Goal: Information Seeking & Learning: Learn about a topic

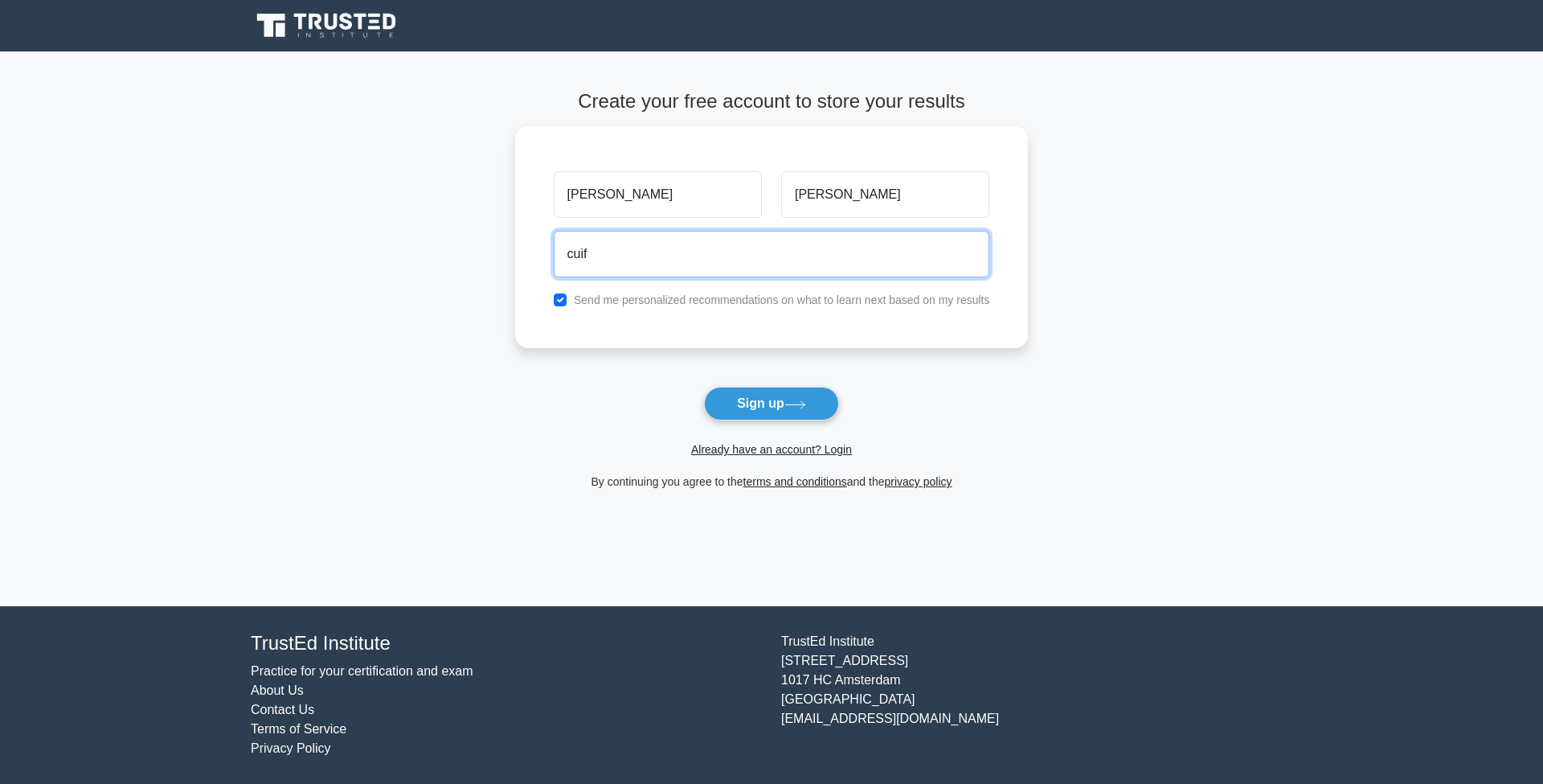
drag, startPoint x: 662, startPoint y: 259, endPoint x: 491, endPoint y: 254, distance: 171.1
click at [490, 254] on main "Create your free account to store your results François Steiger cuif Send me pe…" at bounding box center [771, 329] width 1543 height 554
paste input "frusta30529@mypacks.net"
type input "frusta30529@mypacks.net"
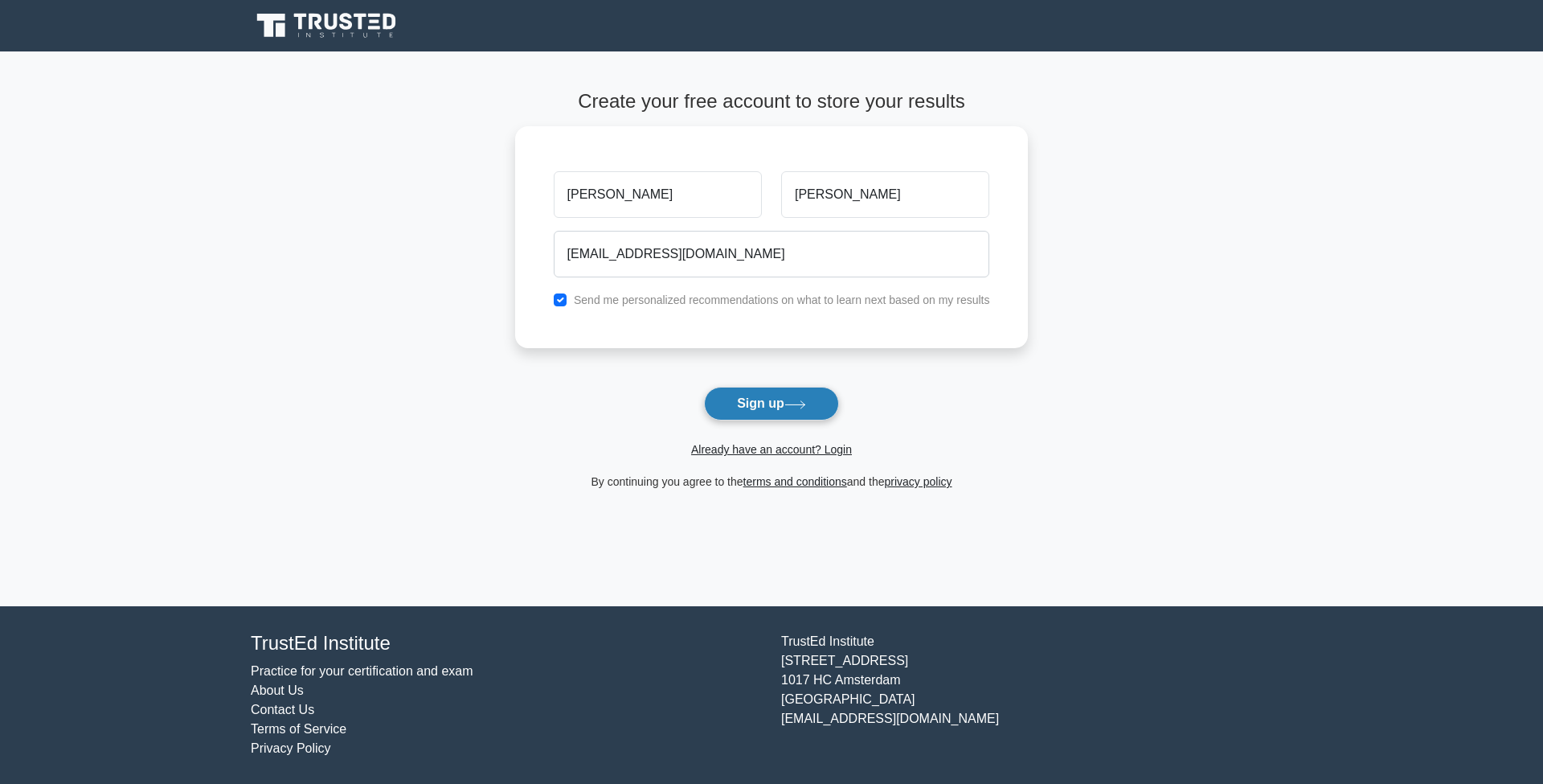
click at [817, 396] on button "Sign up" at bounding box center [772, 404] width 135 height 33
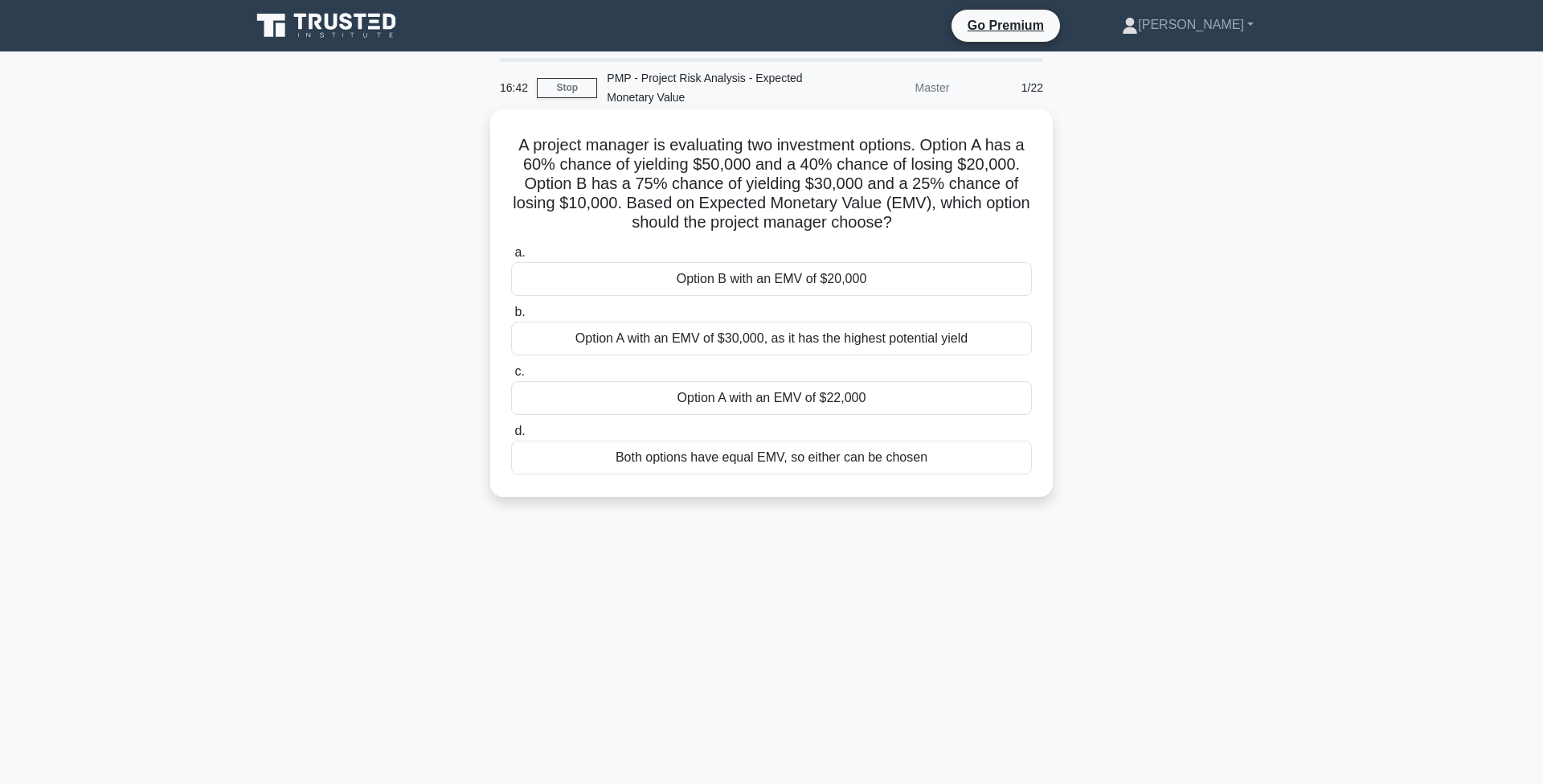
click at [728, 396] on div "Option A with an EMV of $22,000" at bounding box center [771, 398] width 521 height 33
click at [511, 377] on input "c. Option A with an EMV of $22,000" at bounding box center [511, 371] width 0 height 10
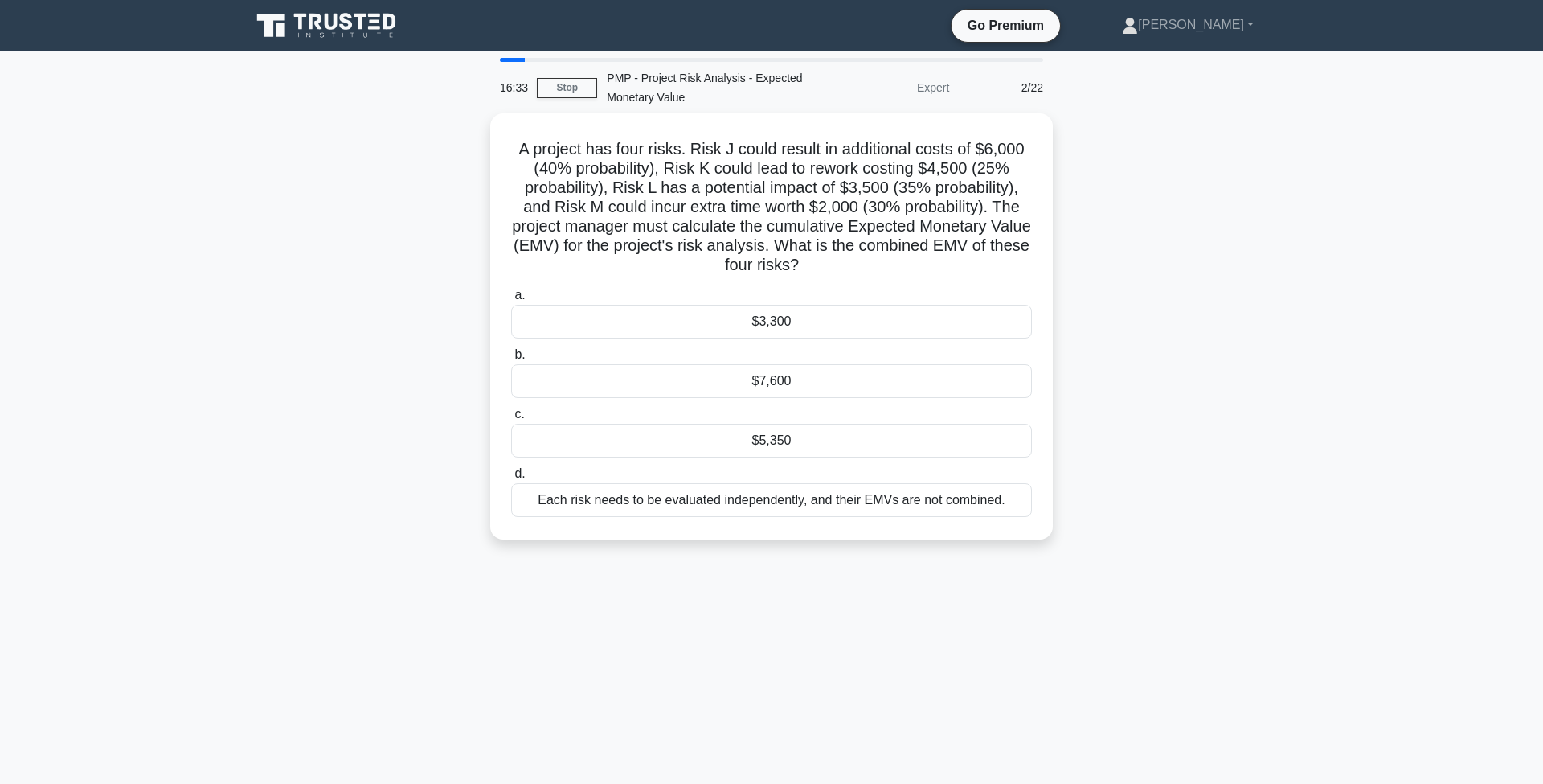
click at [941, 93] on div "Expert" at bounding box center [889, 87] width 141 height 32
click at [581, 89] on link "Stop" at bounding box center [566, 88] width 60 height 20
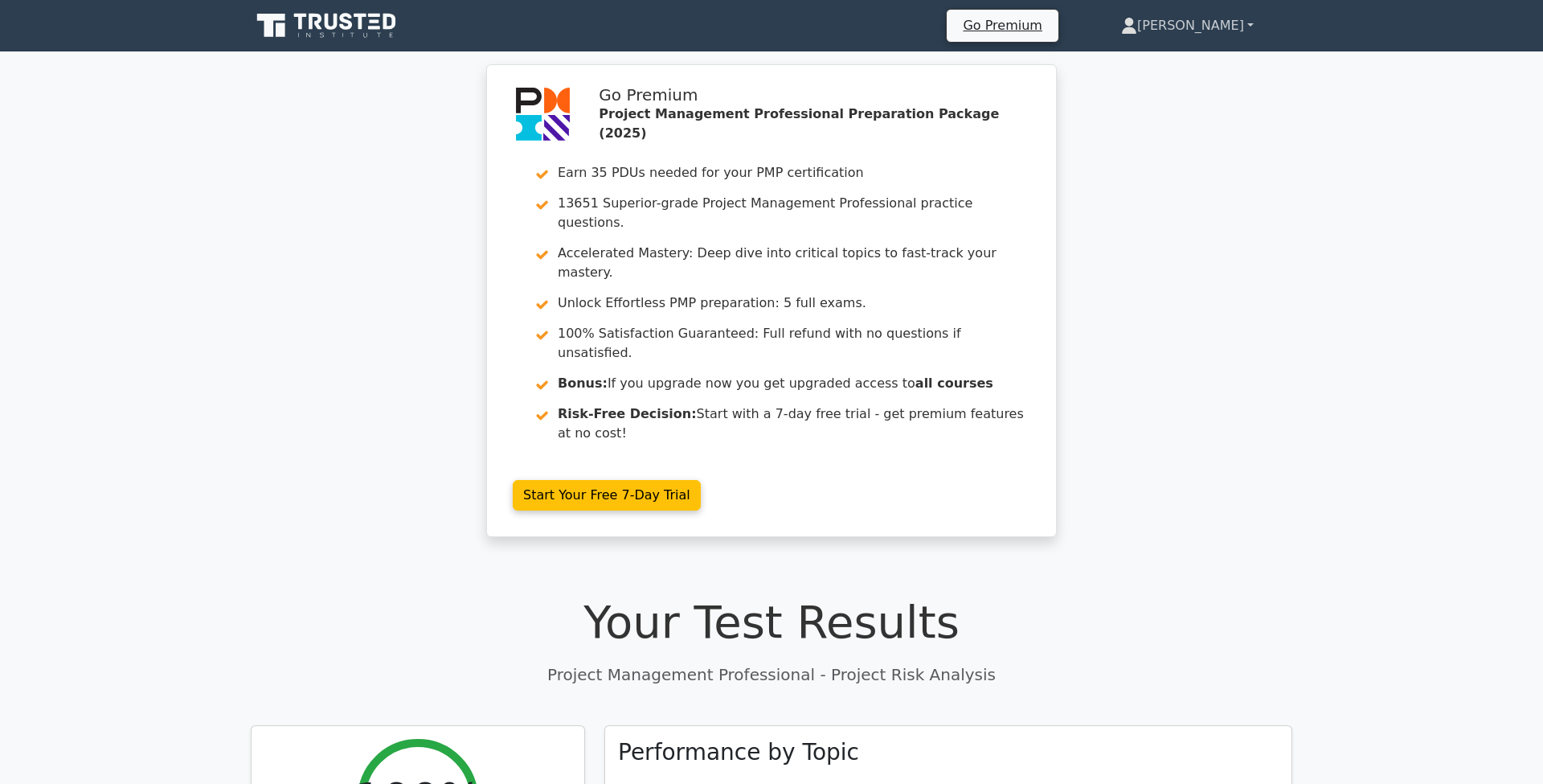
click at [1212, 28] on link "[PERSON_NAME]" at bounding box center [1187, 25] width 210 height 32
click at [1051, 31] on link "Go Premium" at bounding box center [1002, 25] width 98 height 21
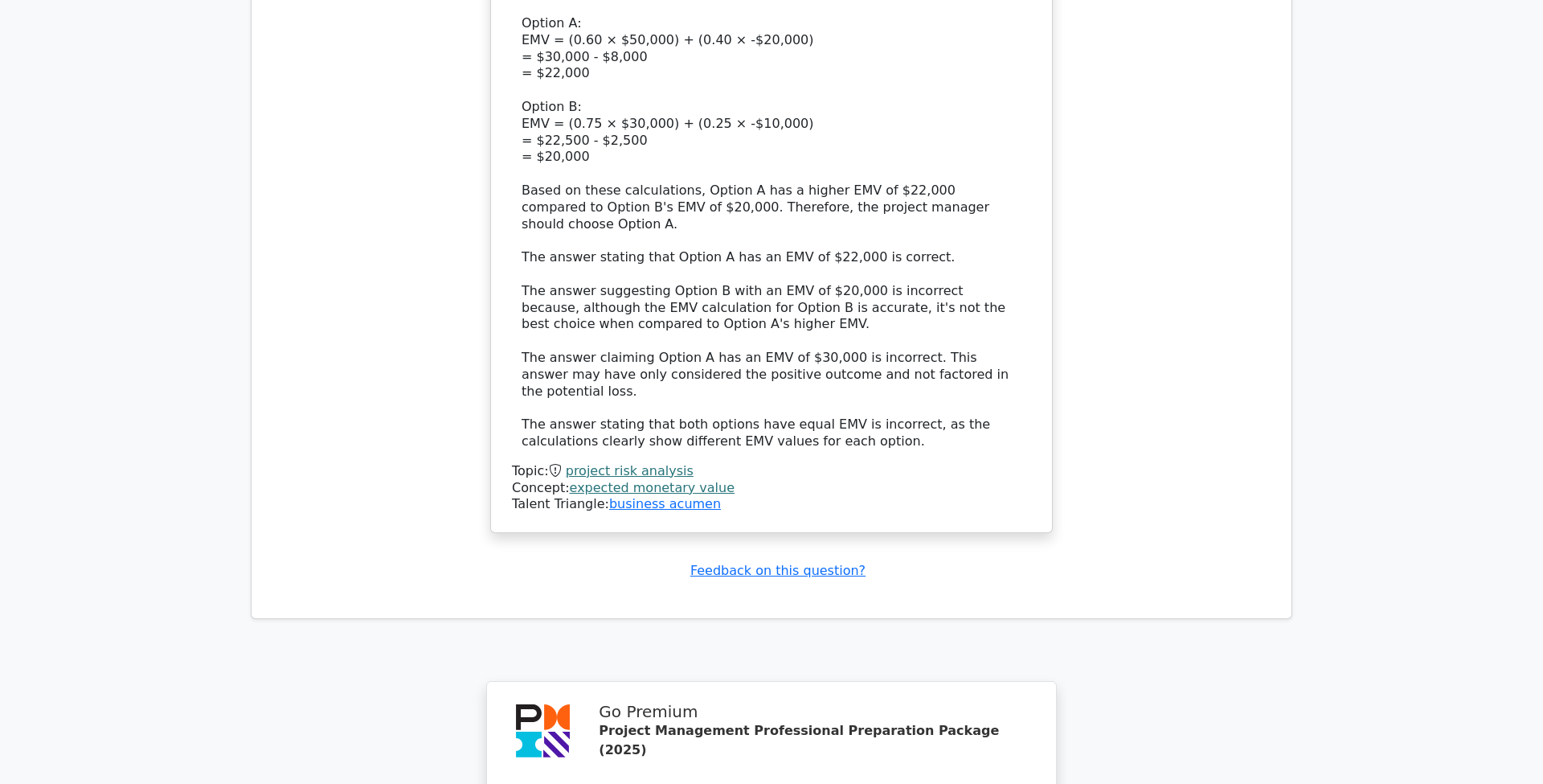
scroll to position [1820, 0]
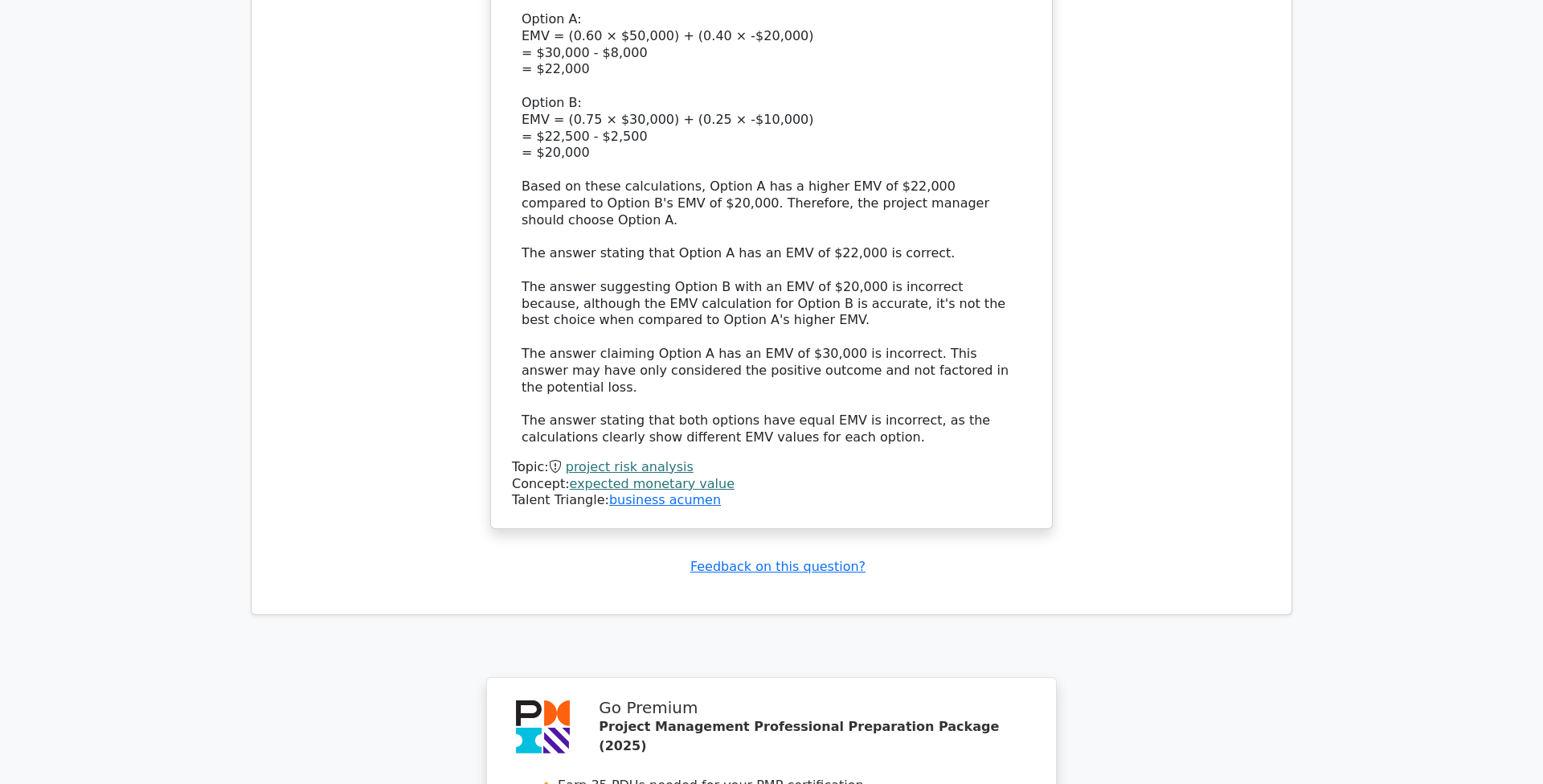
click at [679, 476] on link "expected monetary value" at bounding box center [653, 483] width 165 height 15
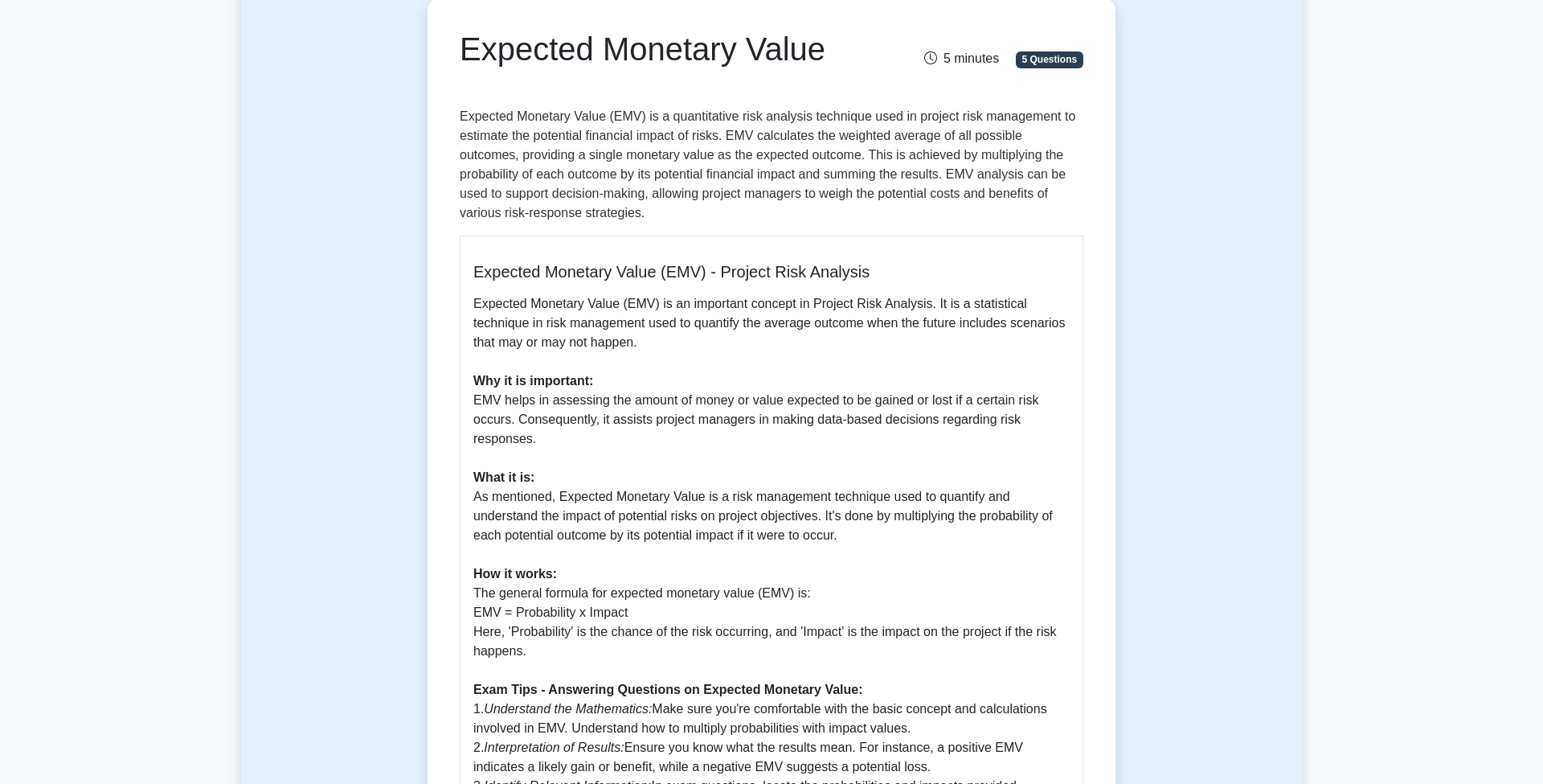
scroll to position [159, 0]
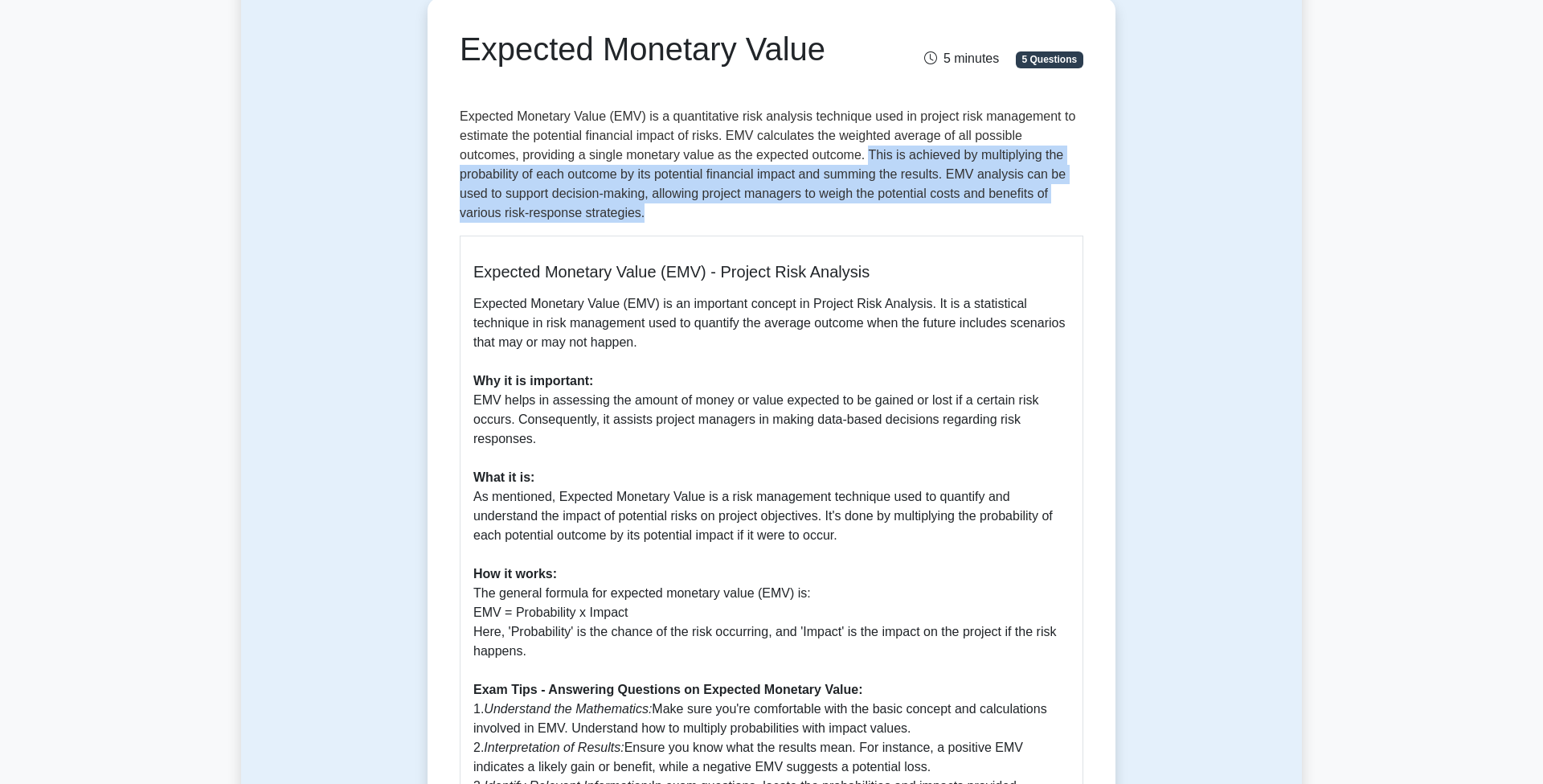
drag, startPoint x: 806, startPoint y: 153, endPoint x: 809, endPoint y: 220, distance: 67.1
click at [809, 220] on p "Expected Monetary Value (EMV) is a quantitative risk analysis technique used in…" at bounding box center [772, 164] width 624 height 116
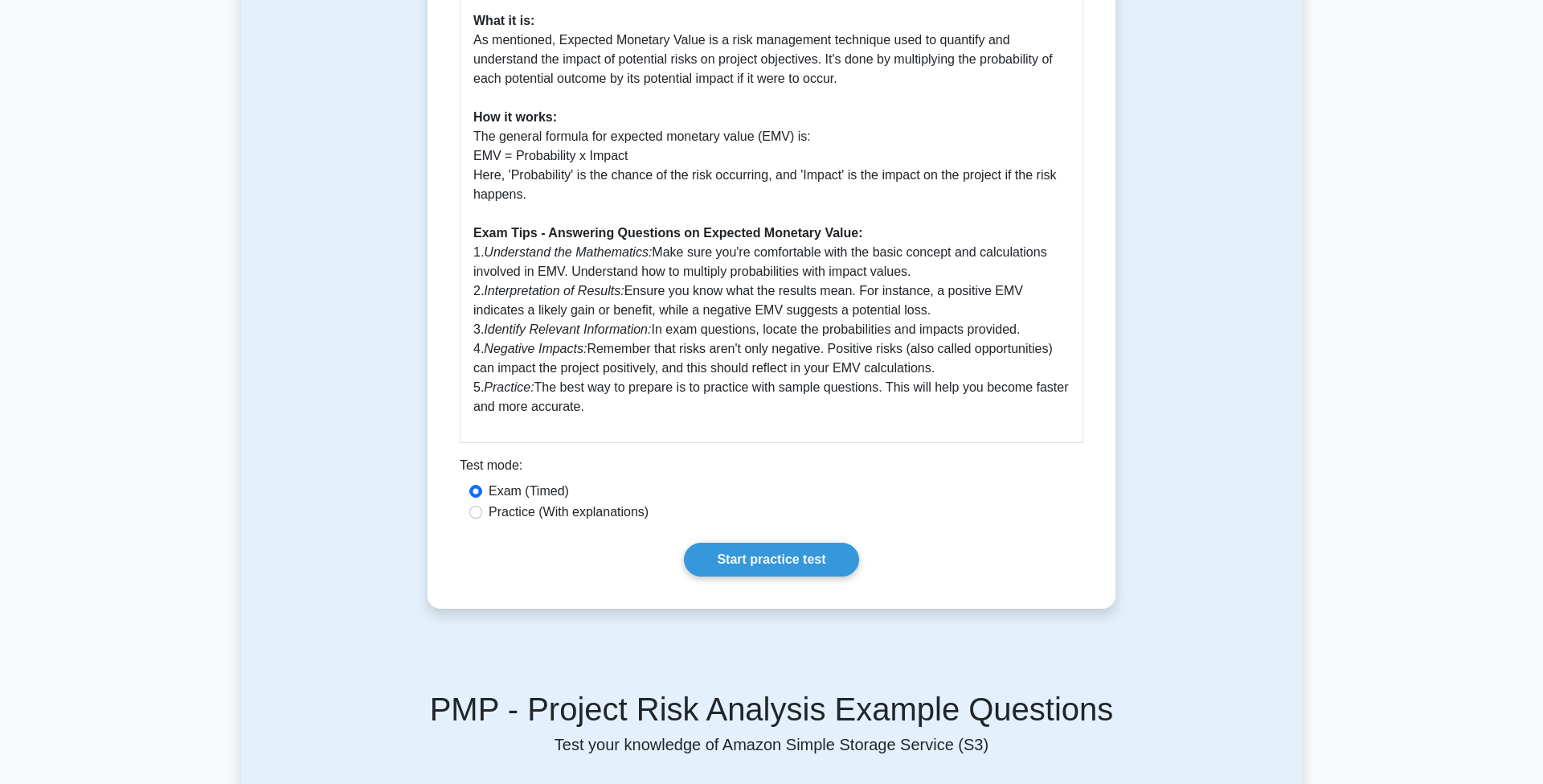
scroll to position [624, 0]
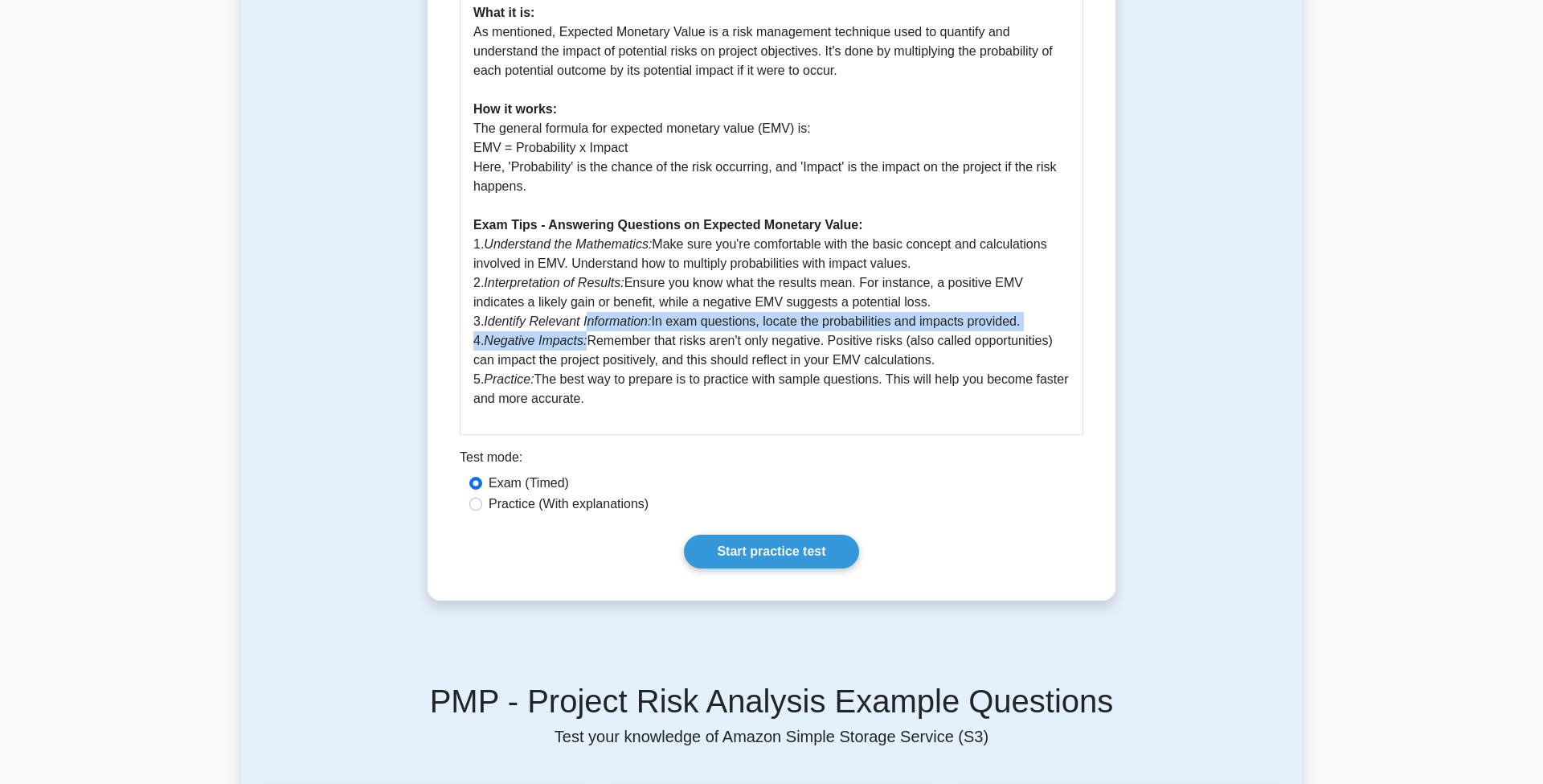
drag, startPoint x: 591, startPoint y: 321, endPoint x: 591, endPoint y: 337, distance: 16.0
click at [591, 337] on p "Expected Monetary Value (EMV) is an important concept in Project Risk Analysis.…" at bounding box center [771, 118] width 596 height 579
click at [479, 502] on input "Practice (With explanations)" at bounding box center [476, 504] width 13 height 13
radio input "true"
click at [765, 548] on link "Start practice test" at bounding box center [771, 551] width 174 height 33
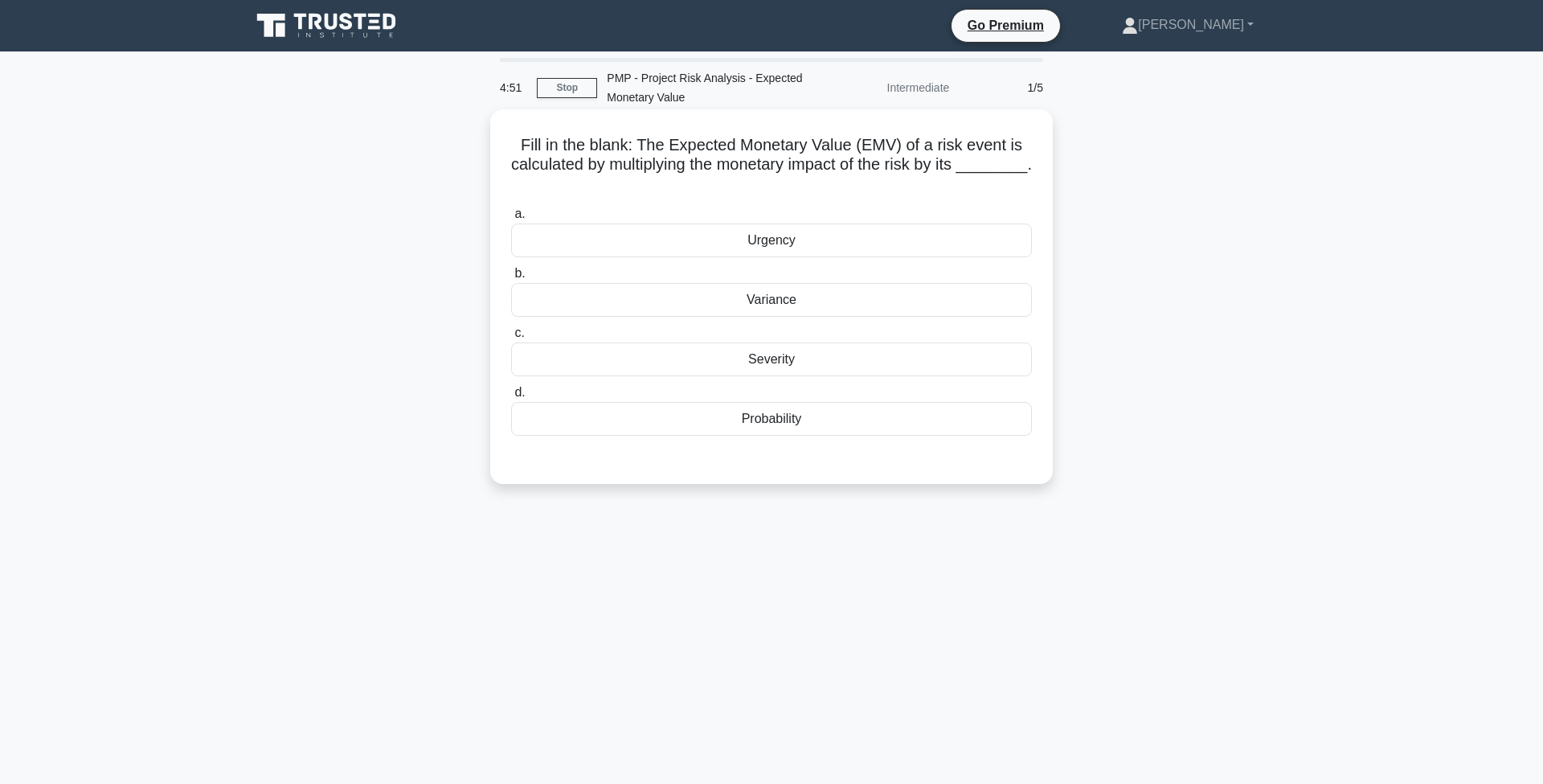
click at [817, 417] on div "Probability" at bounding box center [771, 418] width 521 height 33
click at [511, 398] on input "d. Probability" at bounding box center [511, 392] width 0 height 10
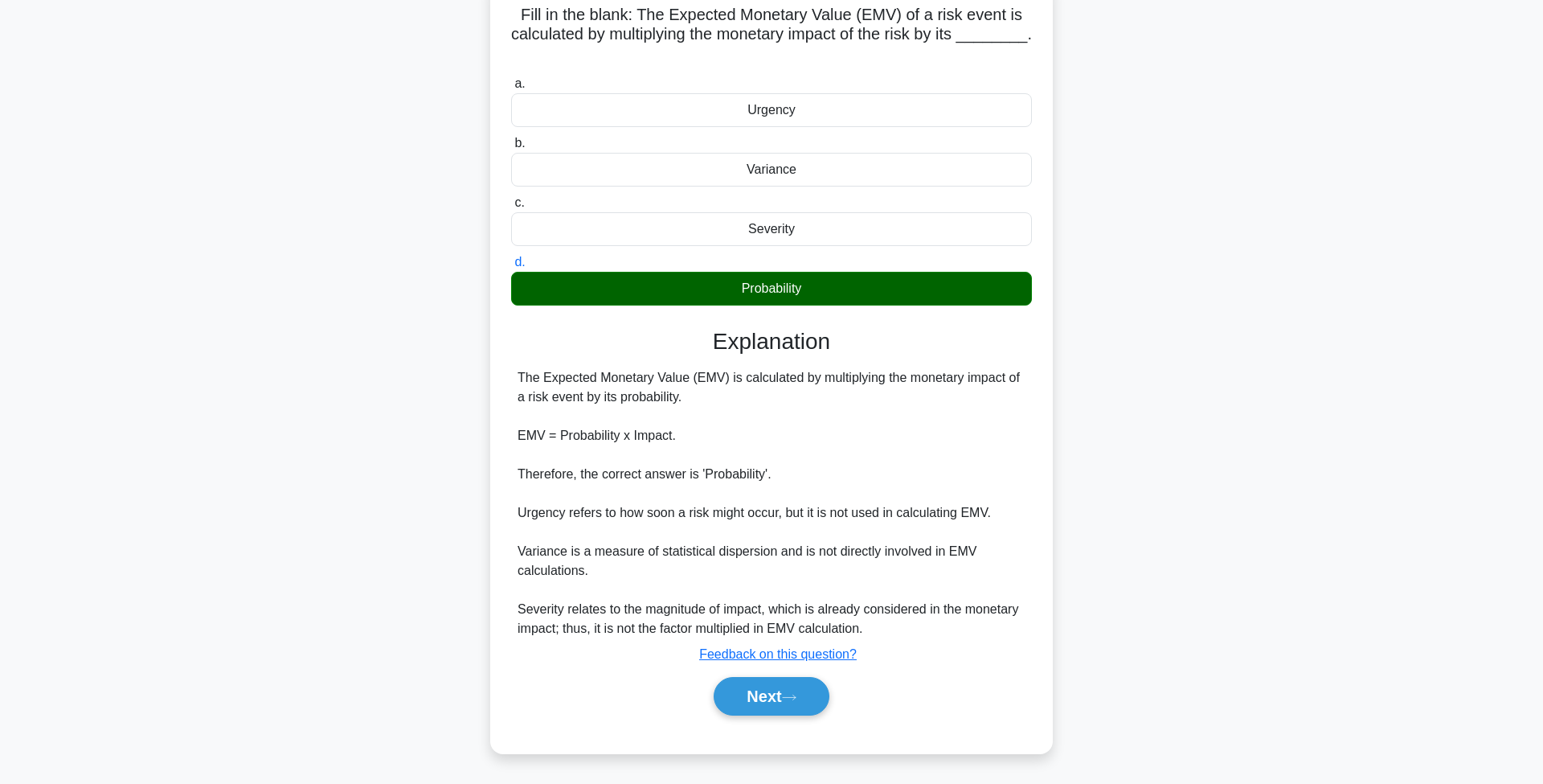
scroll to position [131, 0]
click at [779, 698] on button "Next" at bounding box center [771, 696] width 115 height 39
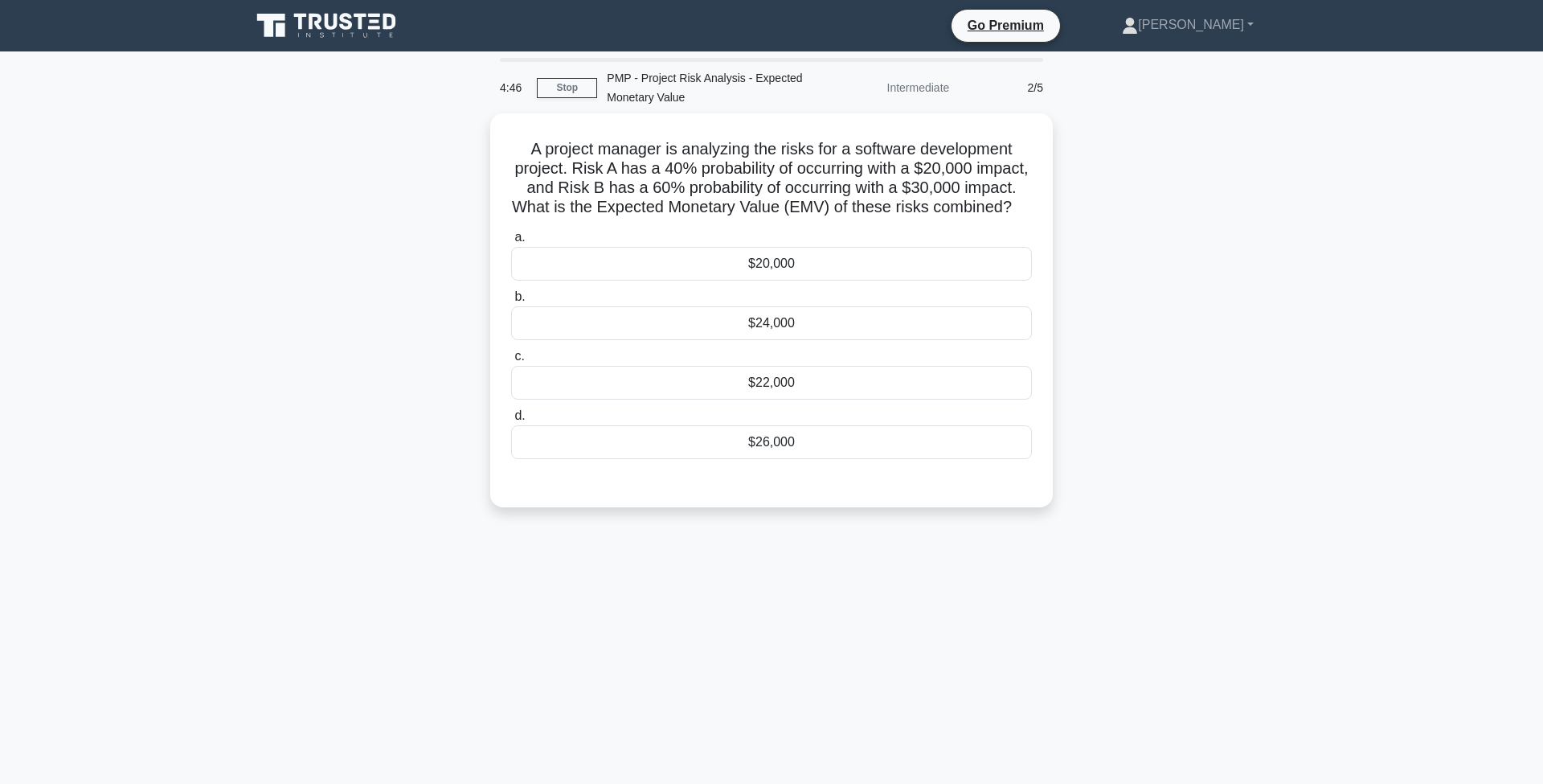
scroll to position [0, 0]
click at [842, 430] on div "$26,000" at bounding box center [771, 438] width 521 height 33
click at [511, 417] on input "d. $26,000" at bounding box center [511, 411] width 0 height 10
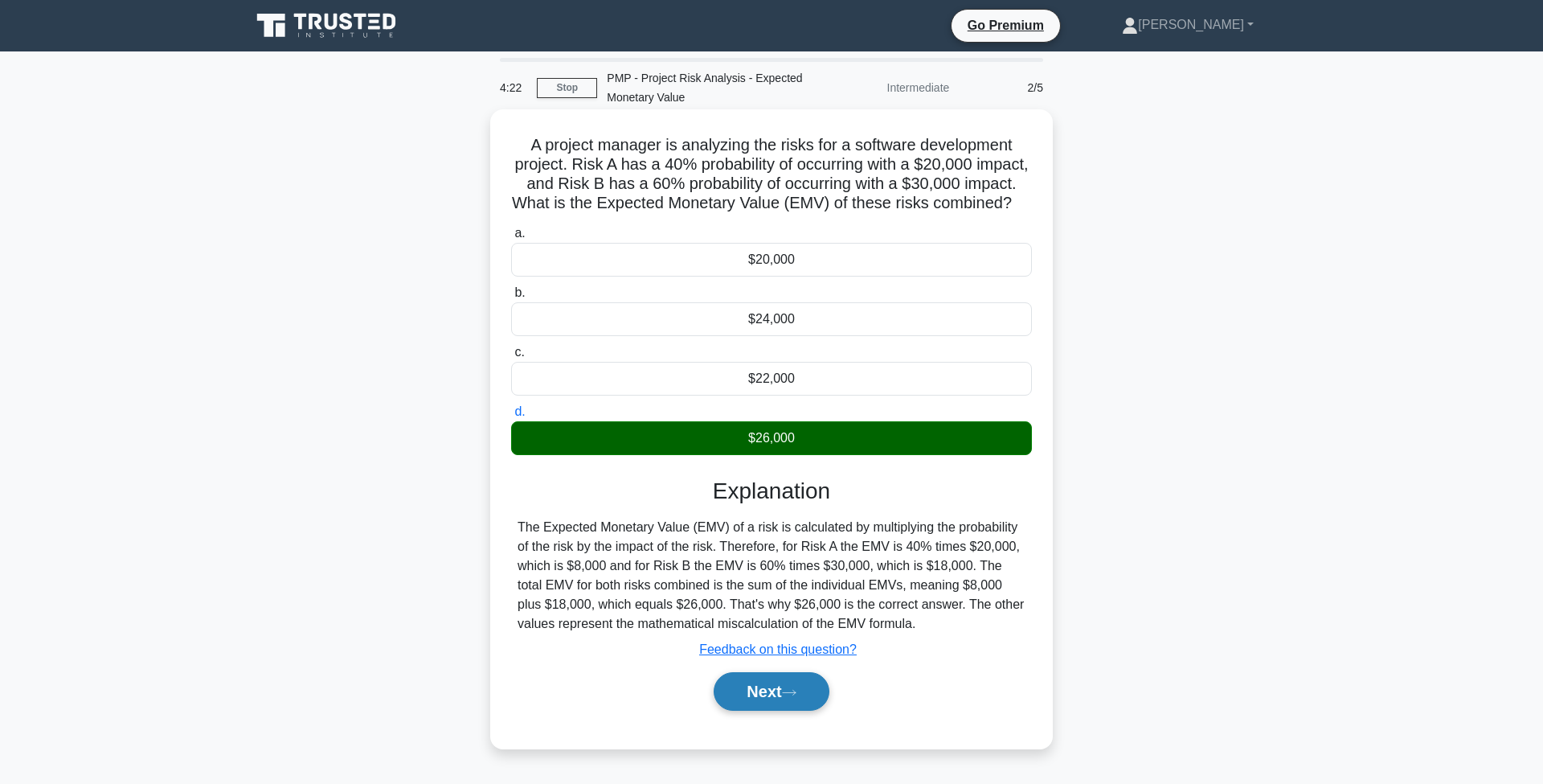
click at [795, 699] on button "Next" at bounding box center [771, 691] width 115 height 39
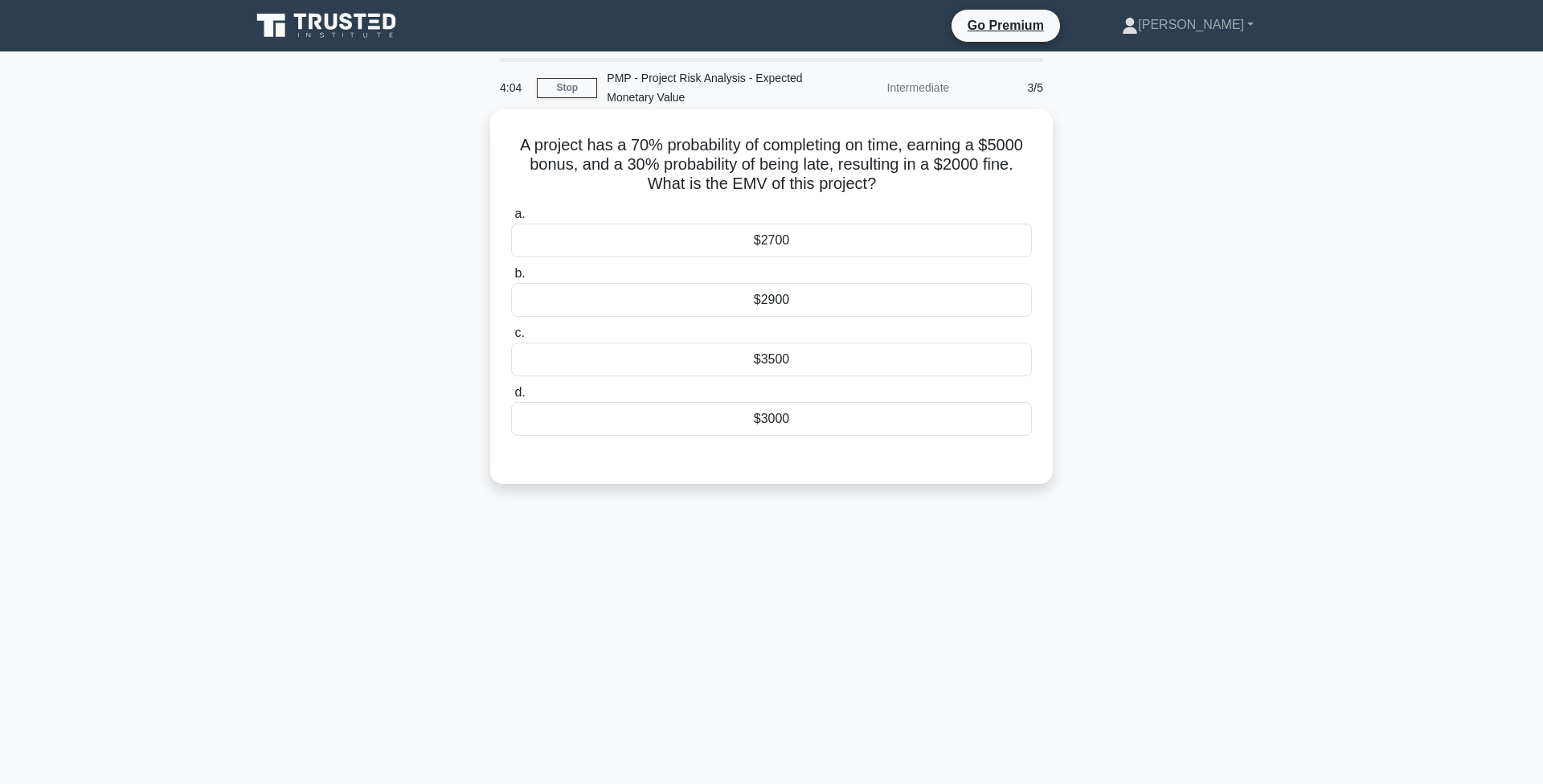
click at [839, 302] on div "$2900" at bounding box center [771, 300] width 521 height 33
click at [511, 279] on input "b. $2900" at bounding box center [511, 273] width 0 height 10
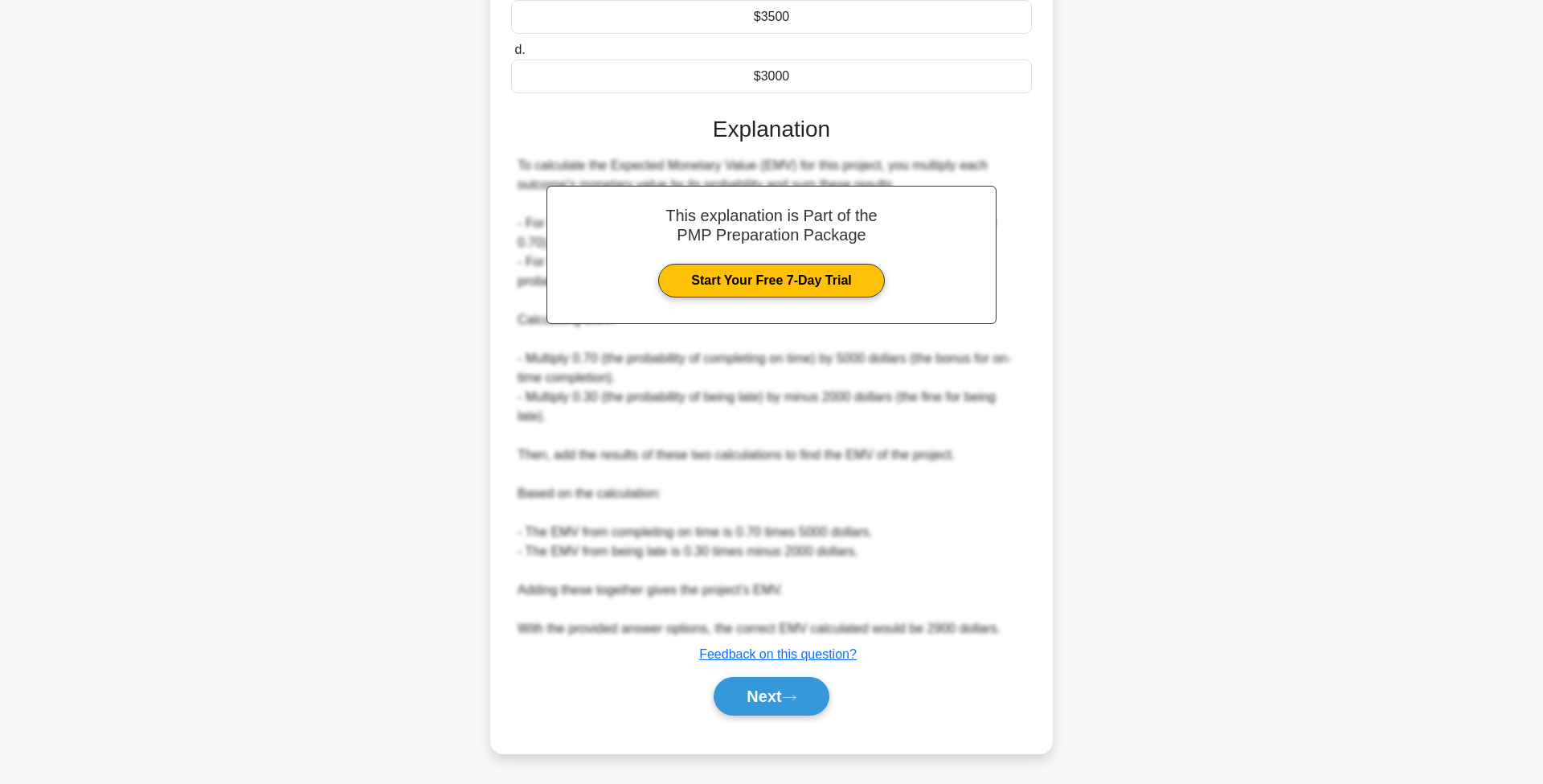
scroll to position [342, 0]
click at [805, 704] on button "Next" at bounding box center [771, 696] width 115 height 39
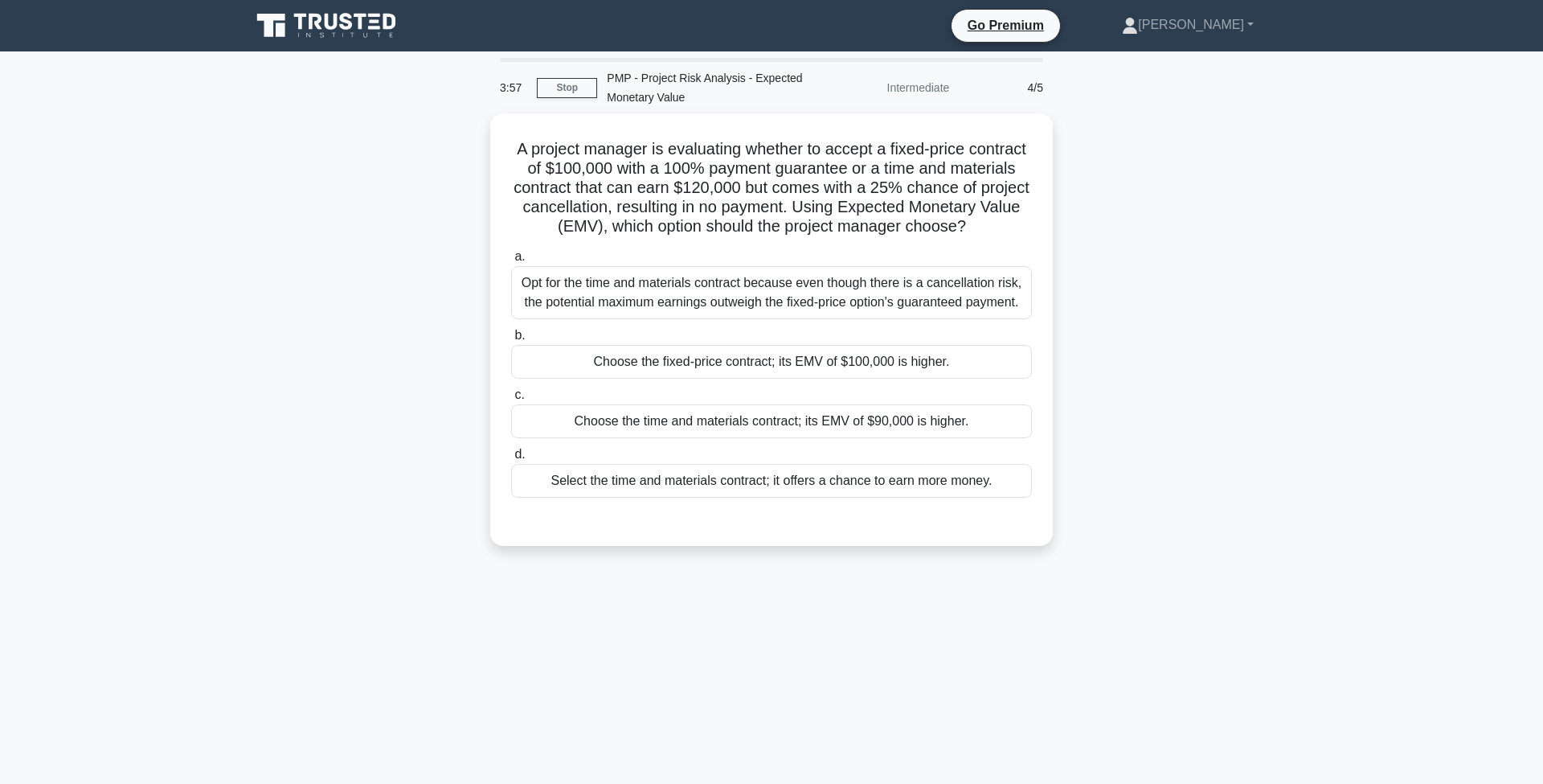
scroll to position [0, 0]
drag, startPoint x: 754, startPoint y: 555, endPoint x: 784, endPoint y: 589, distance: 45.3
click at [784, 590] on div "3:37 Stop PMP - Project Risk Analysis - Expected Monetary Value Intermediate 4/…" at bounding box center [771, 460] width 1061 height 803
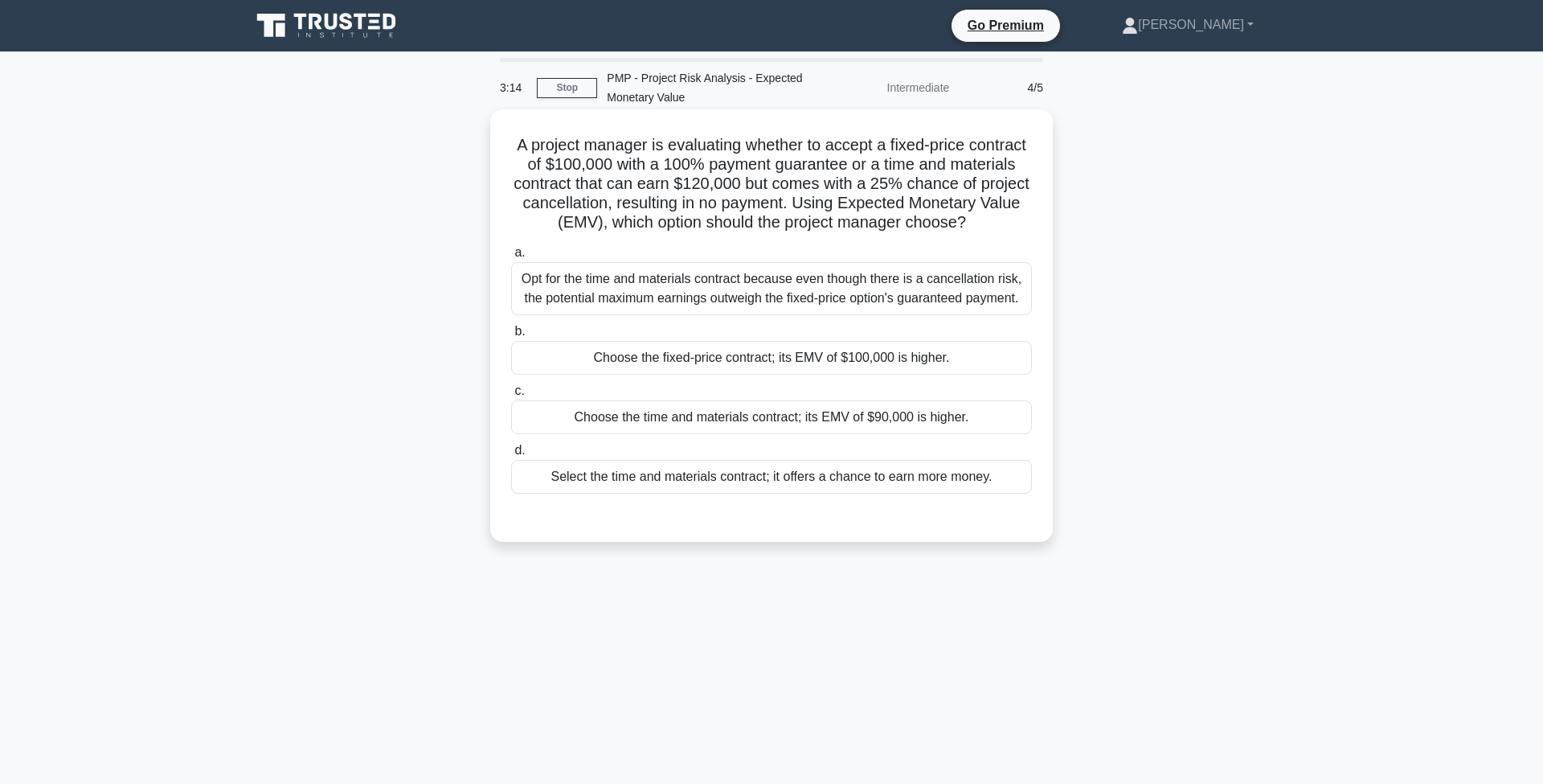
click at [805, 356] on div "Choose the fixed-price contract; its EMV of $100,000 is higher." at bounding box center [771, 357] width 521 height 33
click at [511, 337] on input "b. Choose the fixed-price contract; its EMV of $100,000 is higher." at bounding box center [511, 330] width 0 height 10
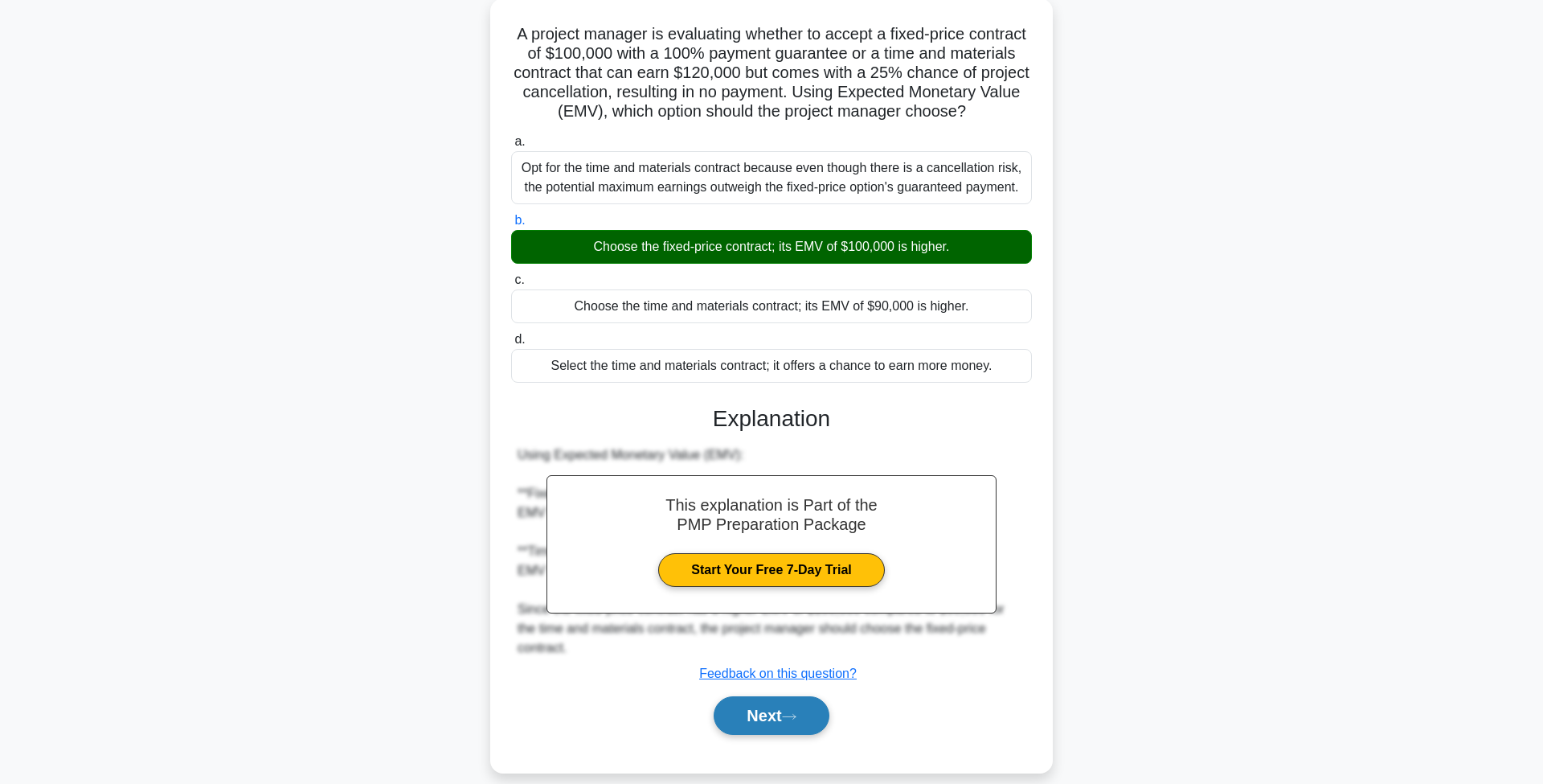
click at [815, 704] on button "Next" at bounding box center [771, 716] width 115 height 39
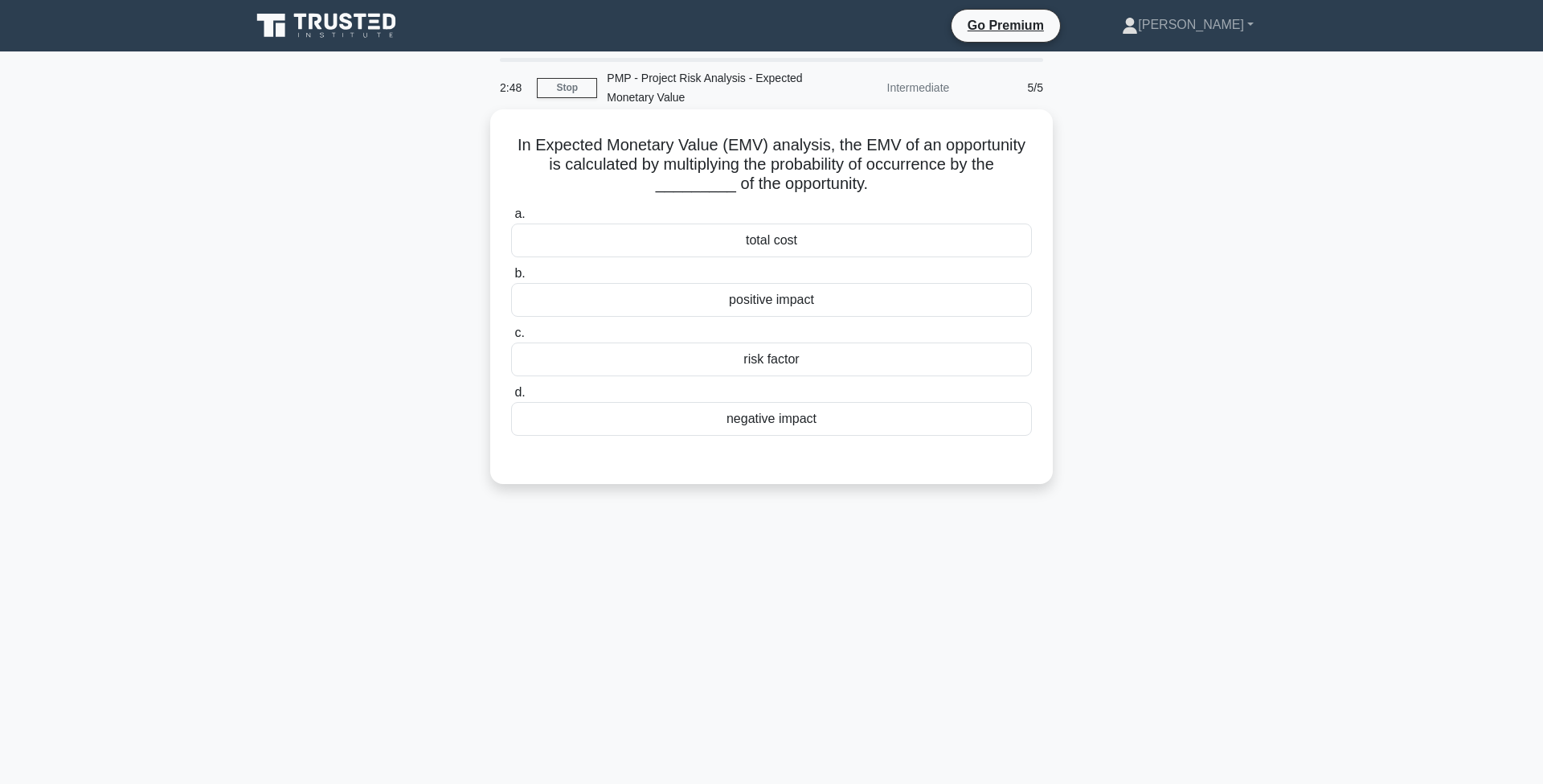
click at [779, 302] on div "positive impact" at bounding box center [771, 300] width 521 height 33
click at [511, 279] on input "b. positive impact" at bounding box center [511, 273] width 0 height 10
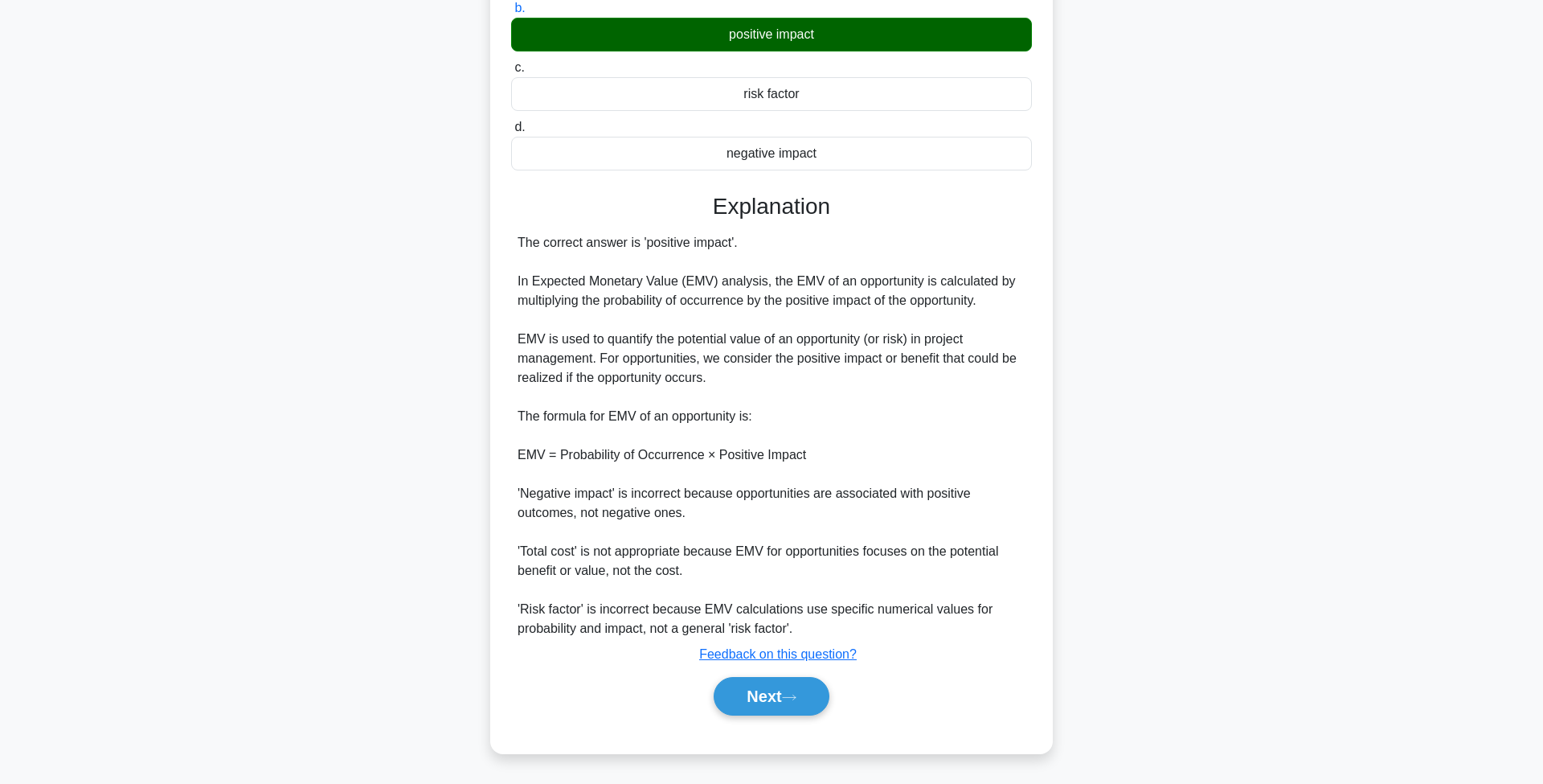
scroll to position [266, 0]
click at [781, 703] on button "Next" at bounding box center [771, 696] width 115 height 39
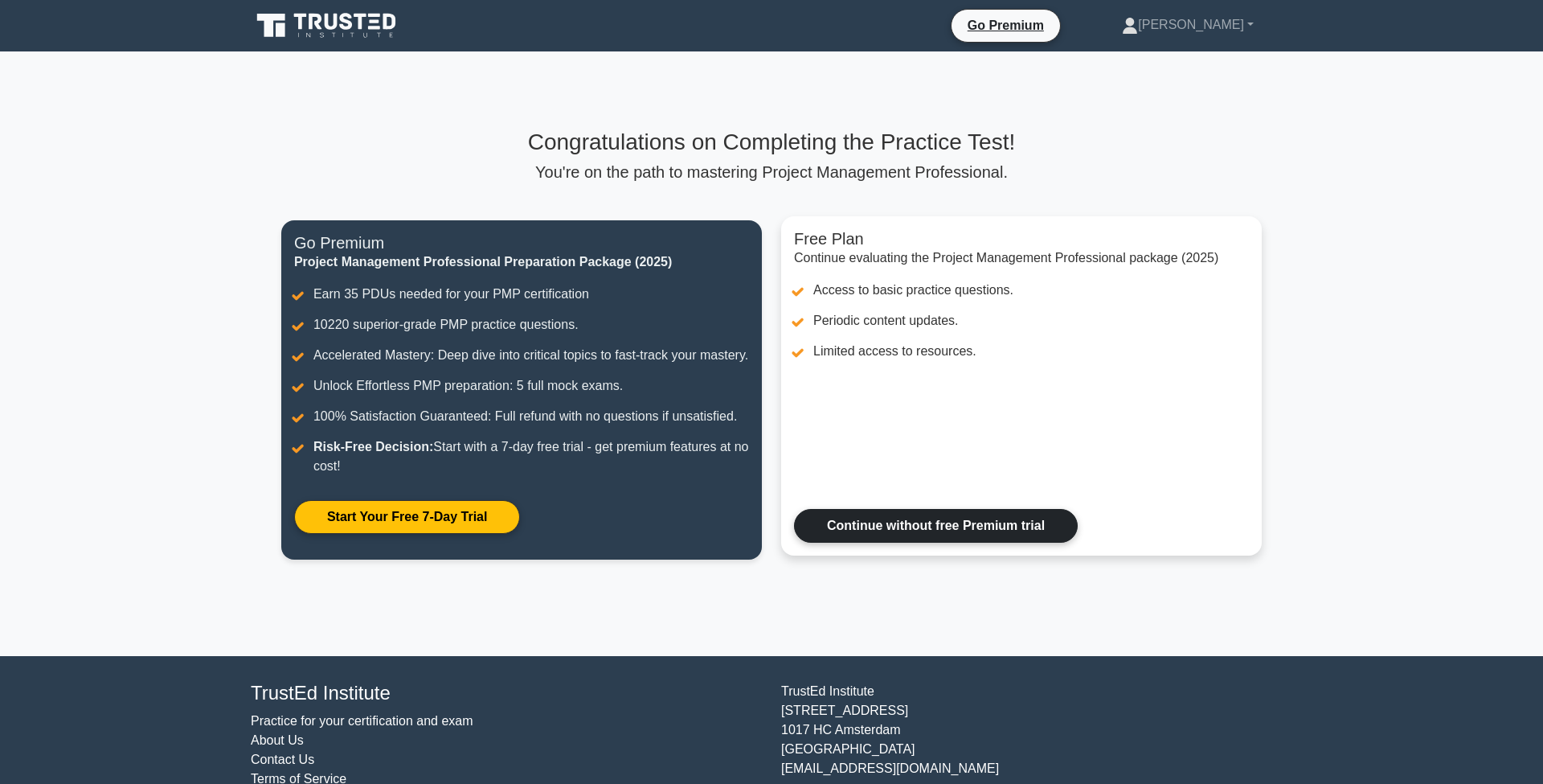
click at [999, 526] on link "Continue without free Premium trial" at bounding box center [936, 526] width 283 height 33
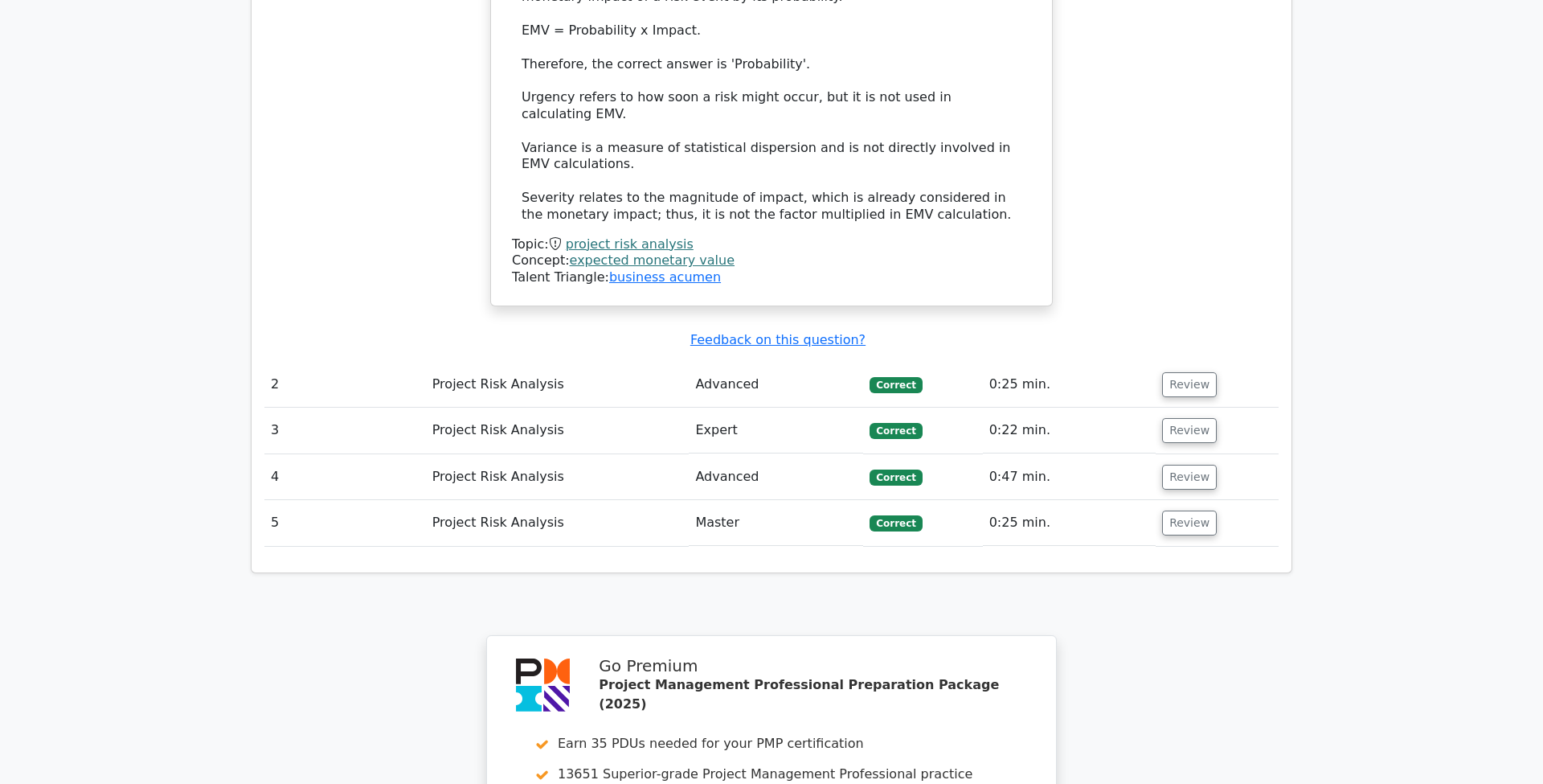
scroll to position [1759, 0]
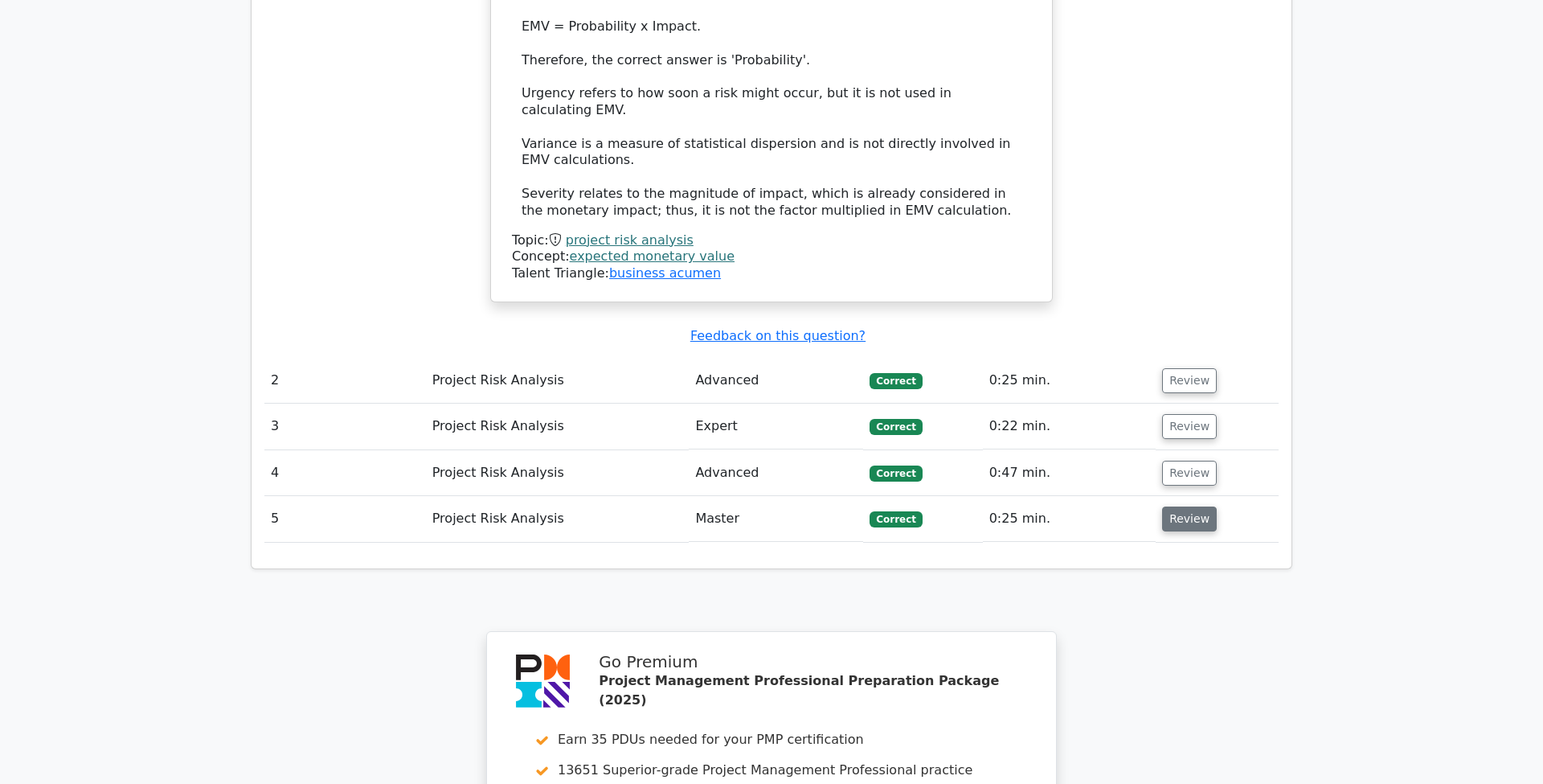
click at [1185, 506] on button "Review" at bounding box center [1188, 518] width 55 height 25
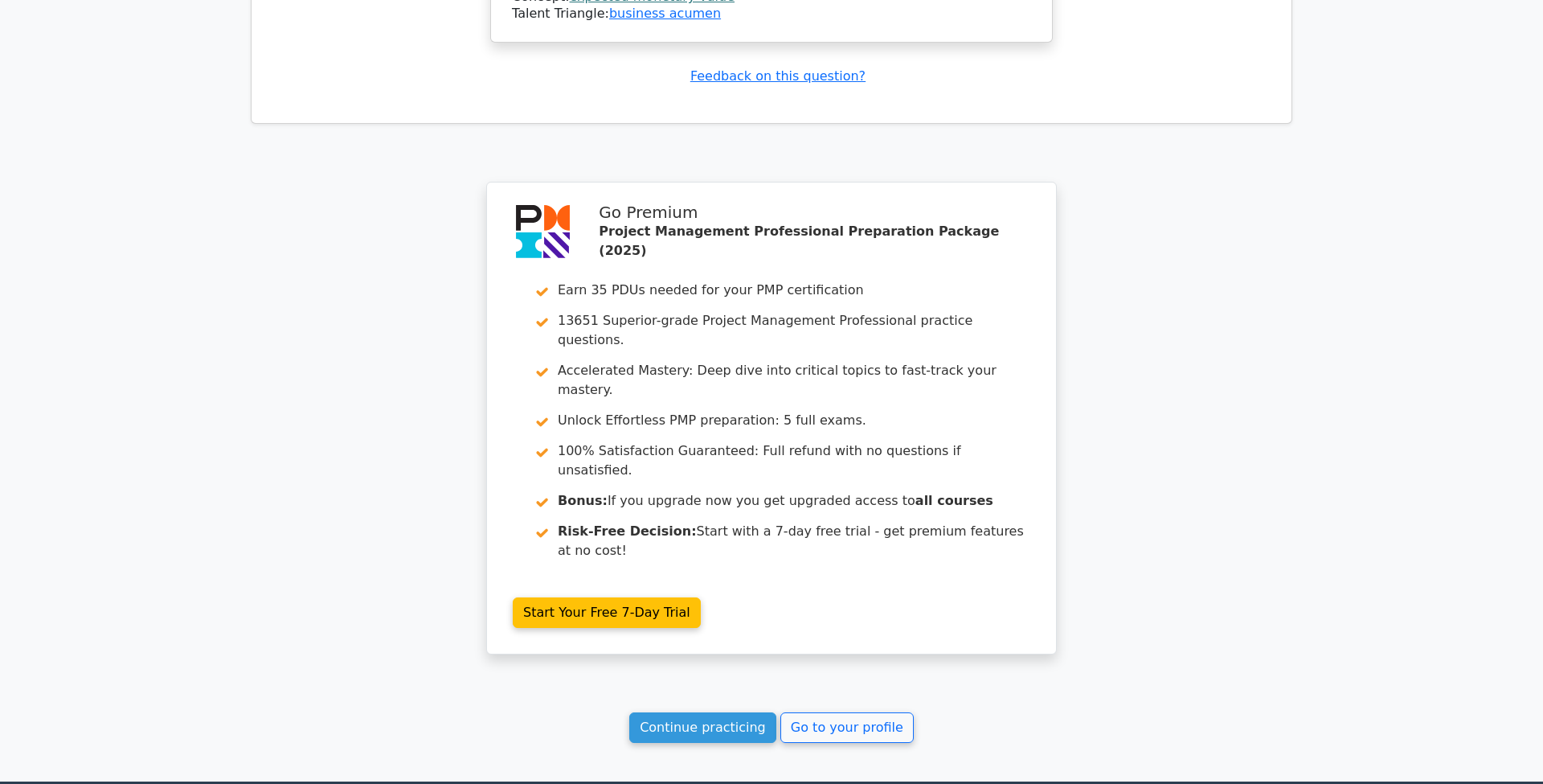
scroll to position [3080, 0]
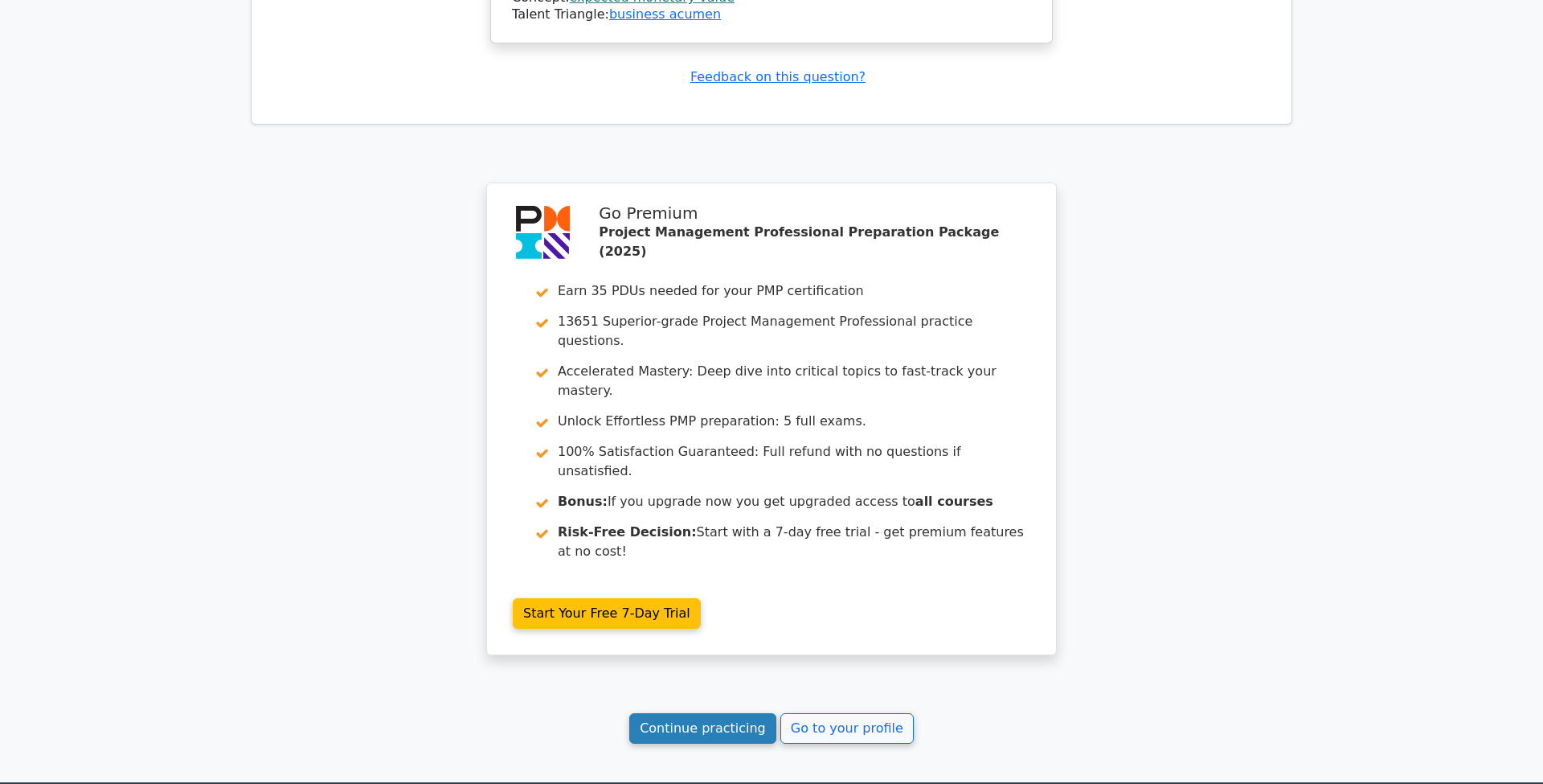
click at [724, 713] on link "Continue practicing" at bounding box center [703, 728] width 147 height 31
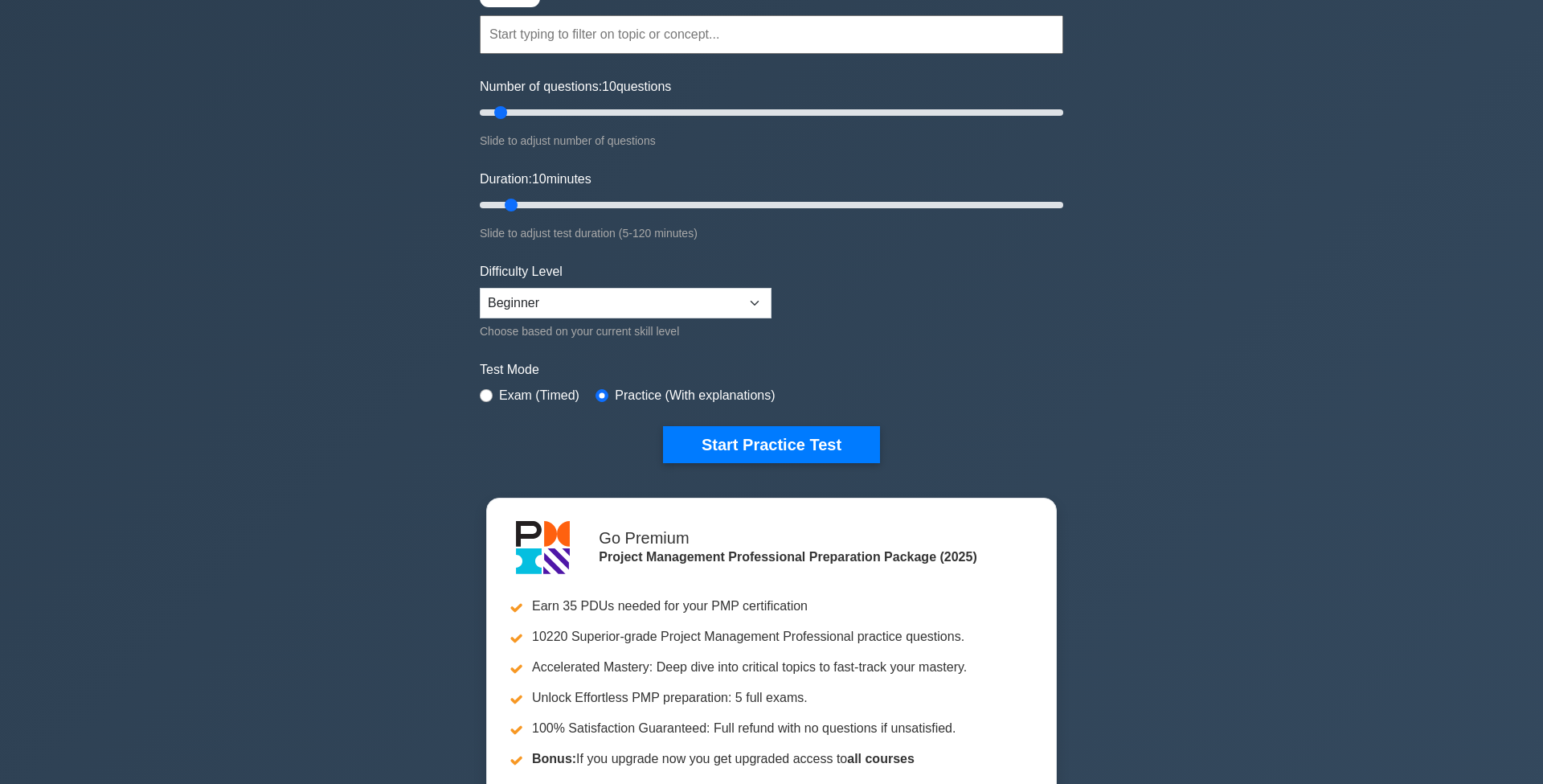
scroll to position [131, 0]
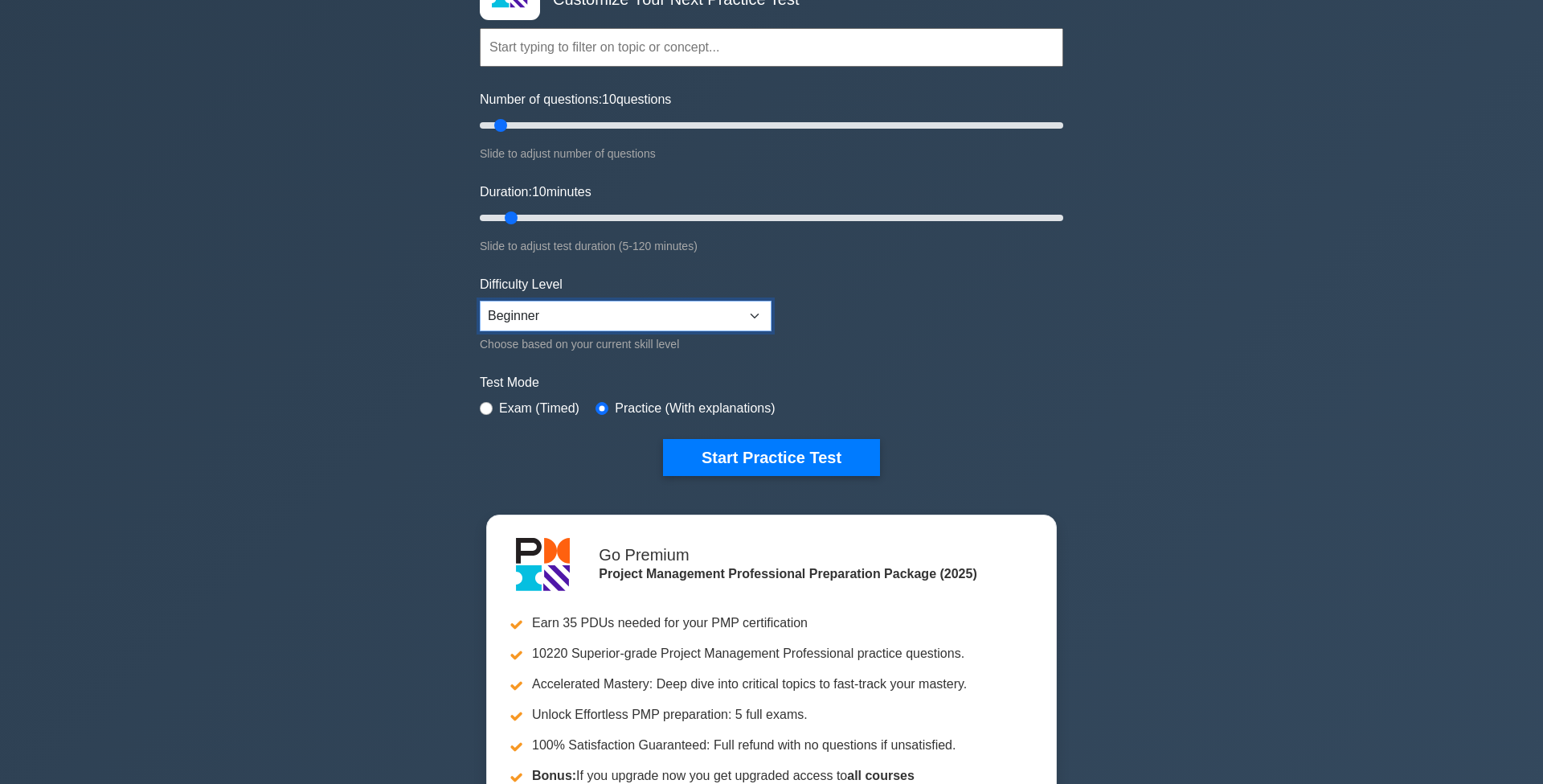
select select "expert"
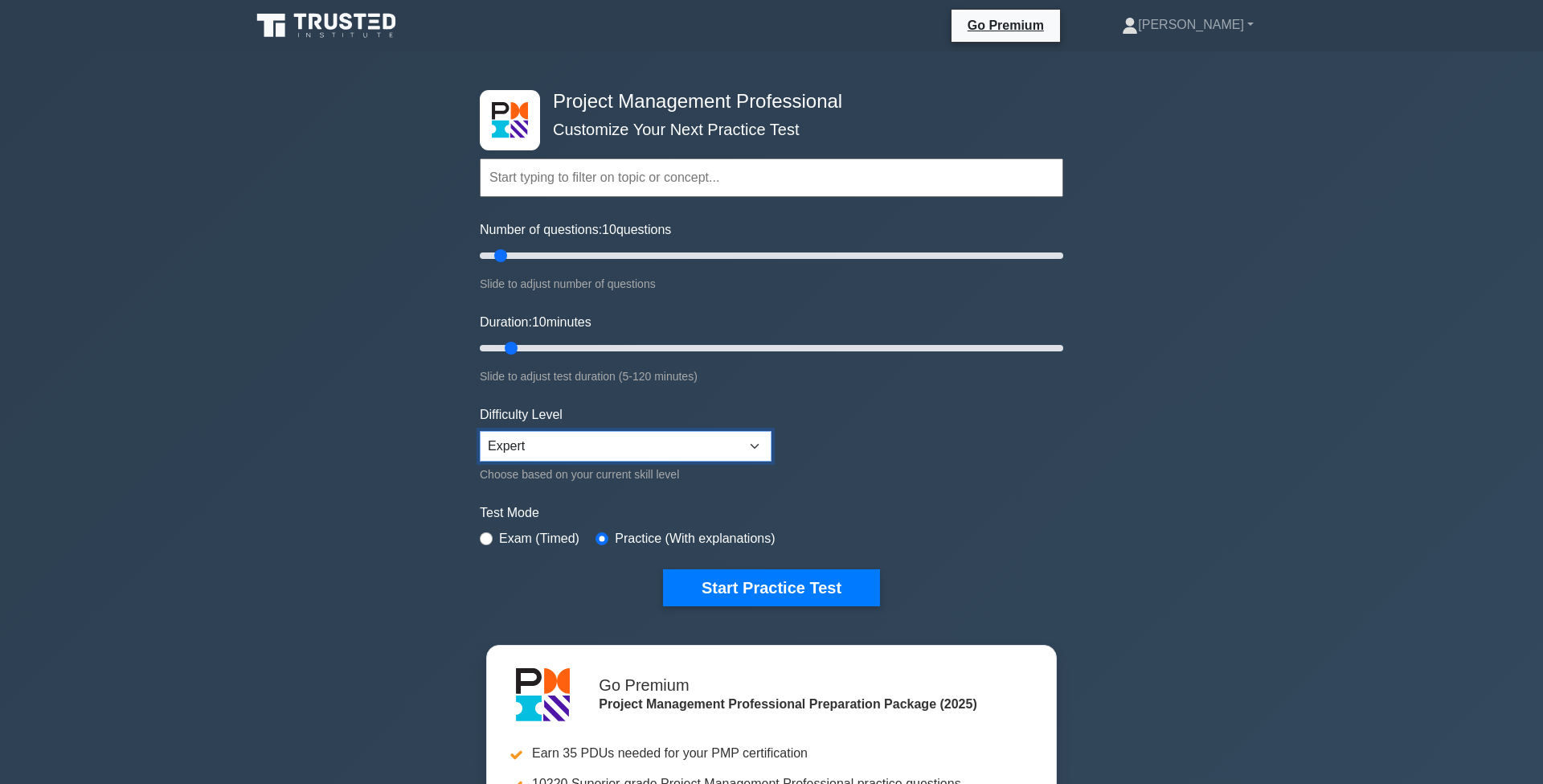
scroll to position [0, 0]
click at [680, 189] on input "text" at bounding box center [771, 178] width 583 height 39
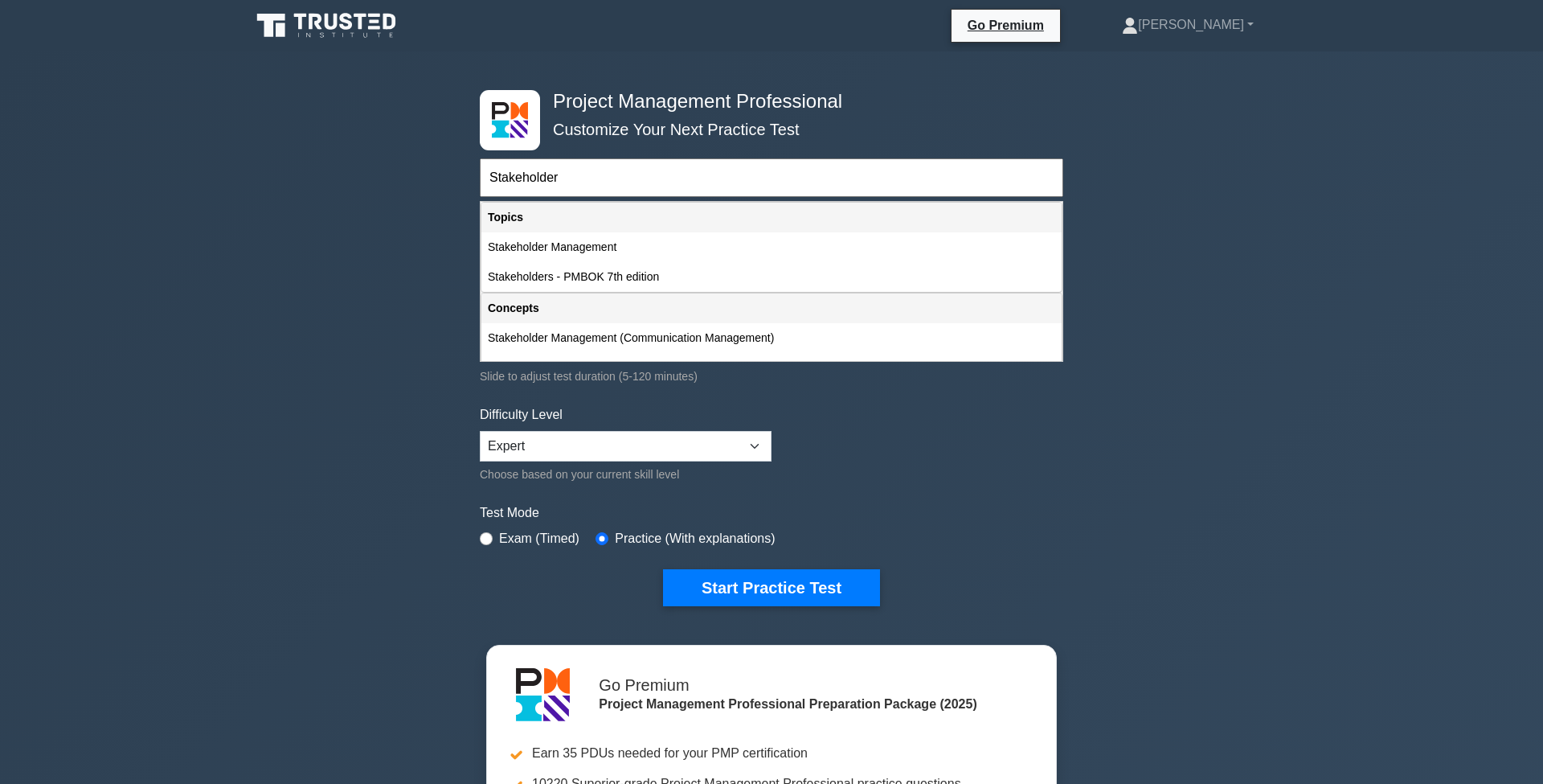
type input "Stakeholder"
drag, startPoint x: 581, startPoint y: 177, endPoint x: 442, endPoint y: 179, distance: 139.0
click at [442, 179] on div "Project Management Professional Customize Your Next Practice Test Stakeholder T…" at bounding box center [771, 557] width 1543 height 1011
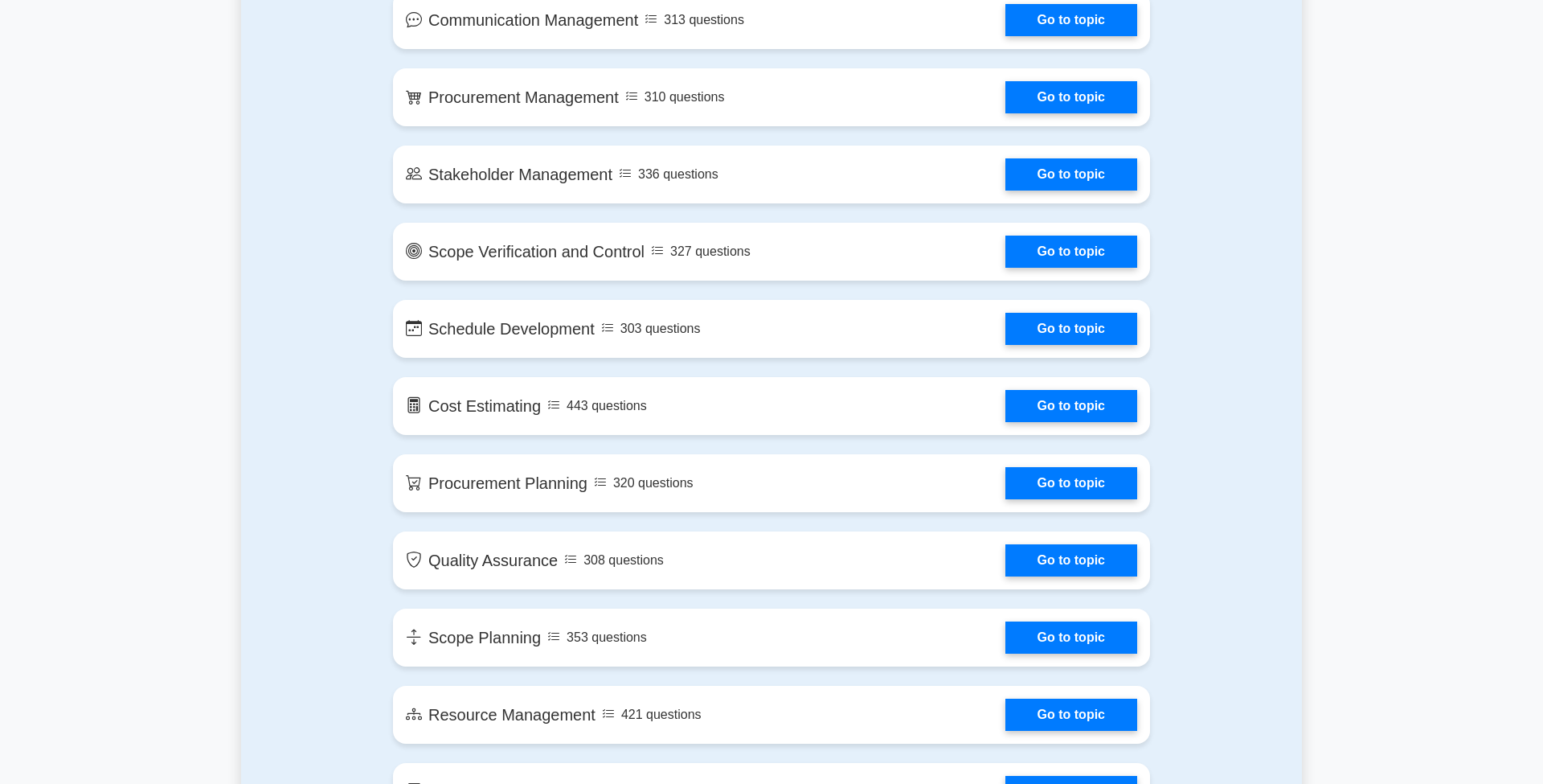
scroll to position [1763, 0]
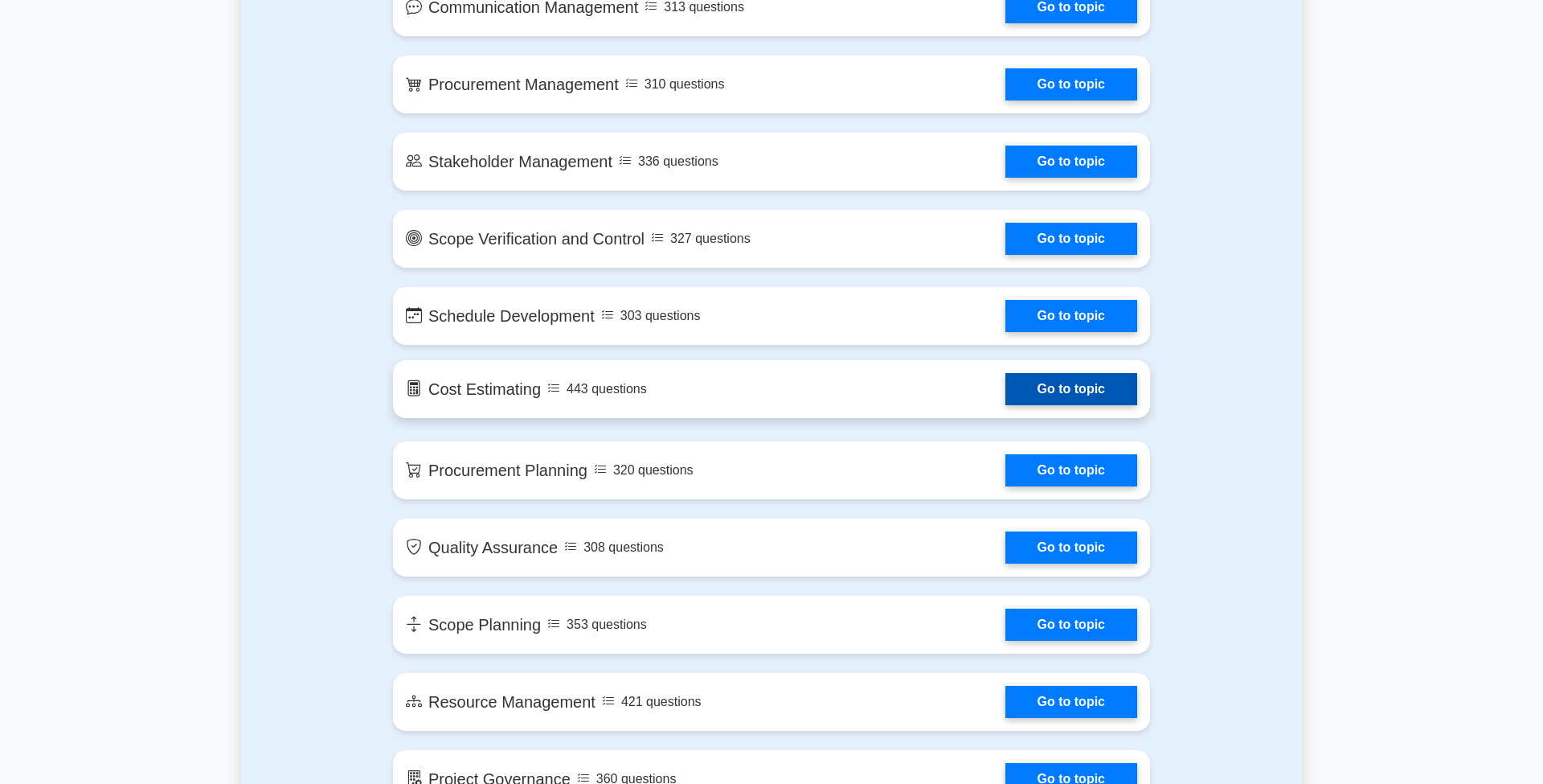
type input "init"
click at [1059, 389] on link "Go to topic" at bounding box center [1071, 389] width 131 height 32
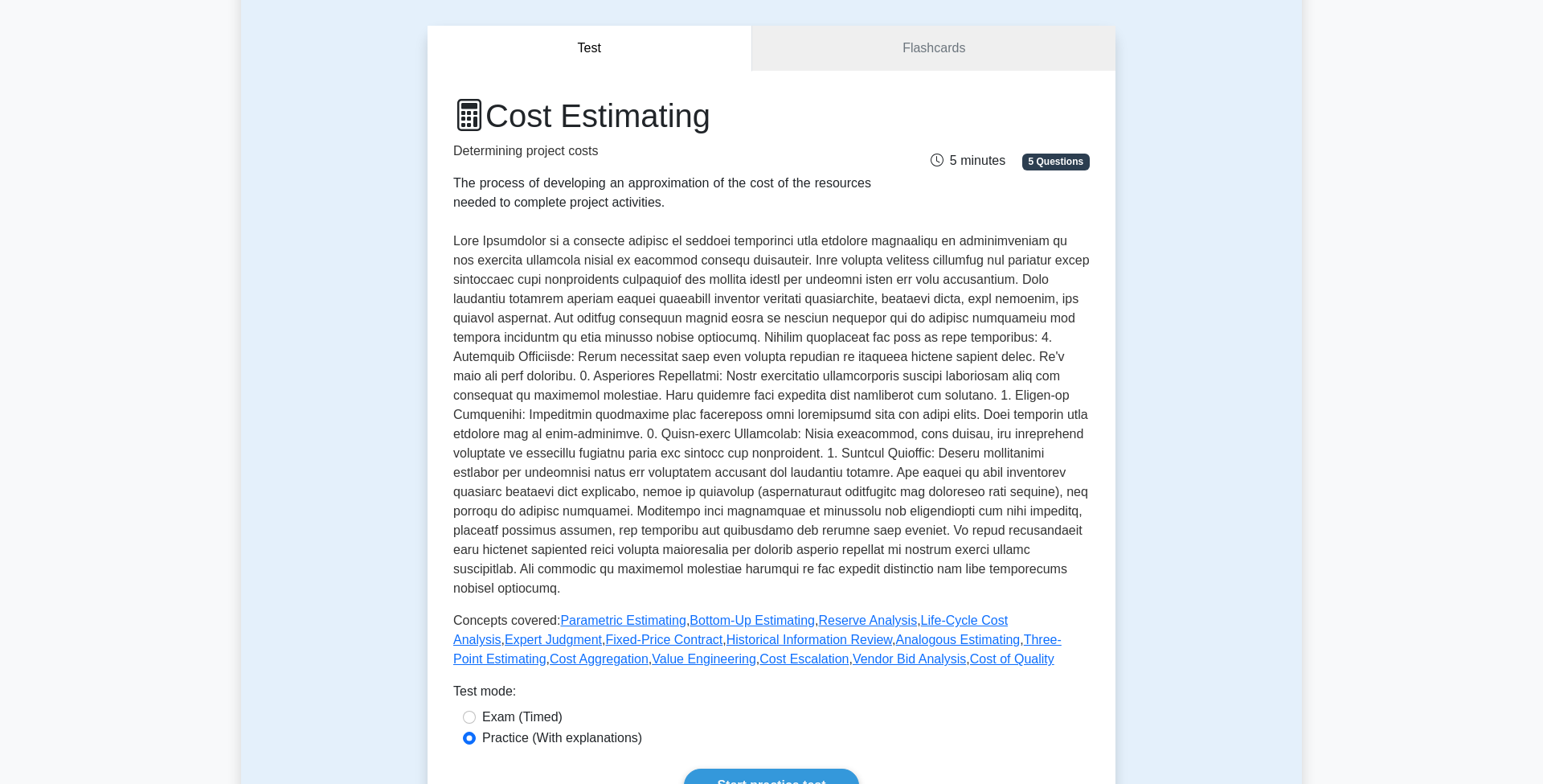
scroll to position [130, 0]
click at [964, 51] on link "Flashcards" at bounding box center [934, 50] width 363 height 45
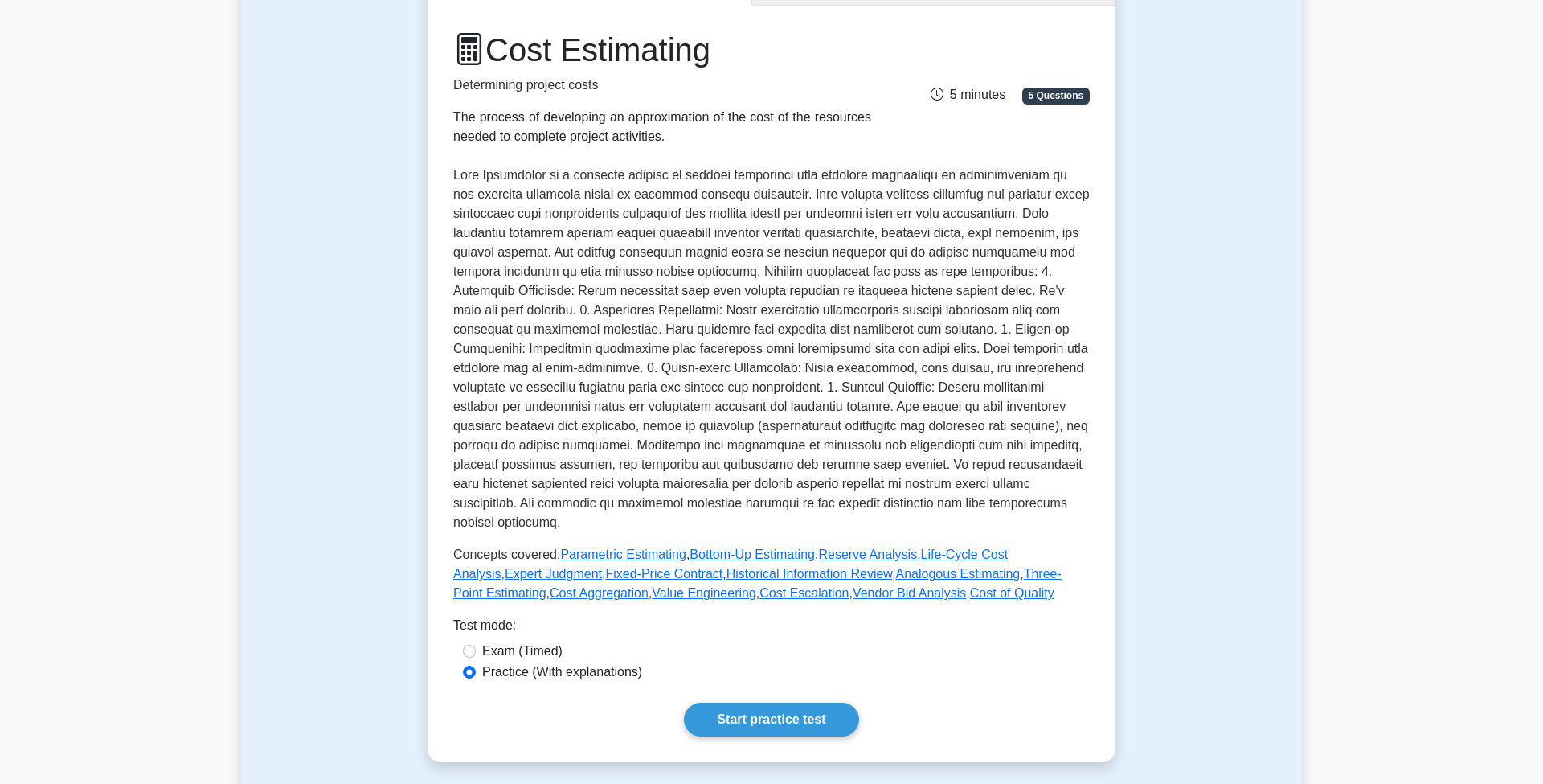
scroll to position [190, 0]
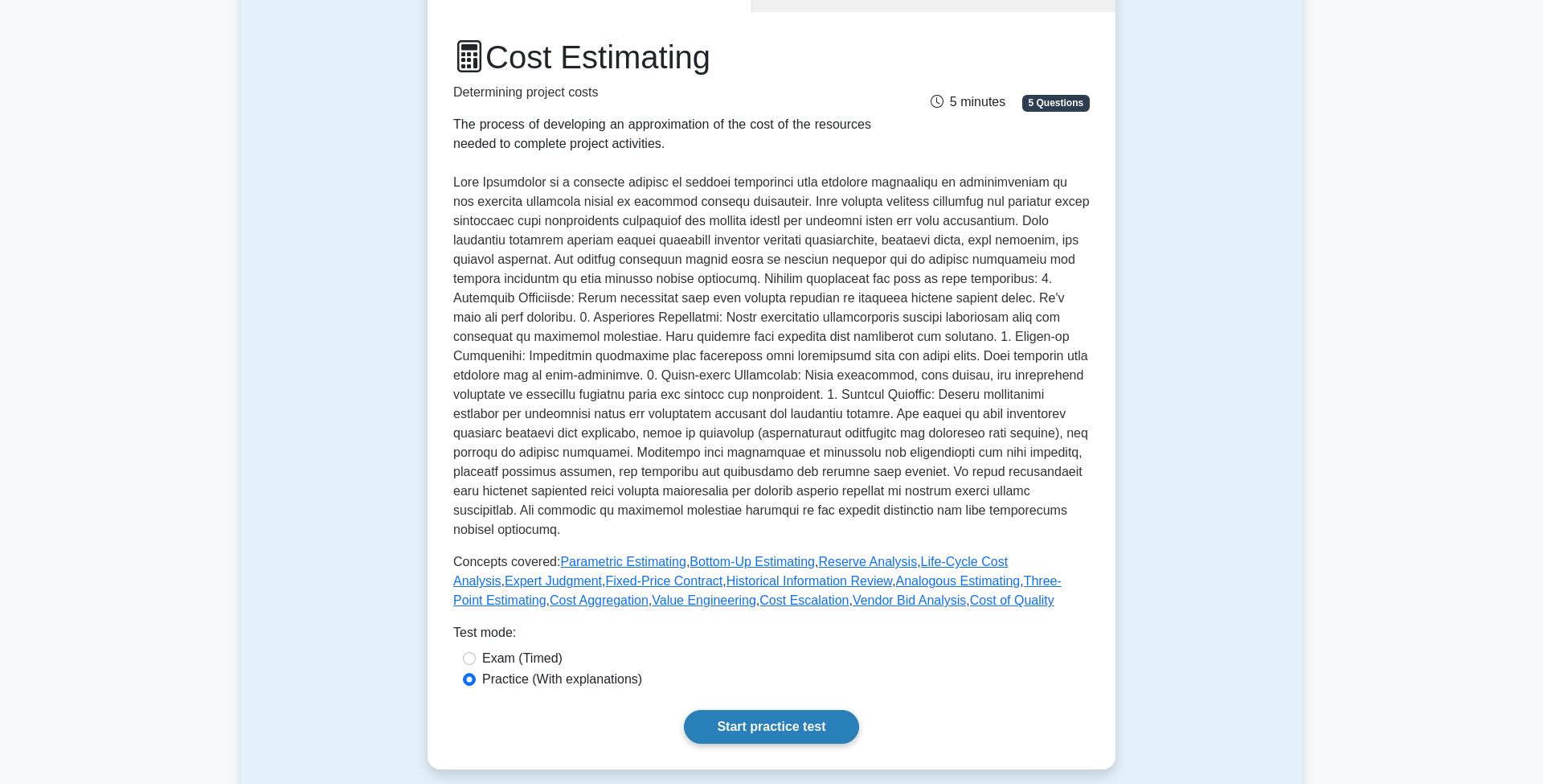
click at [761, 713] on link "Start practice test" at bounding box center [771, 727] width 174 height 33
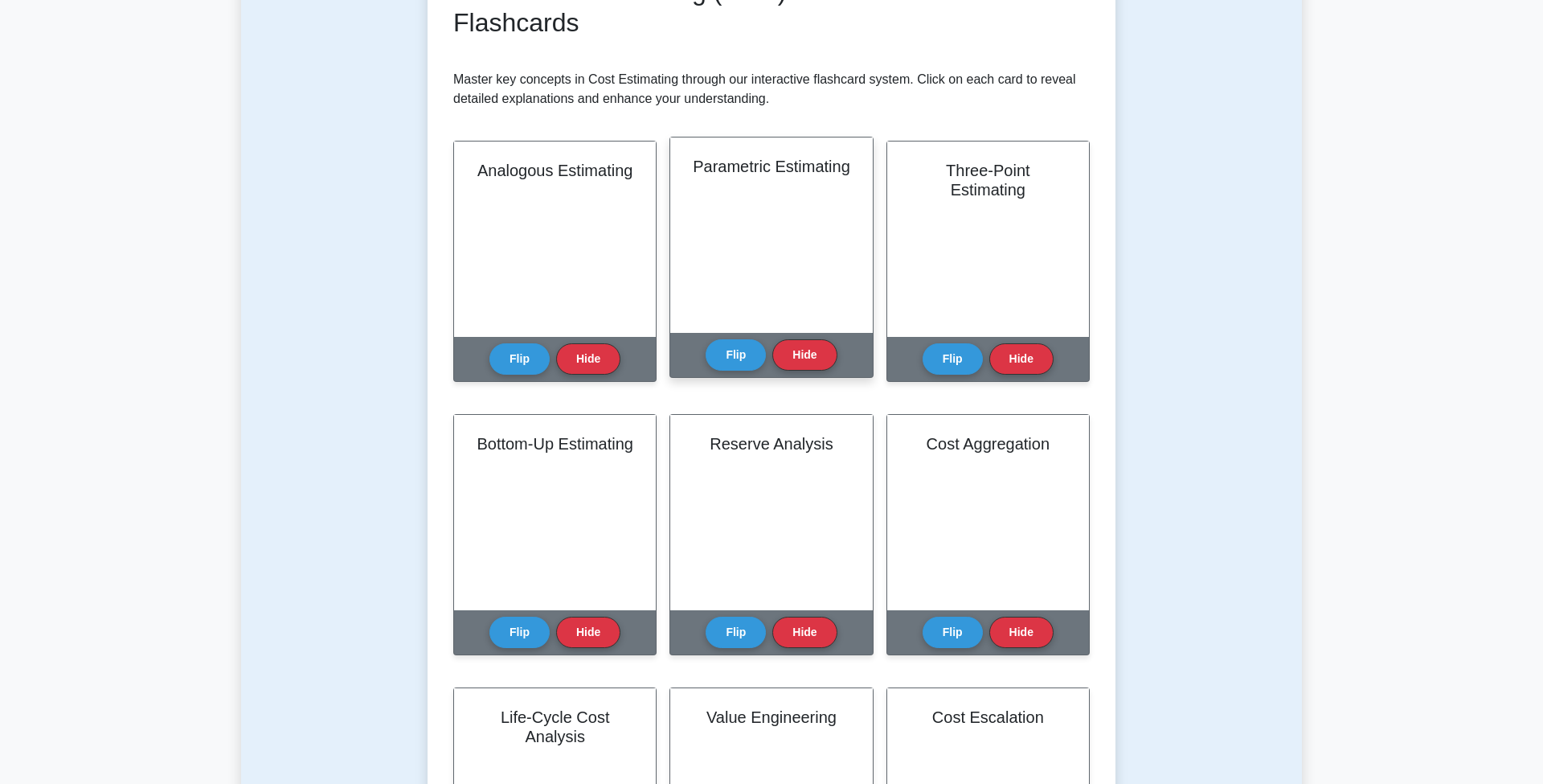
scroll to position [287, 0]
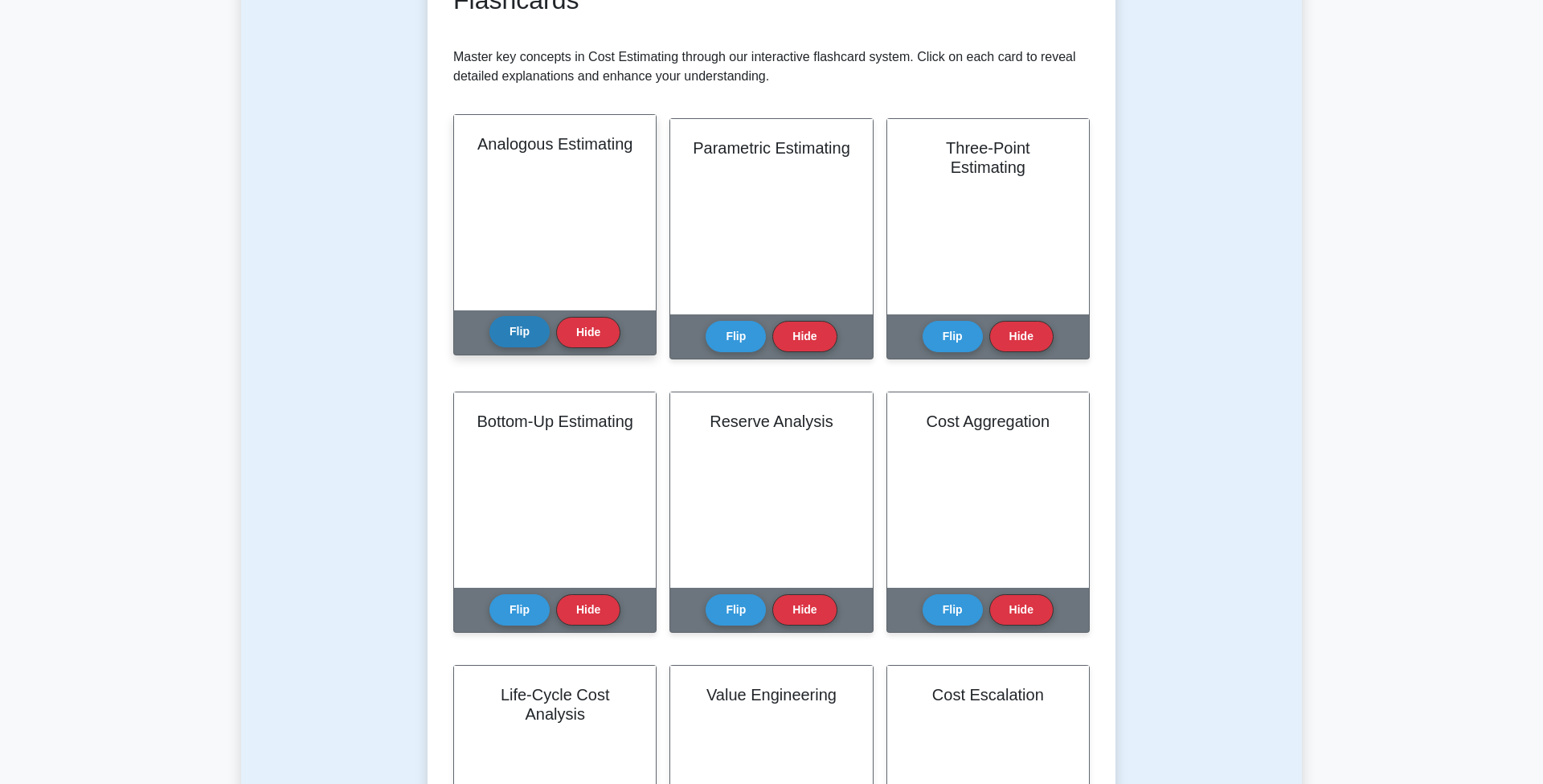
click at [512, 316] on button "Flip" at bounding box center [519, 331] width 60 height 31
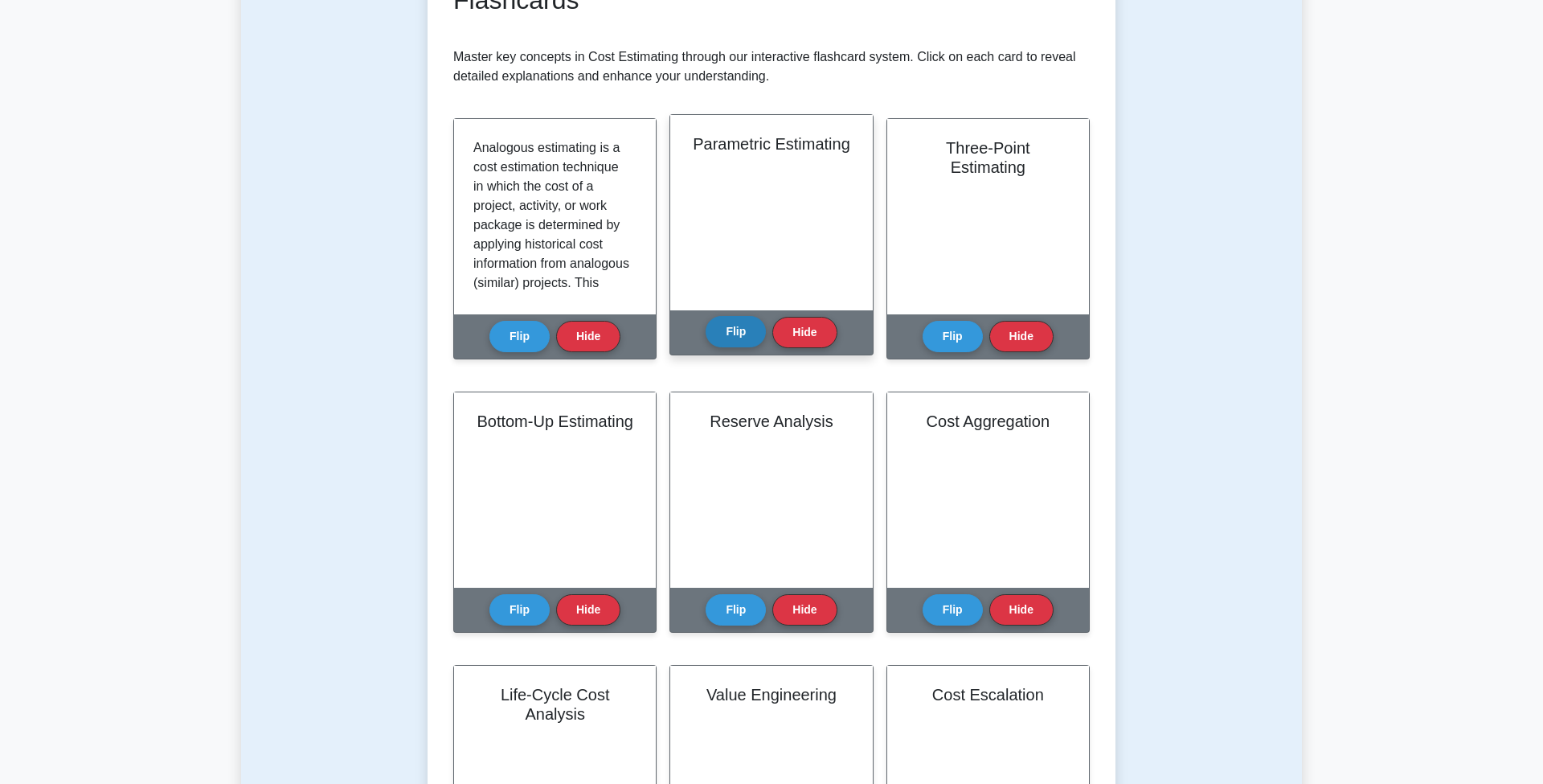
click at [740, 316] on button "Flip" at bounding box center [735, 331] width 60 height 31
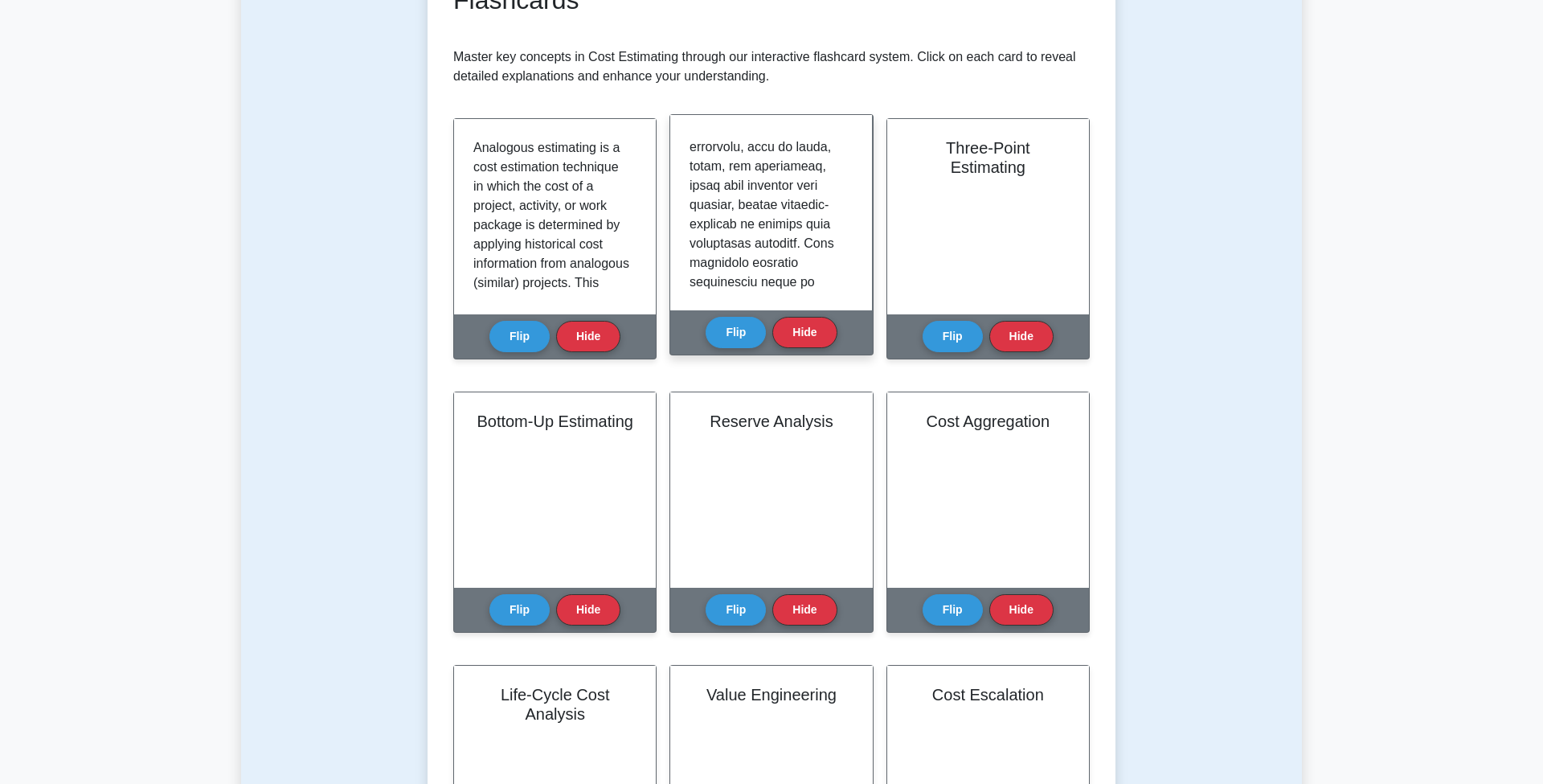
scroll to position [233, 0]
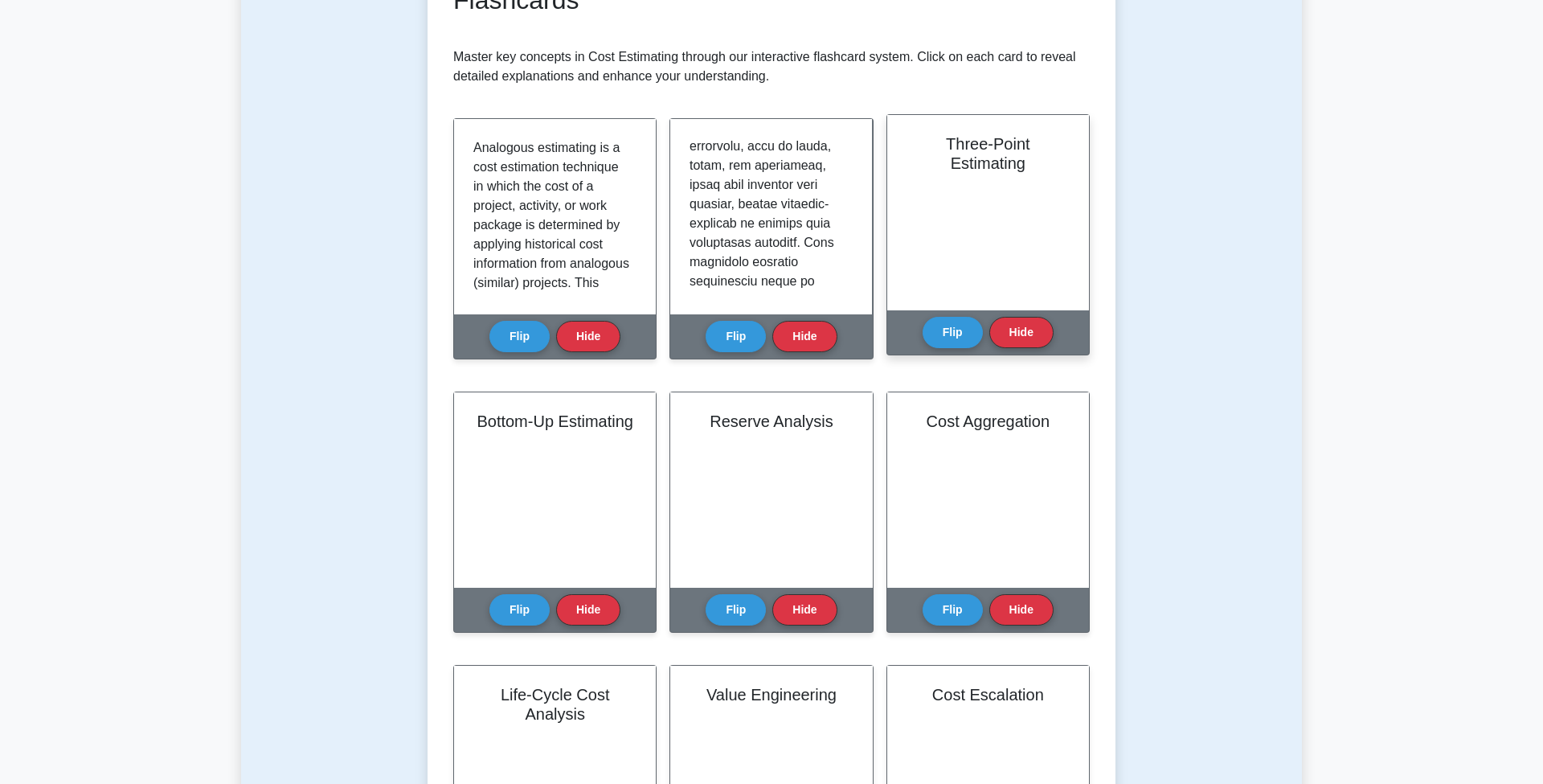
click at [969, 218] on div "Three-Point Estimating" at bounding box center [989, 212] width 202 height 195
click at [968, 124] on div "Three-Point Estimating" at bounding box center [989, 212] width 202 height 195
click at [963, 316] on button "Flip" at bounding box center [952, 331] width 60 height 31
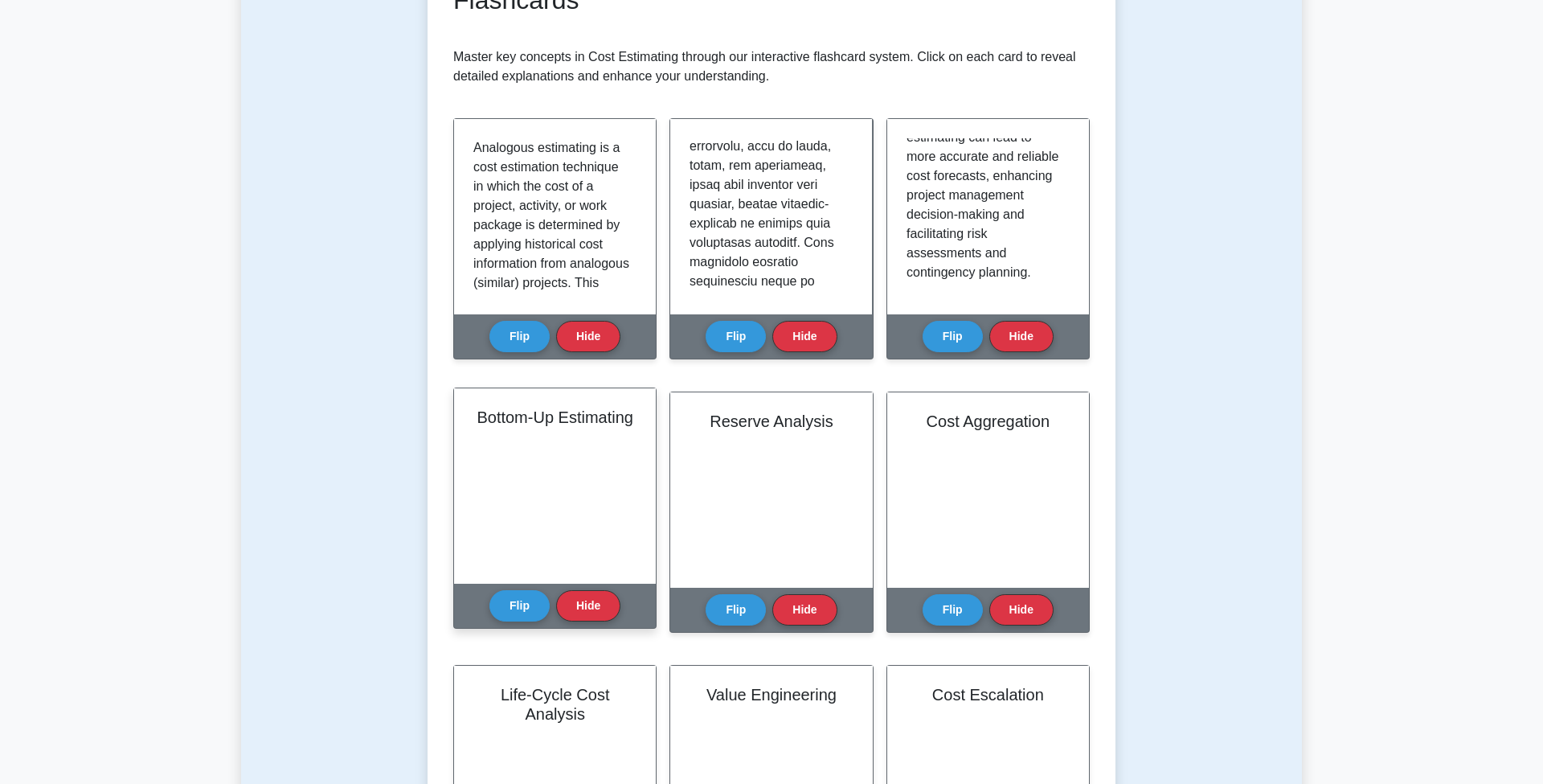
scroll to position [229, 0]
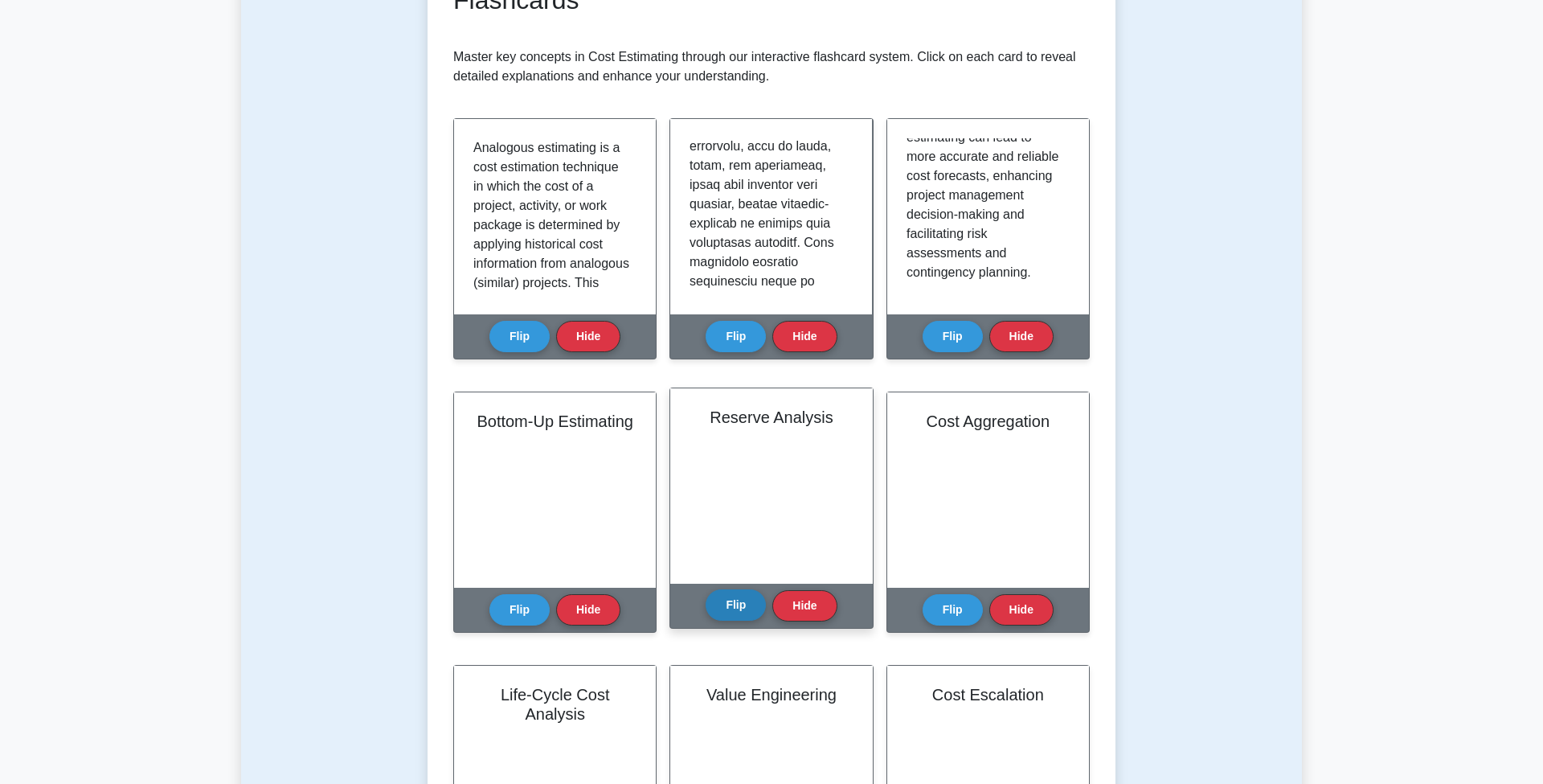
click at [749, 589] on button "Flip" at bounding box center [735, 604] width 60 height 31
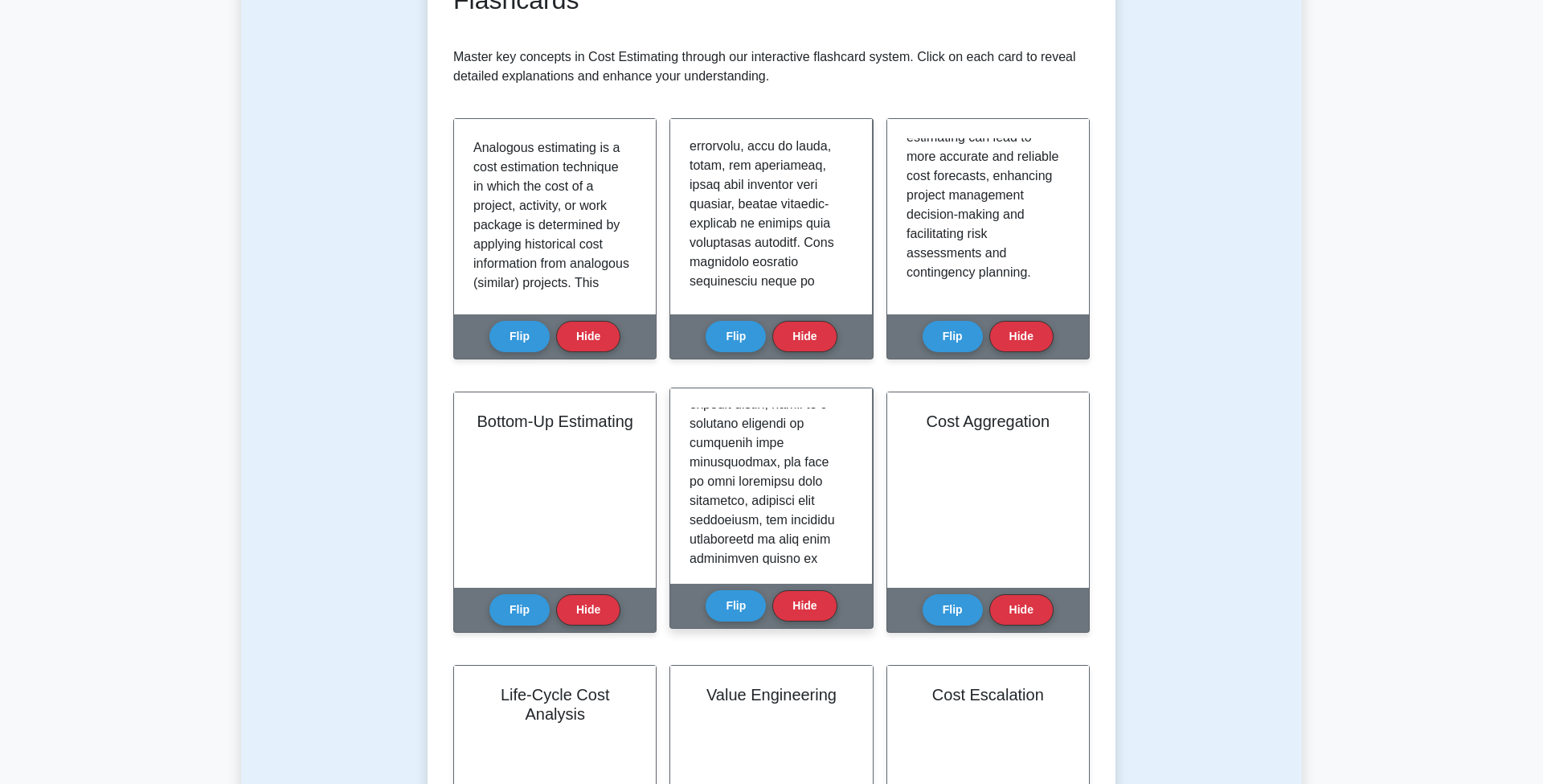
scroll to position [728, 0]
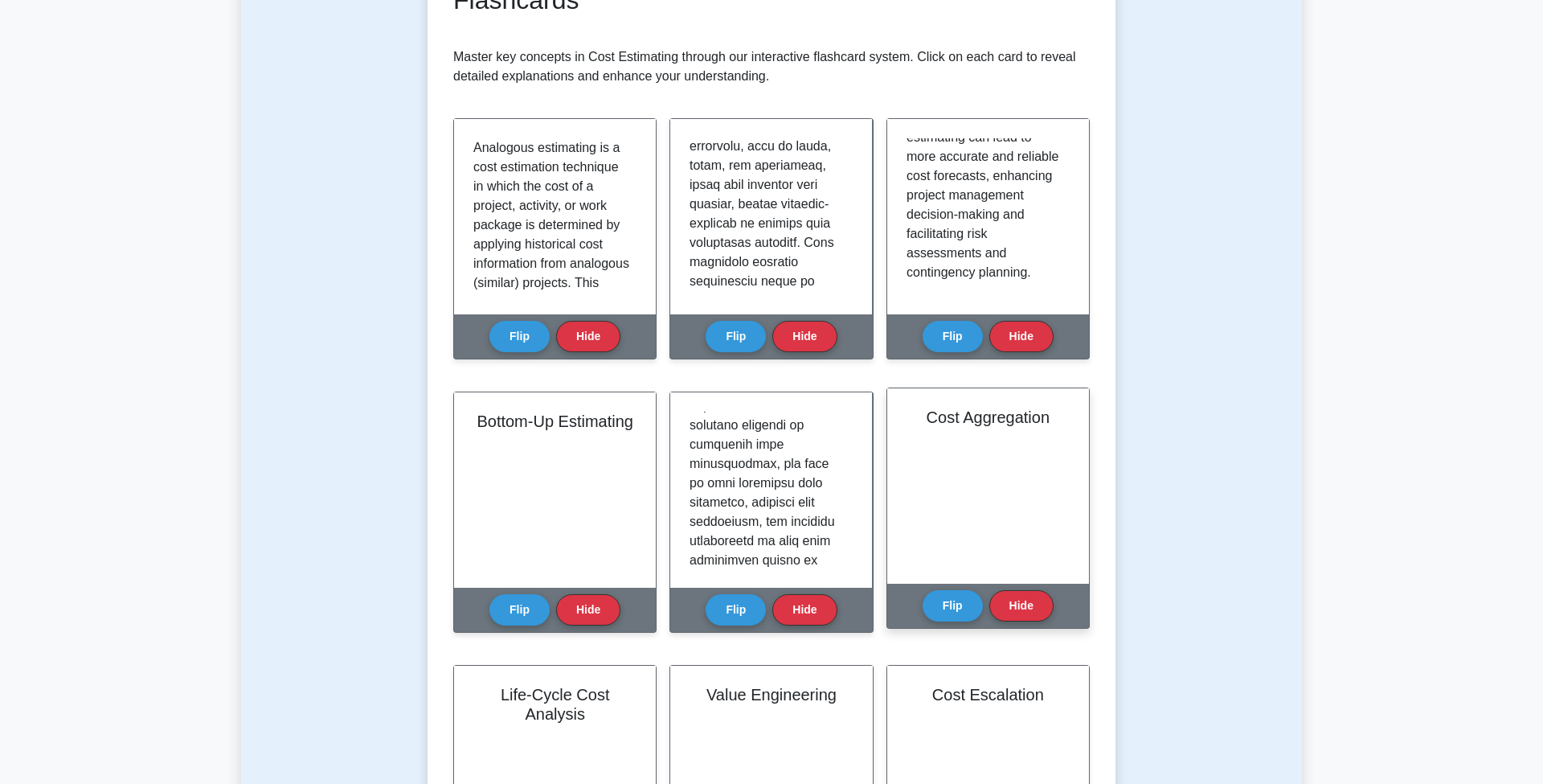
click at [959, 454] on div "Cost Aggregation" at bounding box center [989, 485] width 202 height 195
click at [953, 589] on button "Flip" at bounding box center [952, 604] width 60 height 31
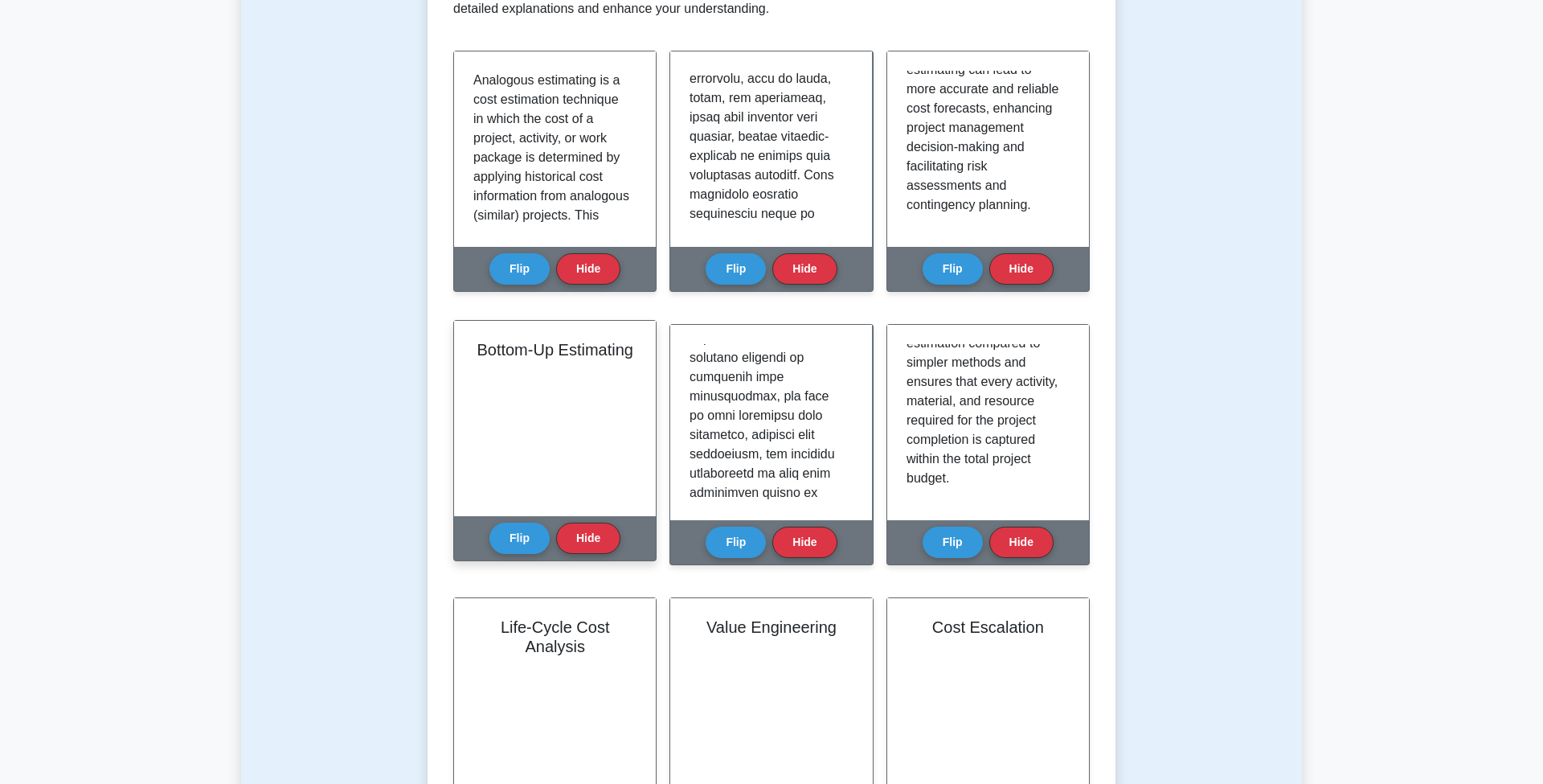
scroll to position [248, 0]
click at [512, 521] on button "Flip" at bounding box center [519, 537] width 60 height 31
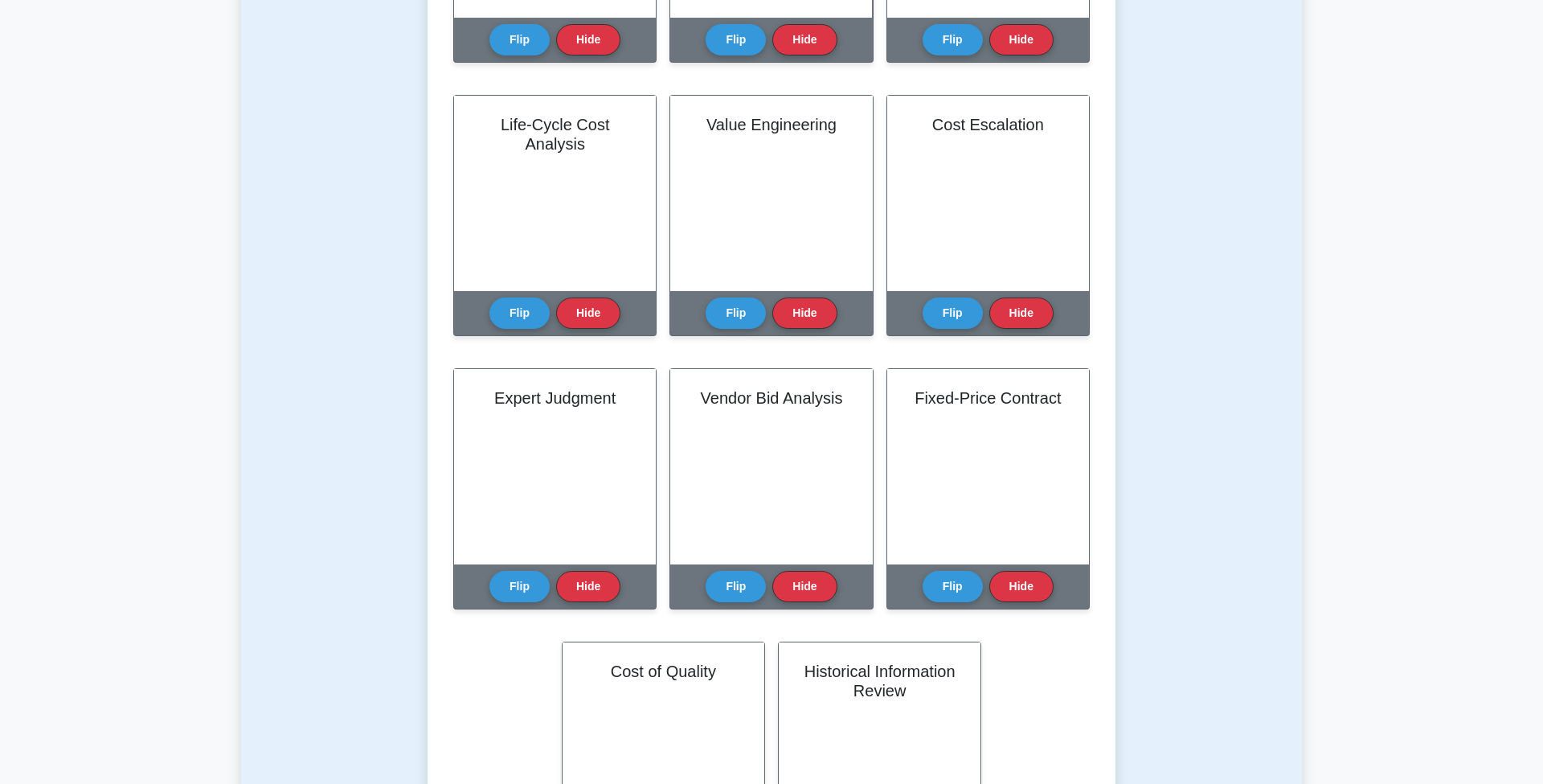
scroll to position [867, 0]
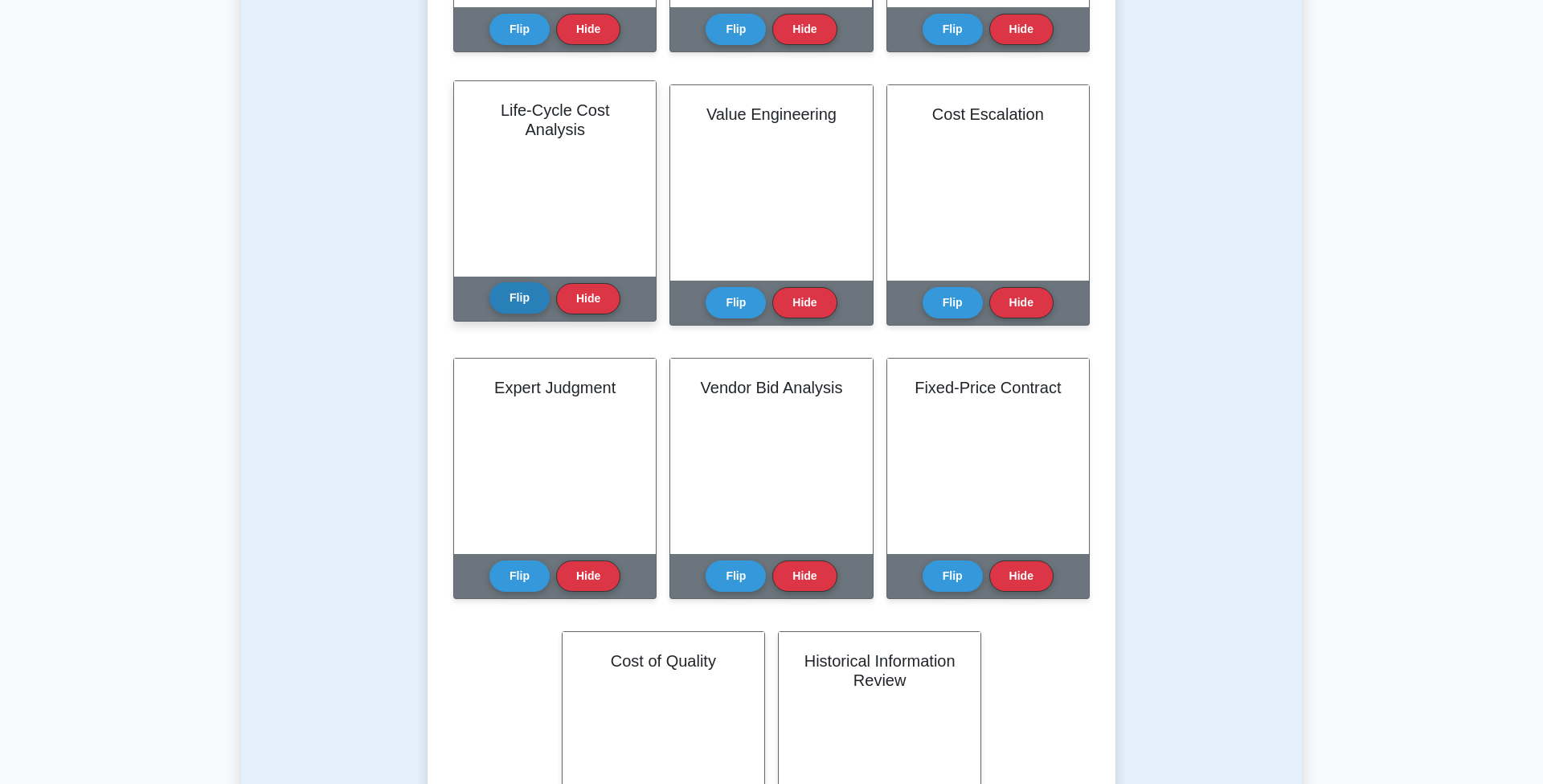
click at [517, 282] on button "Flip" at bounding box center [519, 298] width 60 height 31
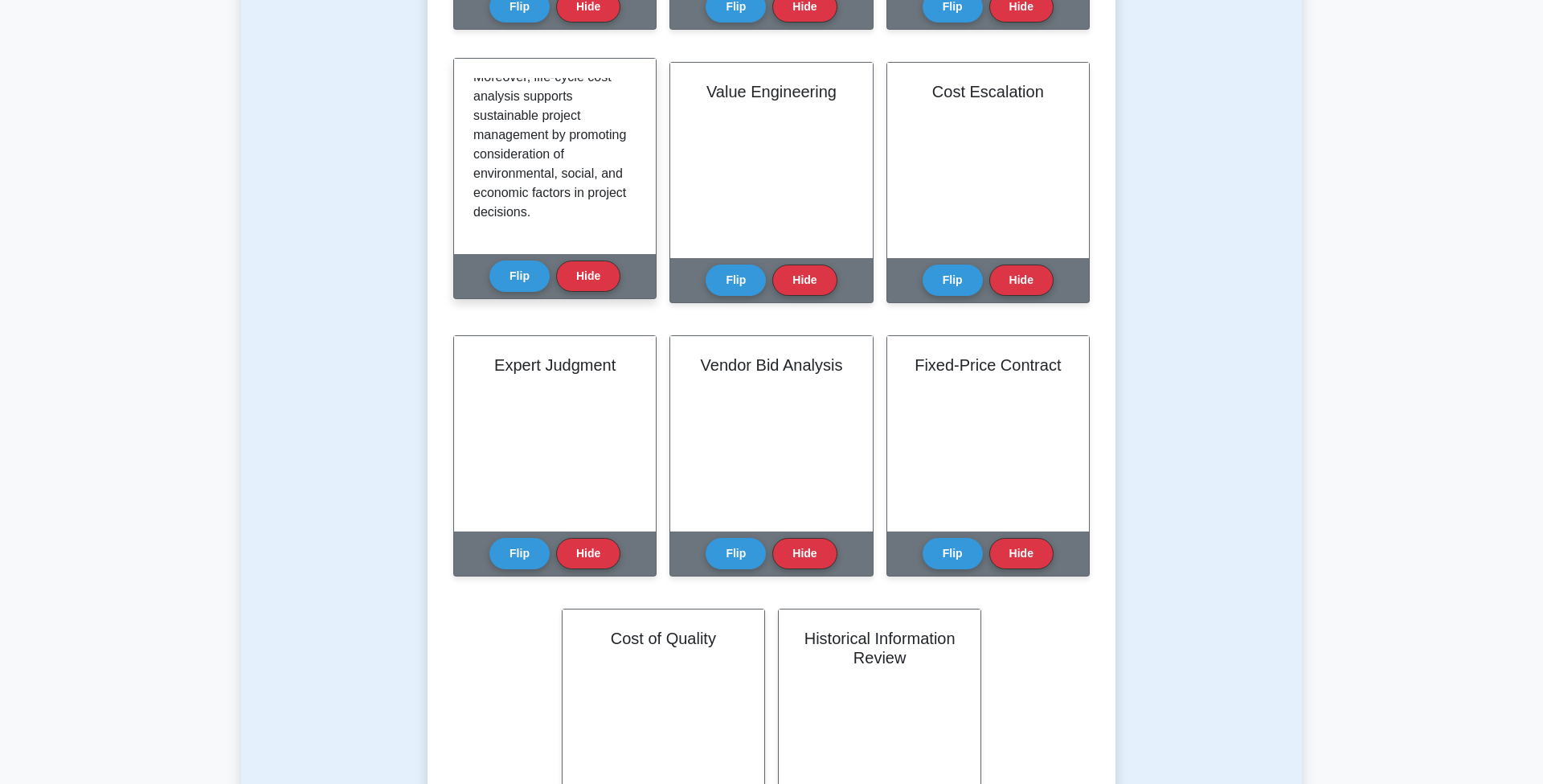
scroll to position [892, 0]
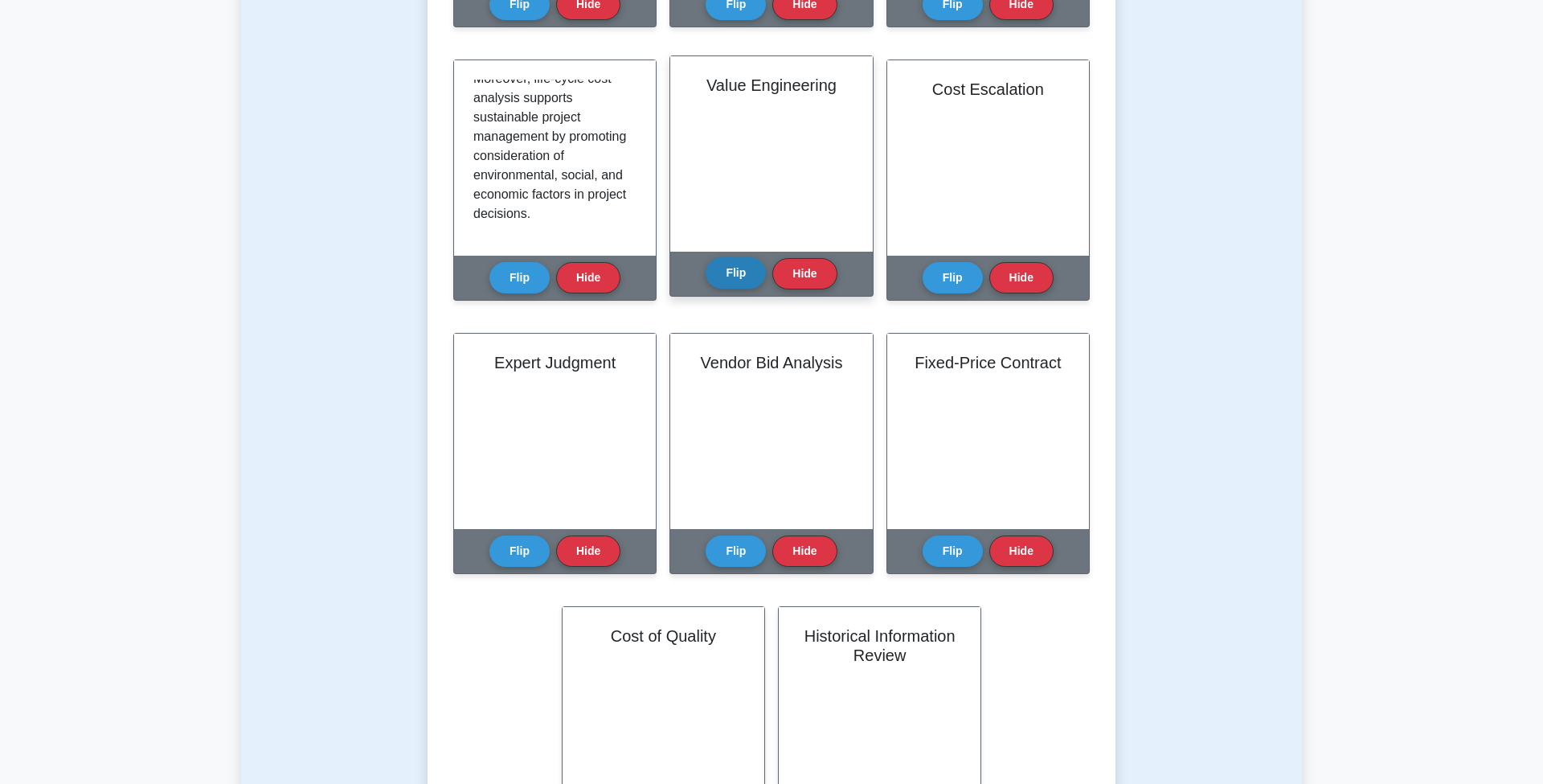
click at [735, 257] on button "Flip" at bounding box center [735, 273] width 60 height 31
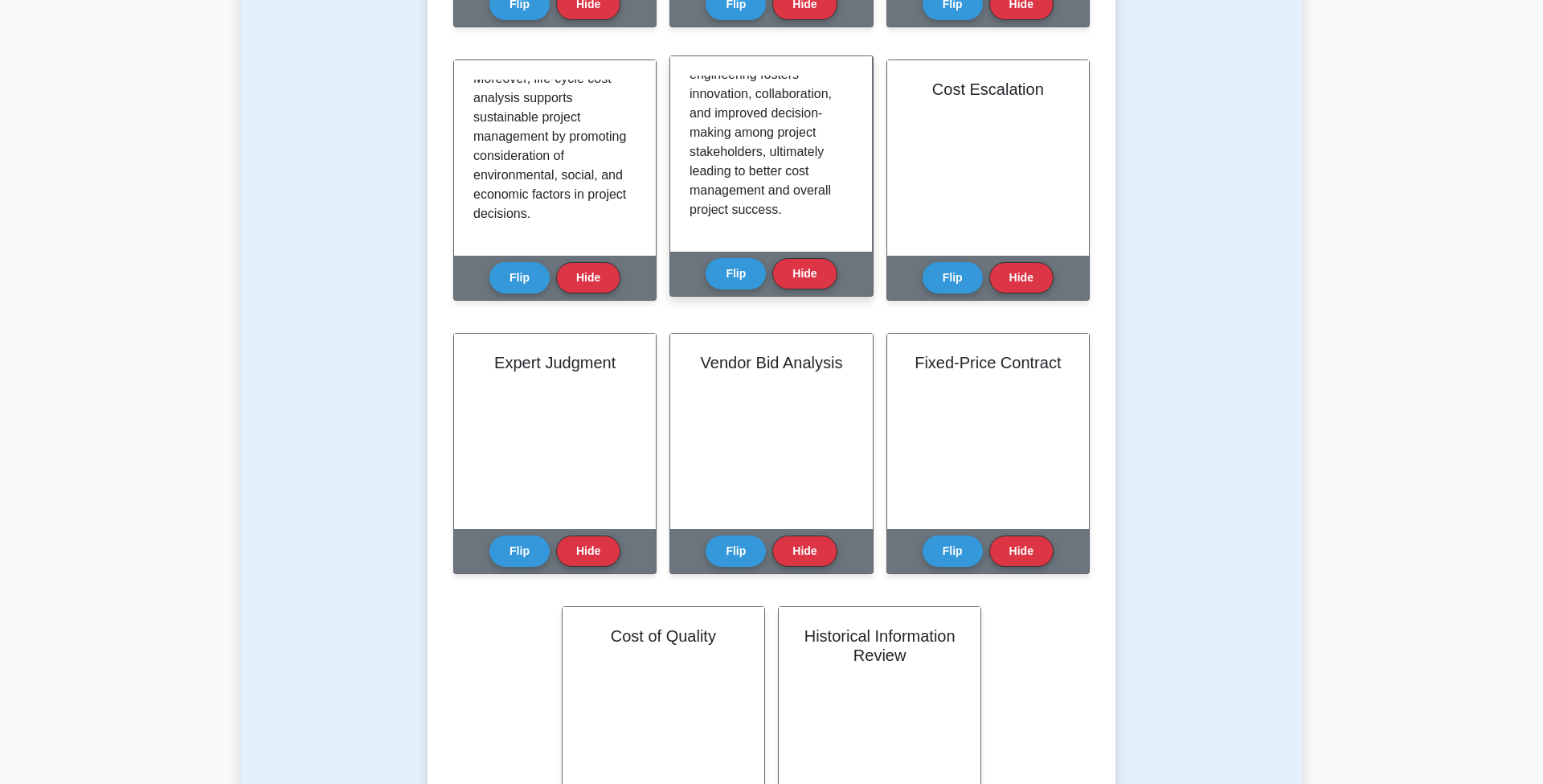
scroll to position [473, 0]
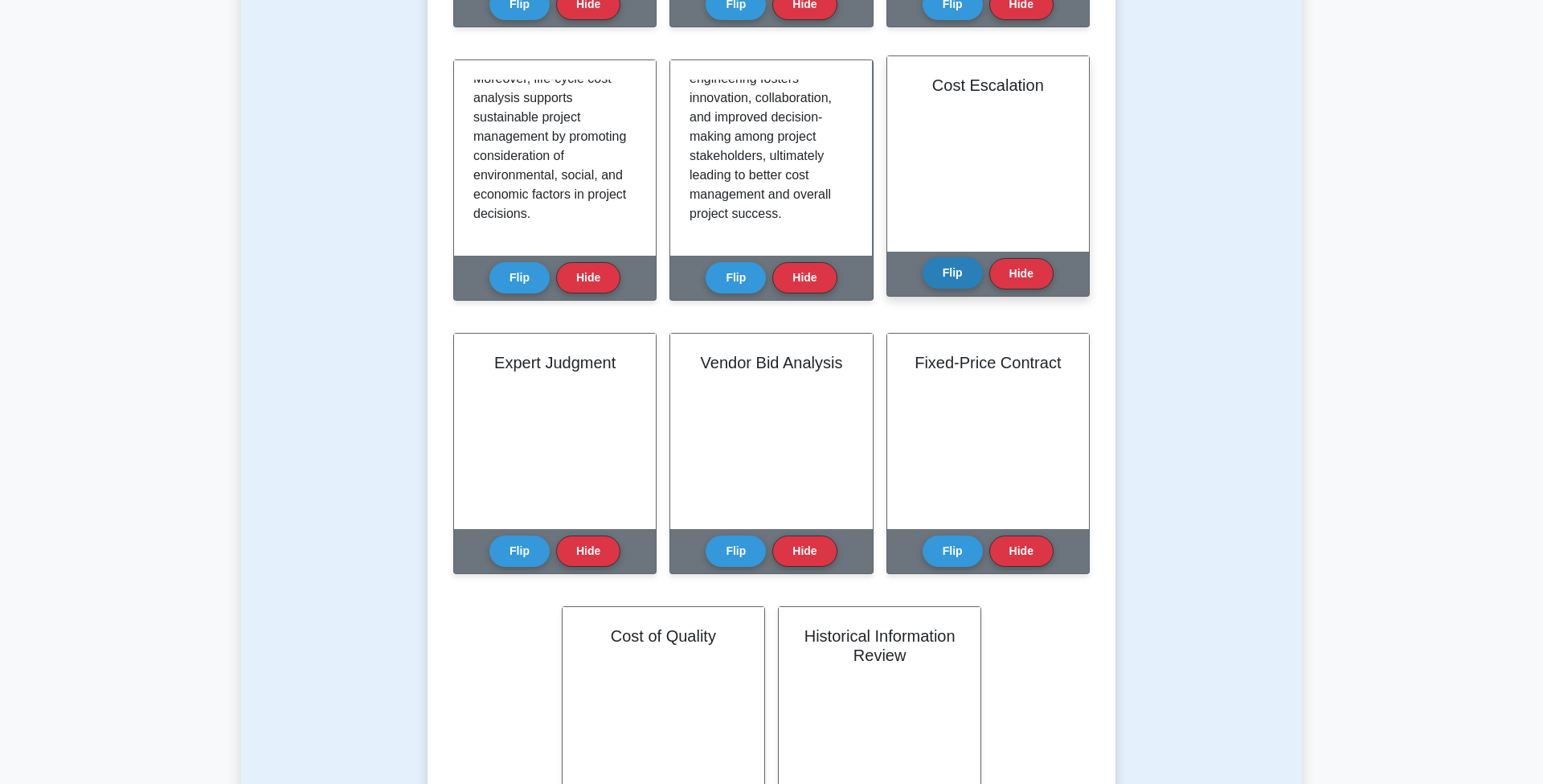
click at [955, 257] on button "Flip" at bounding box center [952, 273] width 60 height 31
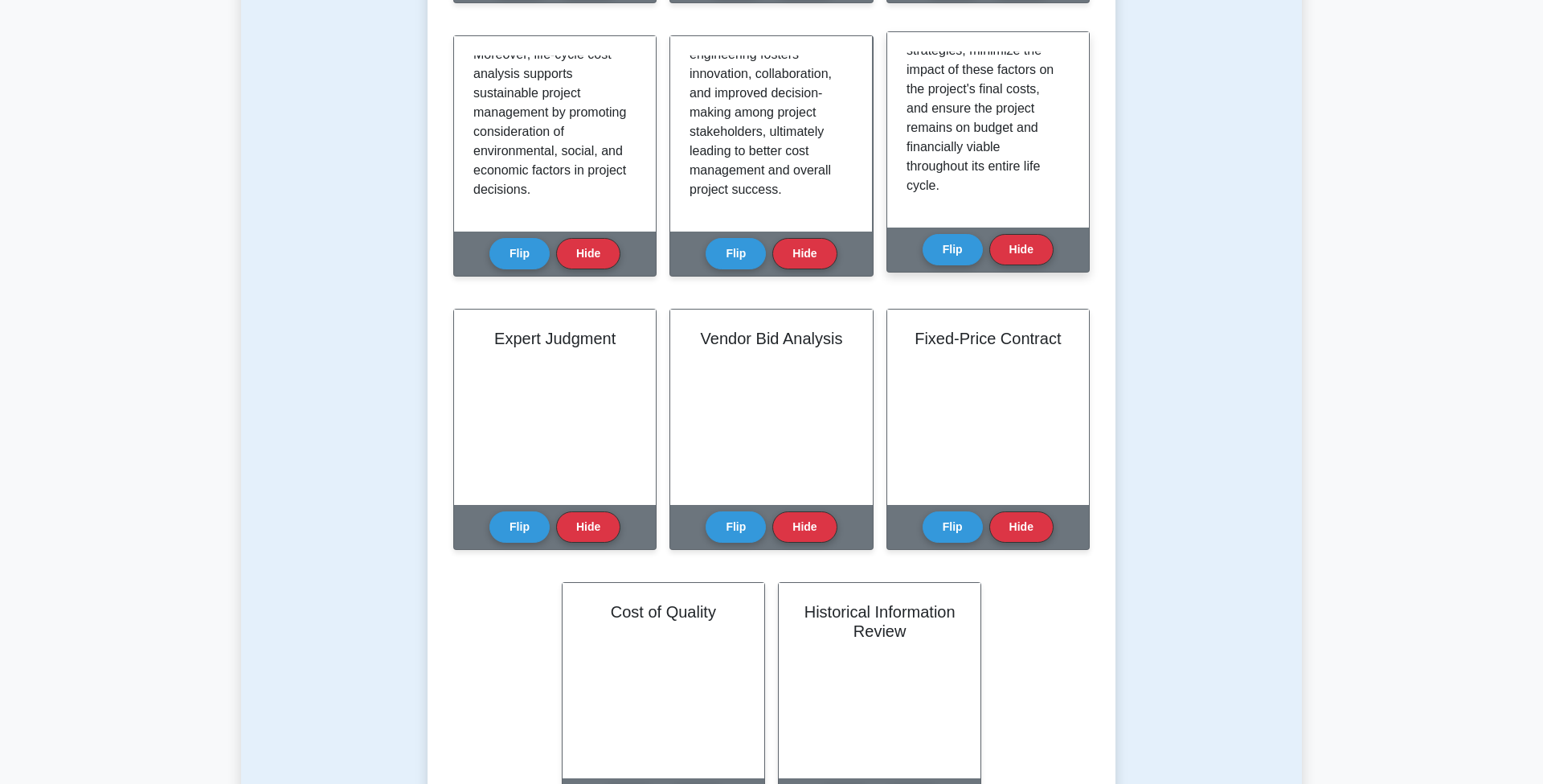
scroll to position [918, 0]
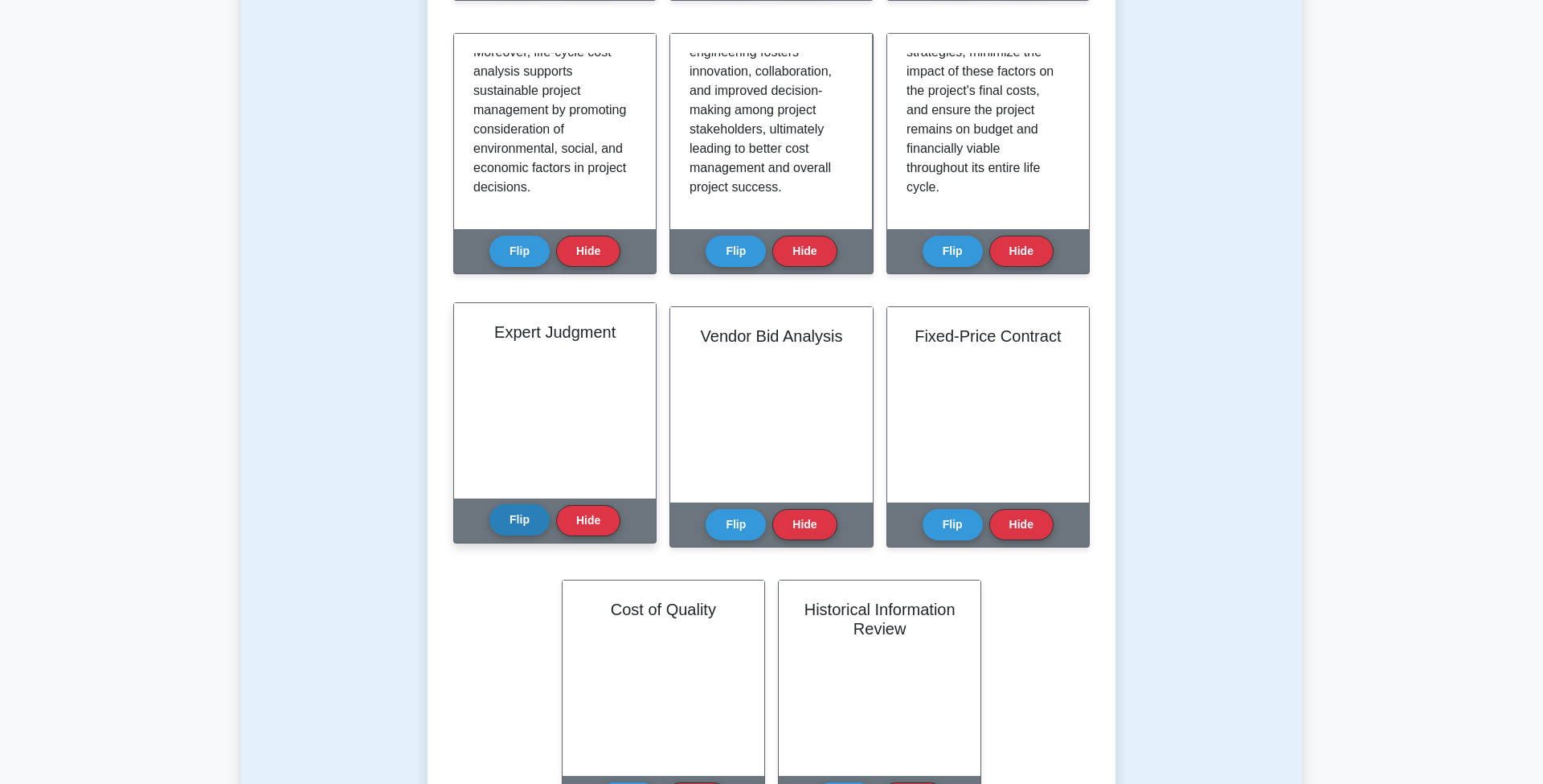
click at [523, 504] on button "Flip" at bounding box center [519, 519] width 60 height 31
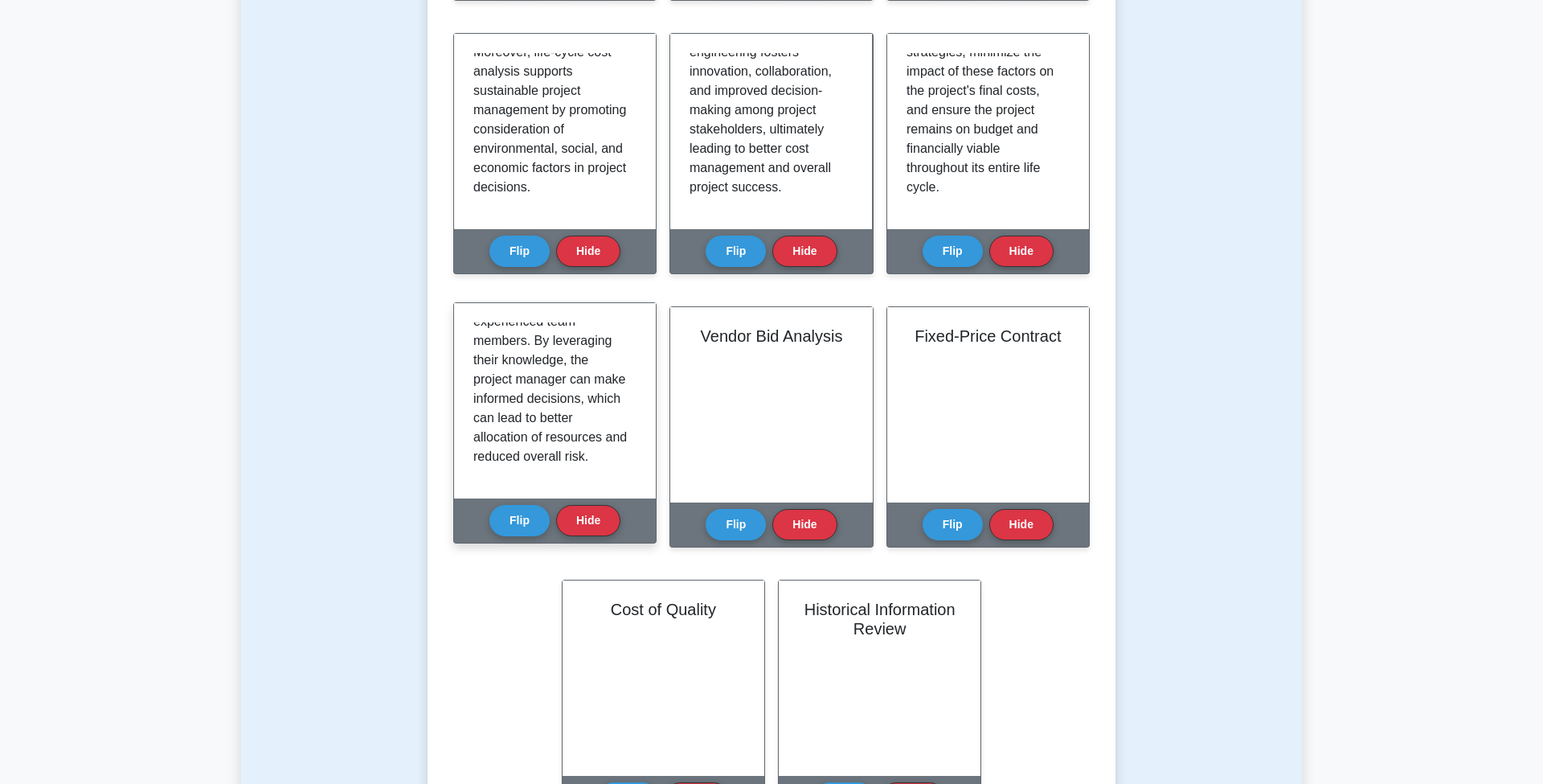
scroll to position [454, 0]
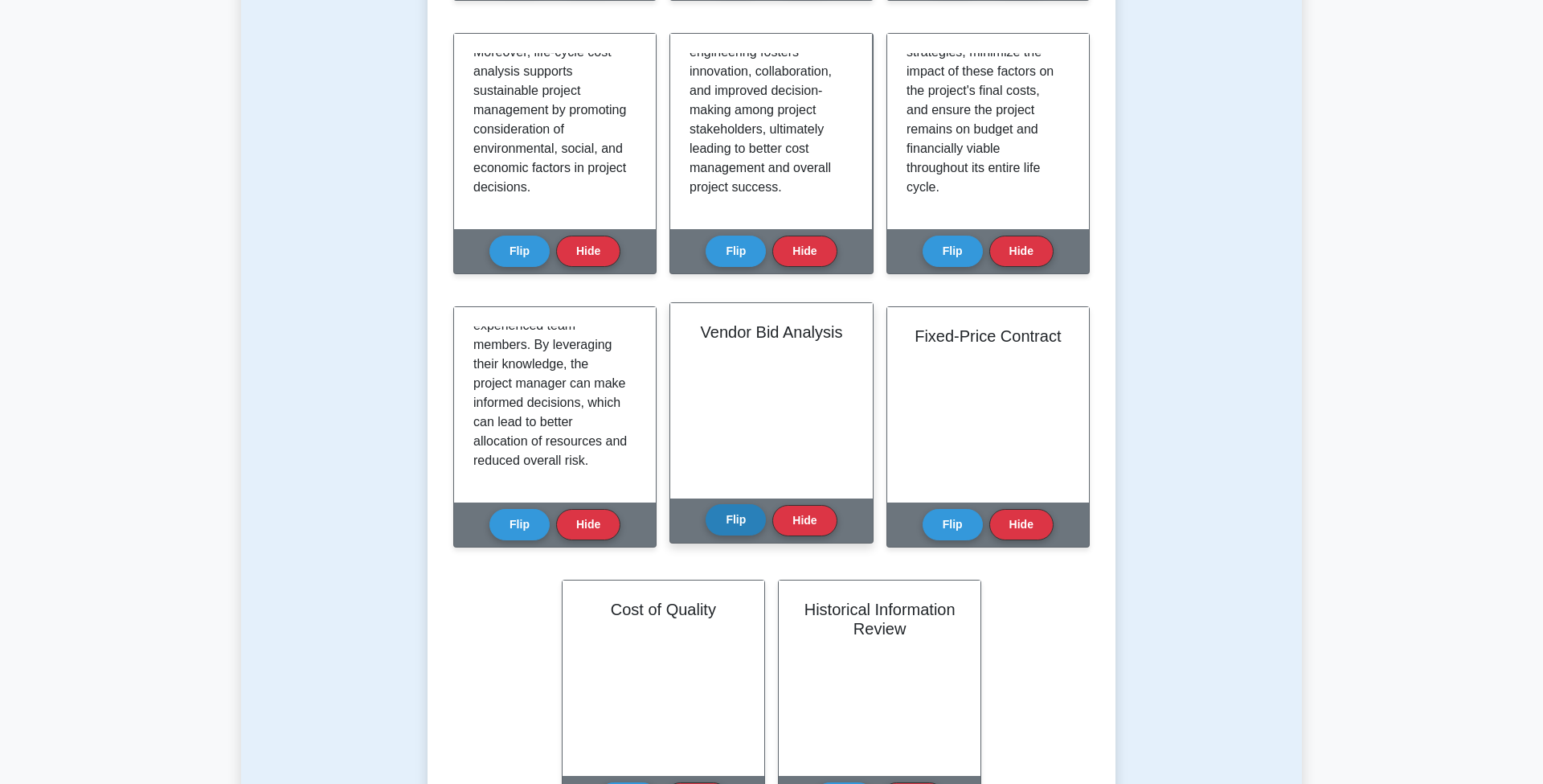
click at [728, 504] on button "Flip" at bounding box center [735, 519] width 60 height 31
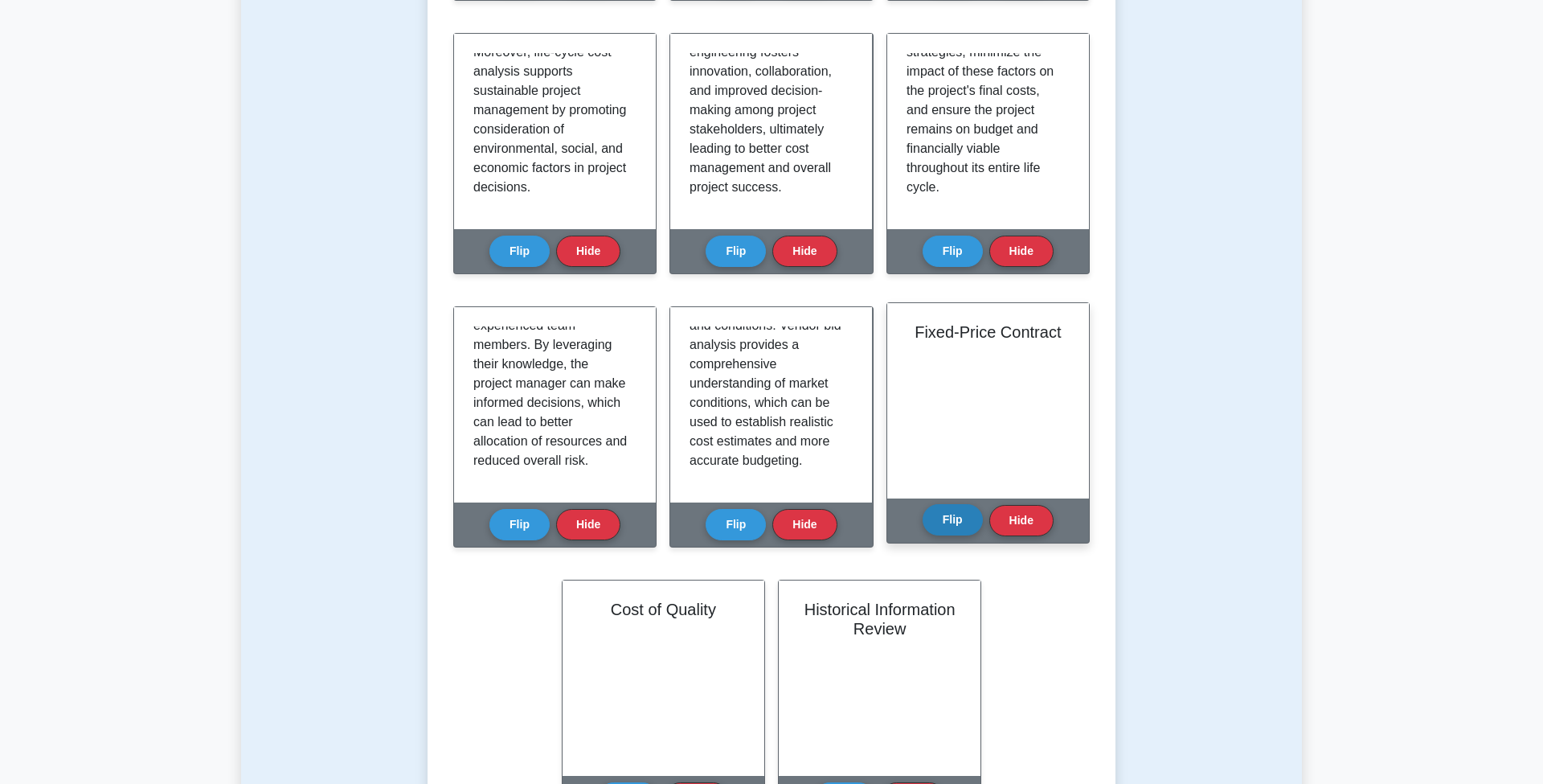
click at [955, 504] on button "Flip" at bounding box center [952, 519] width 60 height 31
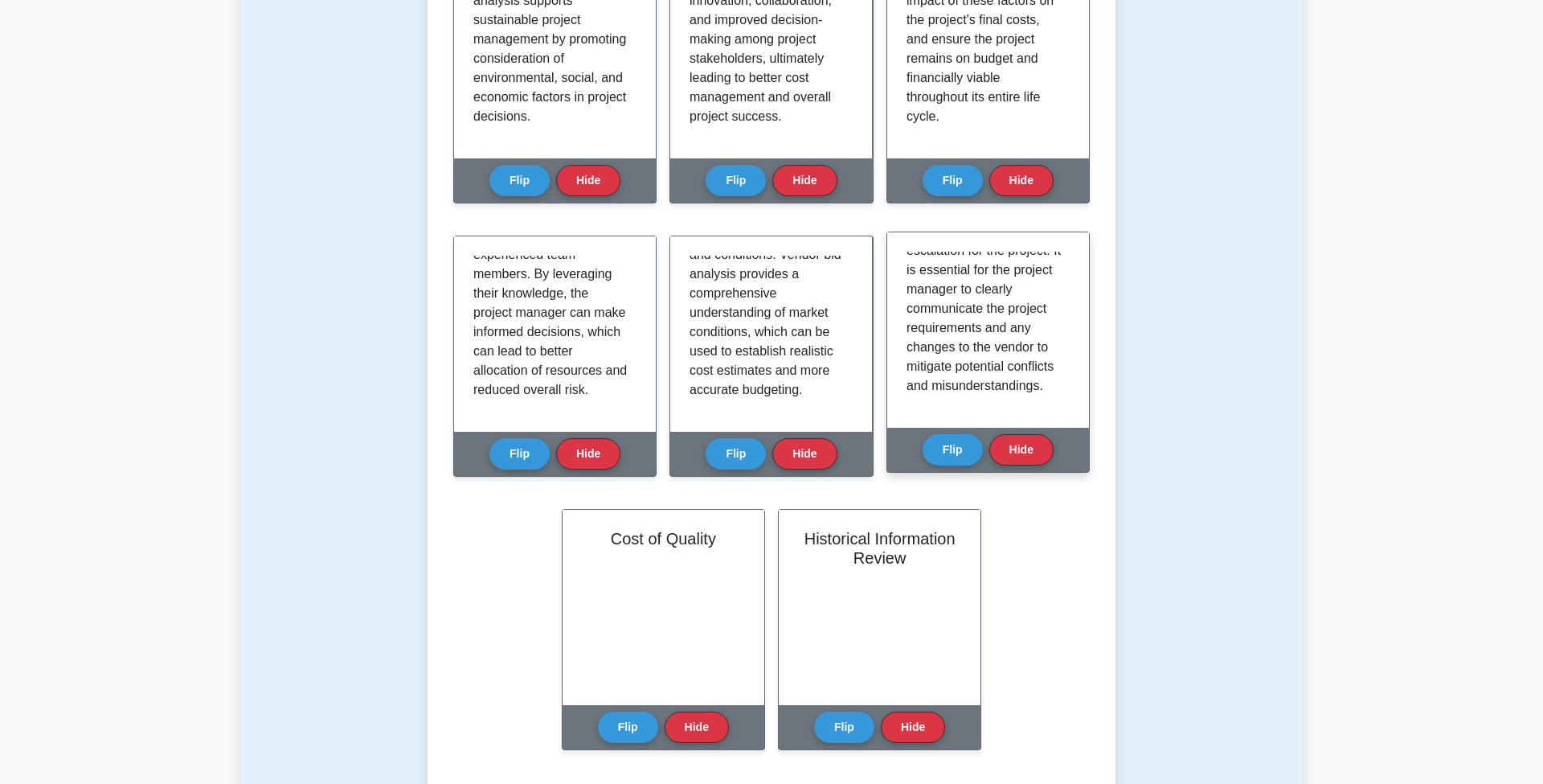
scroll to position [512, 0]
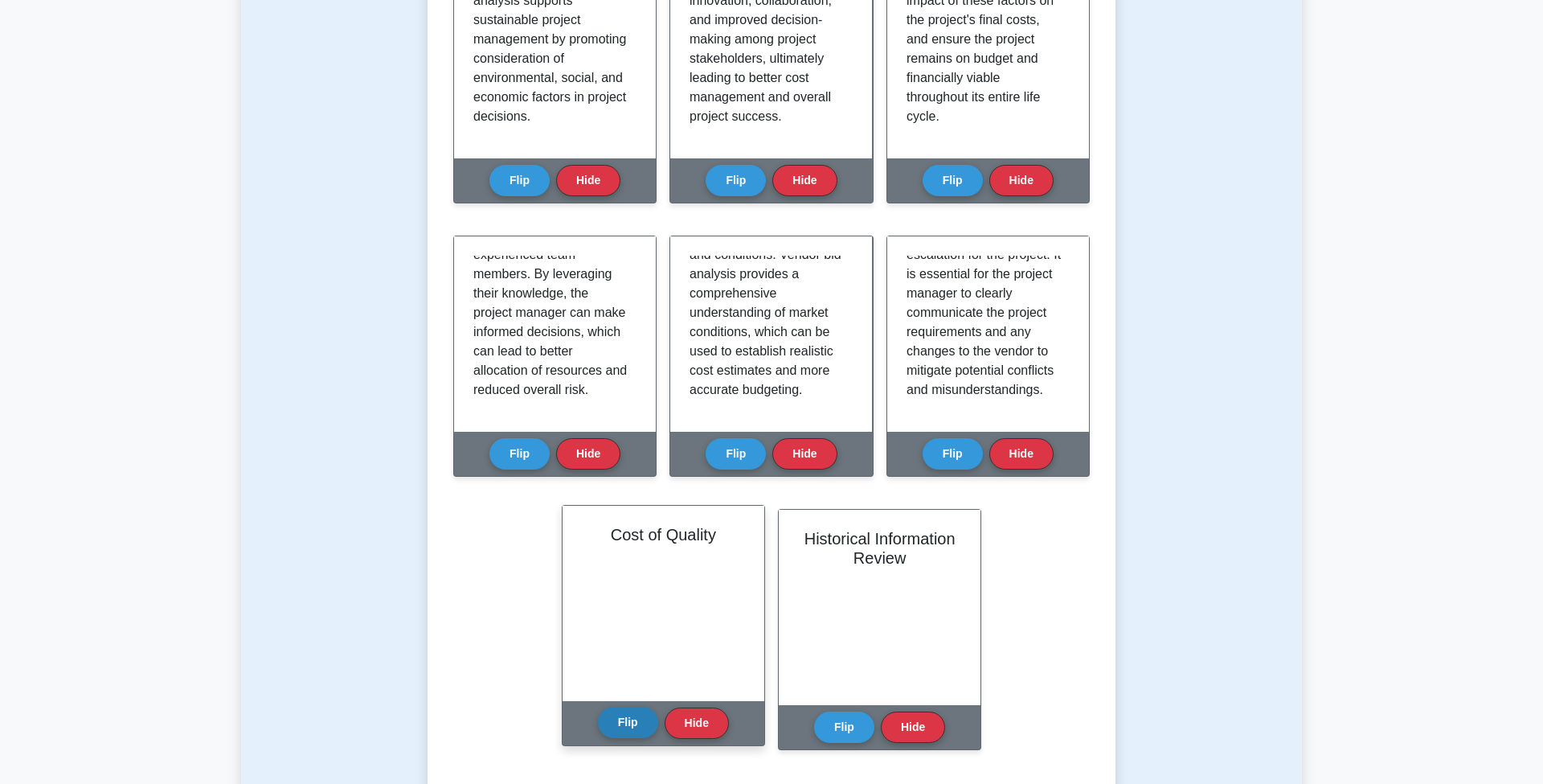
click at [631, 706] on button "Flip" at bounding box center [628, 722] width 60 height 31
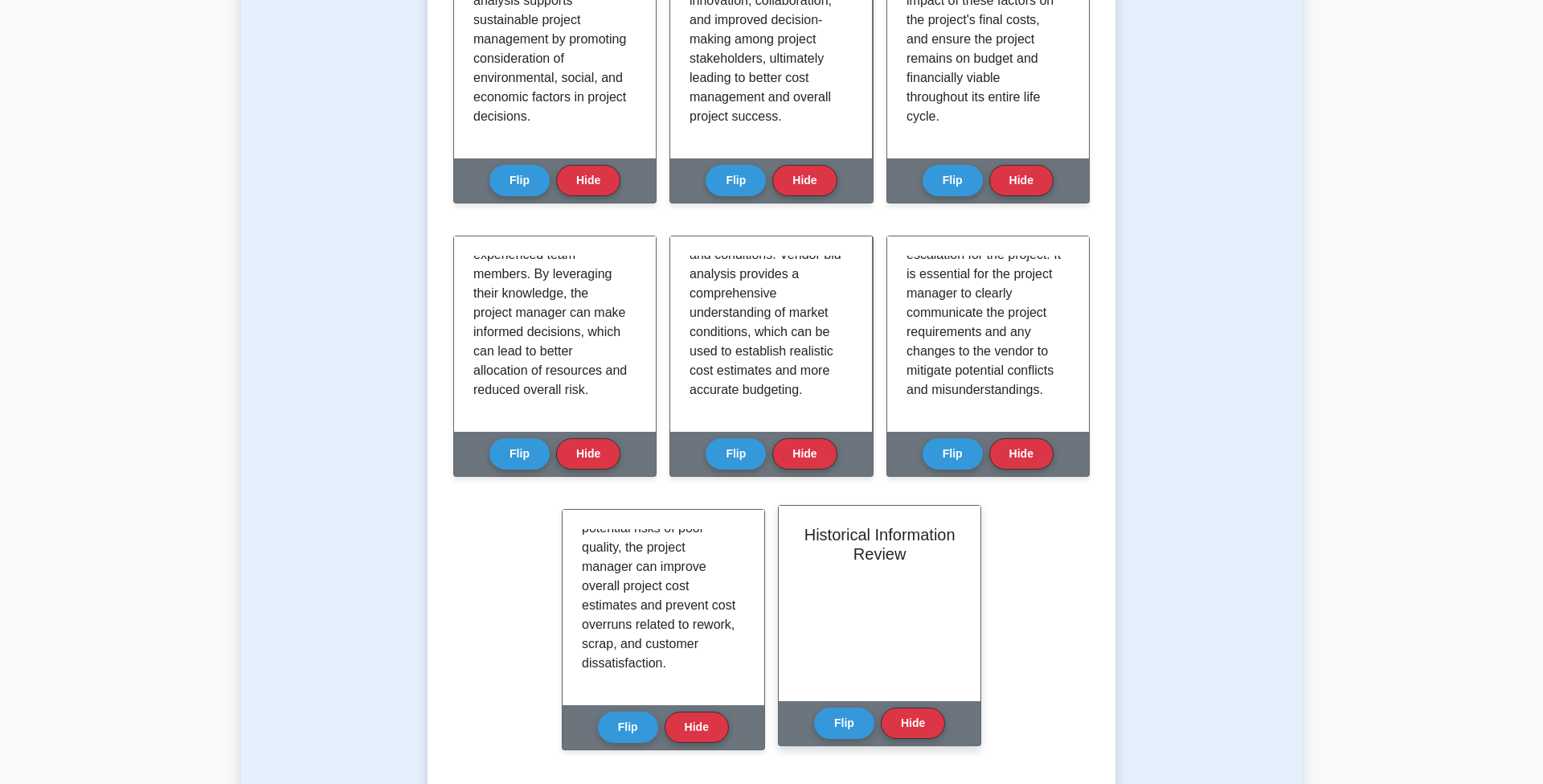
click at [874, 606] on div "Historical Information Review" at bounding box center [879, 603] width 202 height 195
click at [847, 707] on div "Flip Hide" at bounding box center [879, 723] width 131 height 44
click at [850, 706] on button "Flip" at bounding box center [843, 722] width 60 height 31
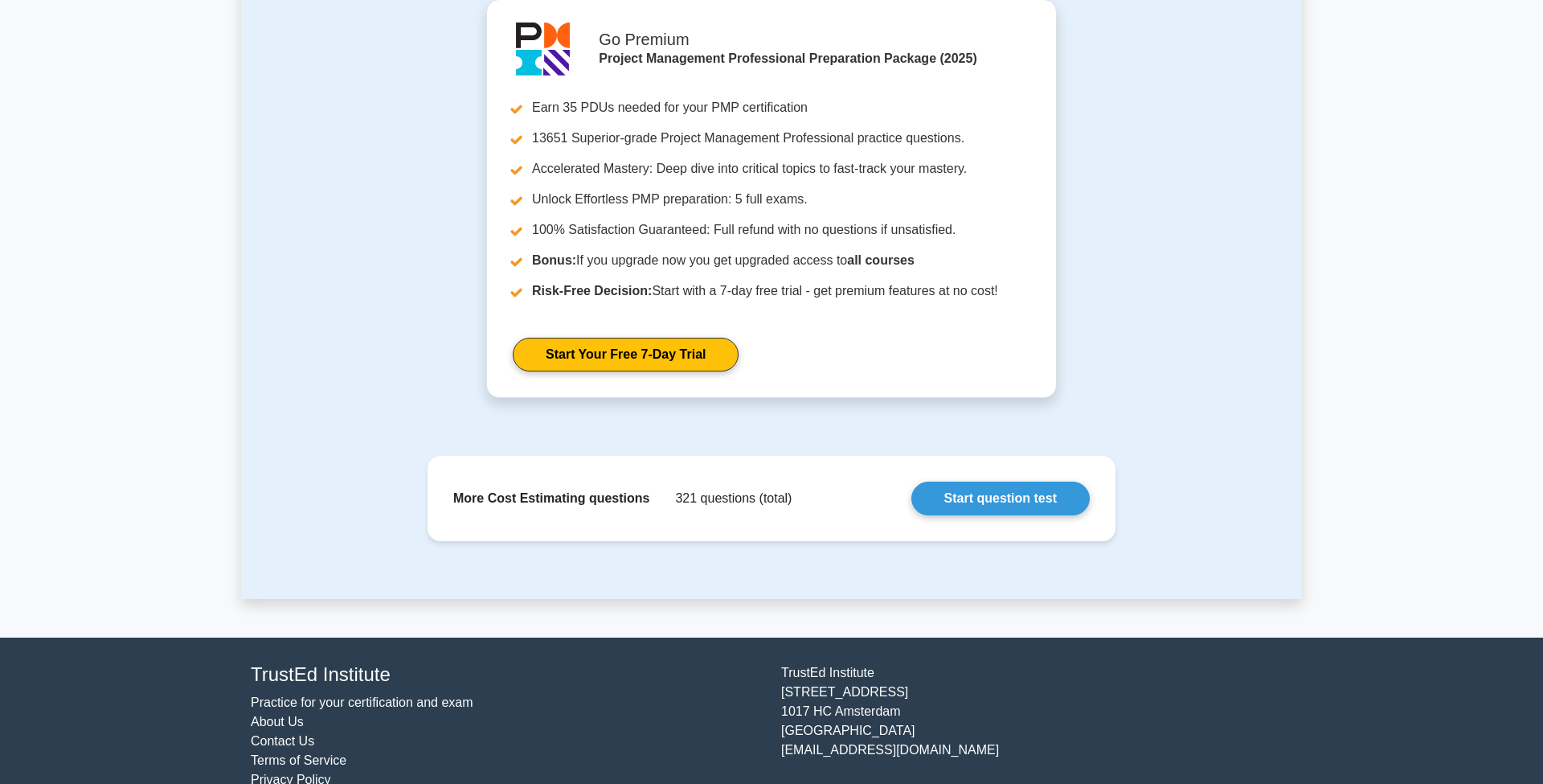
scroll to position [1839, 0]
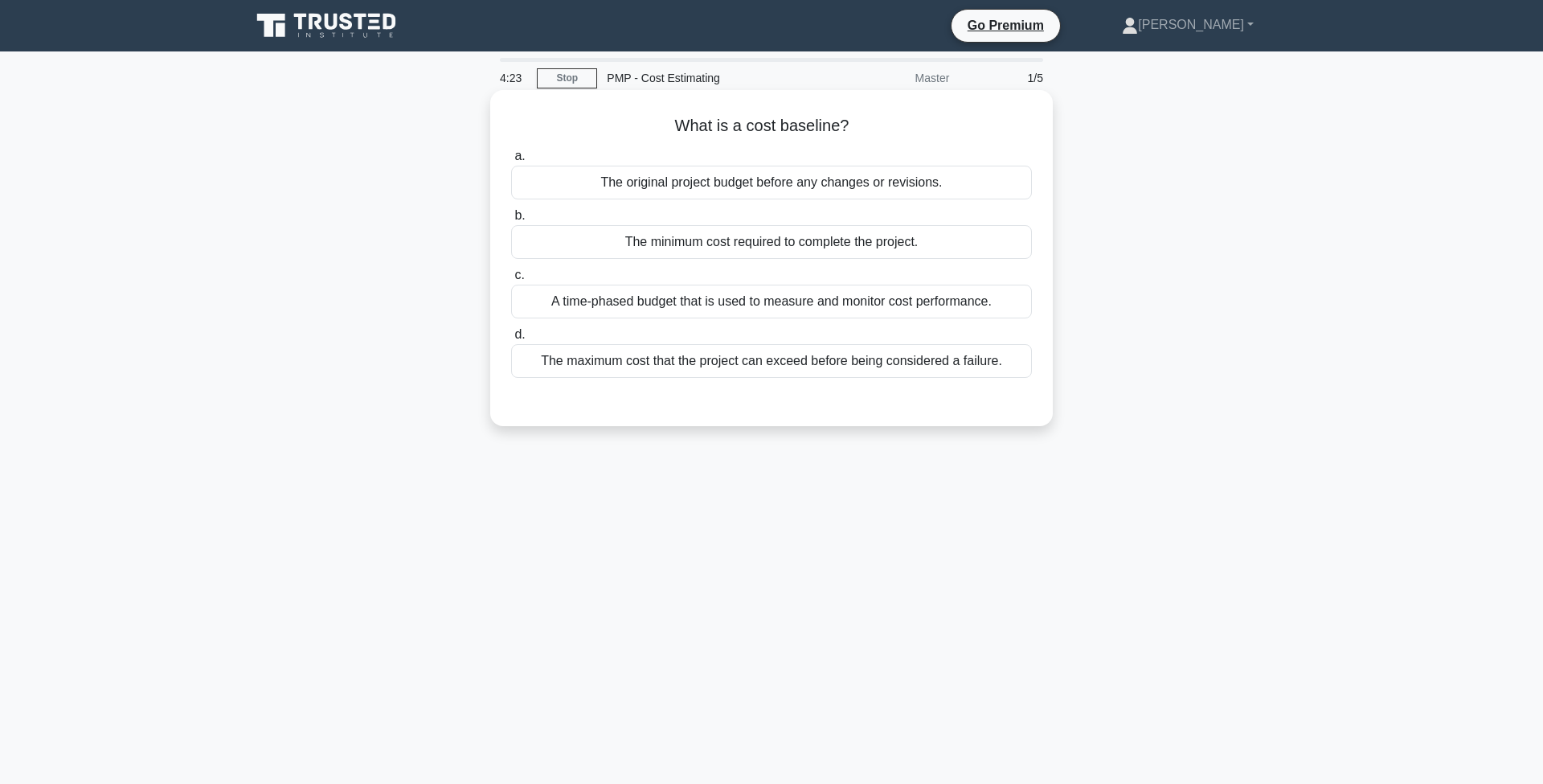
click at [720, 184] on div "The original project budget before any changes or revisions." at bounding box center [771, 182] width 521 height 33
click at [511, 162] on input "a. The original project budget before any changes or revisions." at bounding box center [511, 156] width 0 height 10
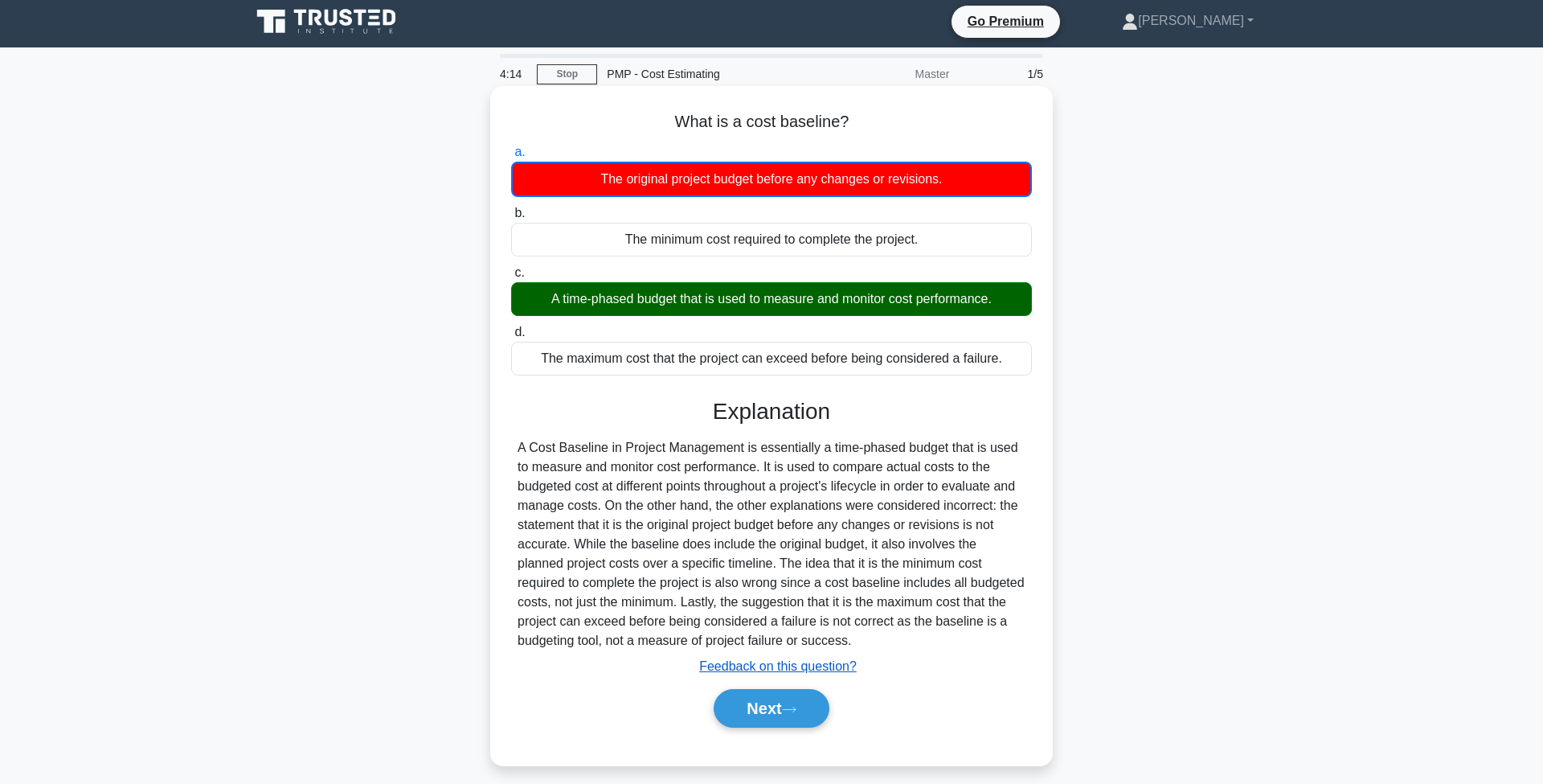
scroll to position [4, 0]
click at [749, 704] on button "Next" at bounding box center [771, 708] width 115 height 39
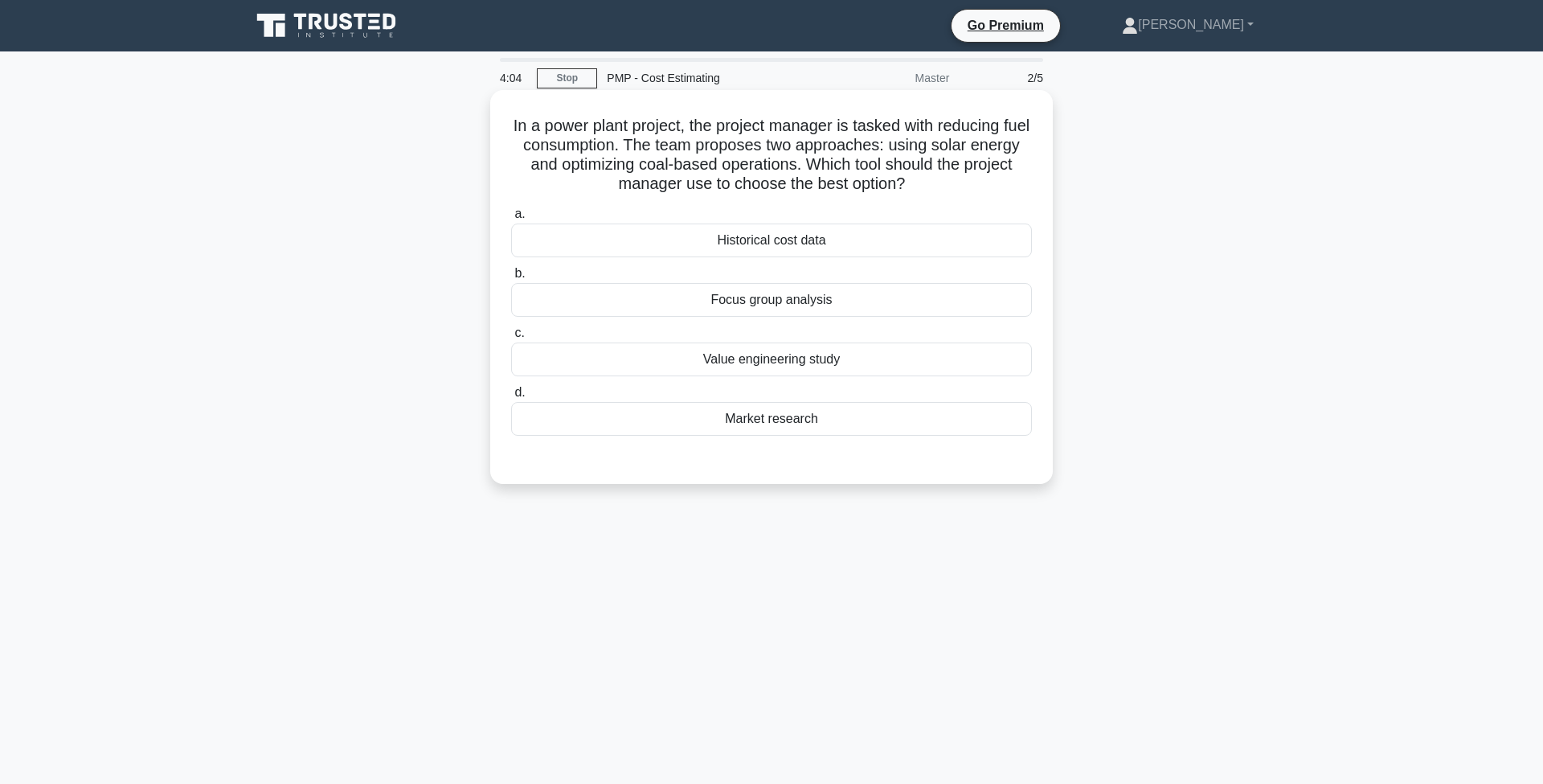
scroll to position [0, 0]
click at [801, 358] on div "Value engineering study" at bounding box center [771, 359] width 521 height 33
click at [511, 339] on input "c. Value engineering study" at bounding box center [511, 332] width 0 height 10
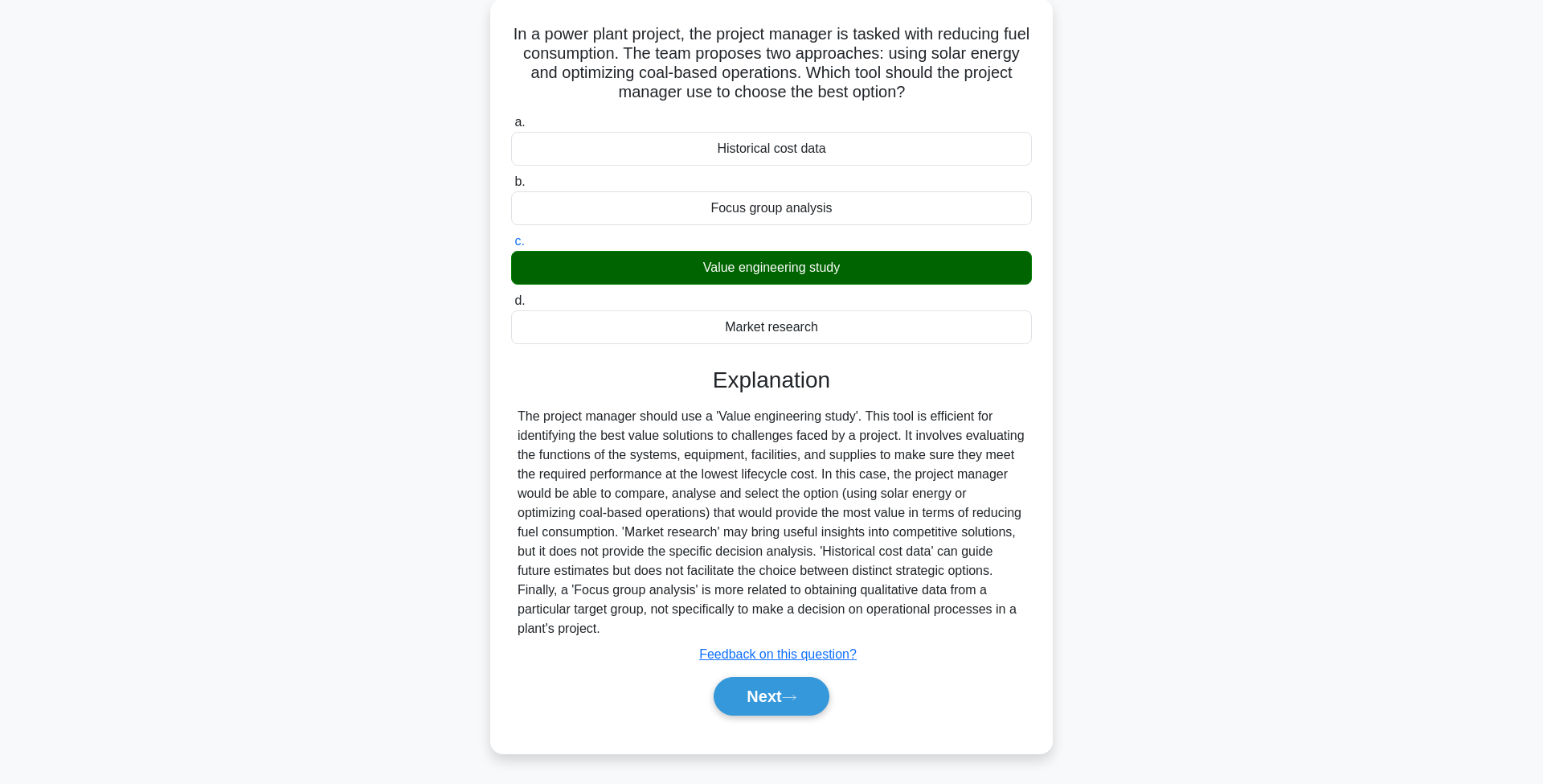
scroll to position [92, 0]
click at [778, 698] on button "Next" at bounding box center [771, 696] width 115 height 39
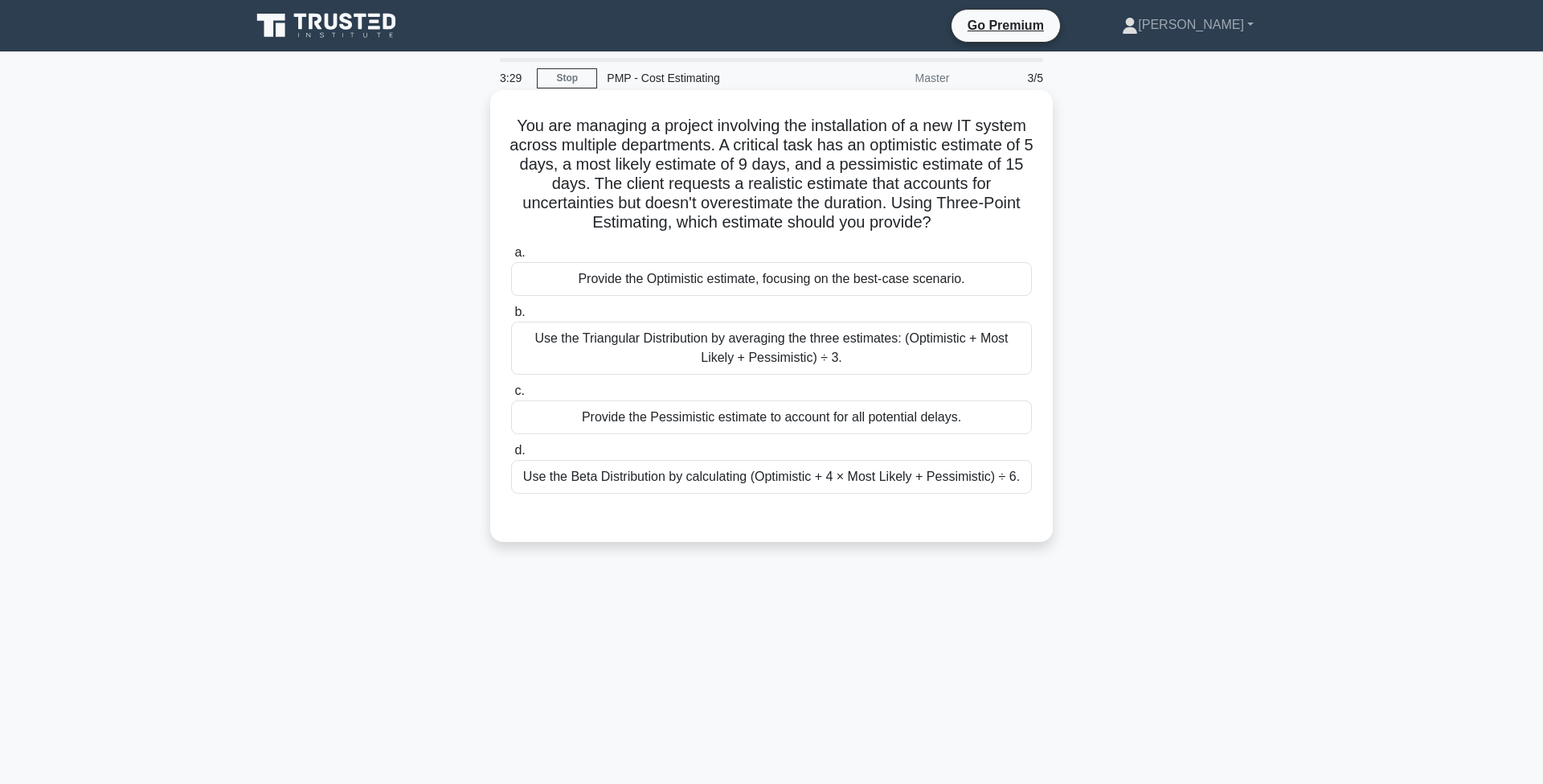
scroll to position [0, 0]
click at [823, 354] on div "Use the Triangular Distribution by averaging the three estimates: (Optimistic +…" at bounding box center [771, 347] width 521 height 53
click at [511, 317] on input "b. Use the Triangular Distribution by averaging the three estimates: (Optimisti…" at bounding box center [511, 312] width 0 height 10
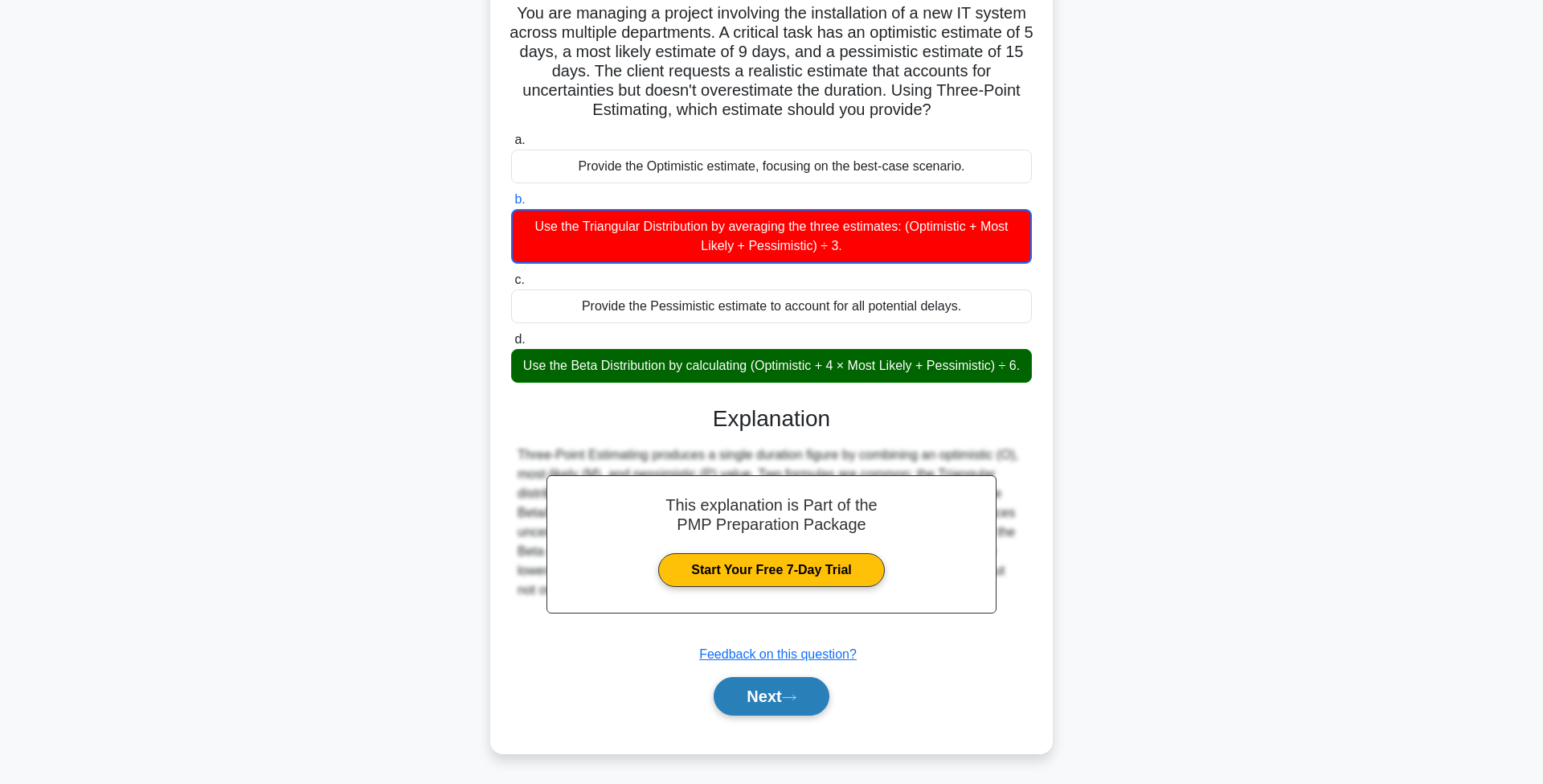
scroll to position [113, 0]
click at [952, 642] on div "This explanation is Part of the PMP Preparation Package Start Your Free 7-Day T…" at bounding box center [771, 554] width 521 height 336
click at [967, 491] on div "This explanation is Part of the PMP Preparation Package Start Your Free 7-Day T…" at bounding box center [770, 543] width 449 height 138
click at [789, 686] on button "Next" at bounding box center [771, 696] width 115 height 39
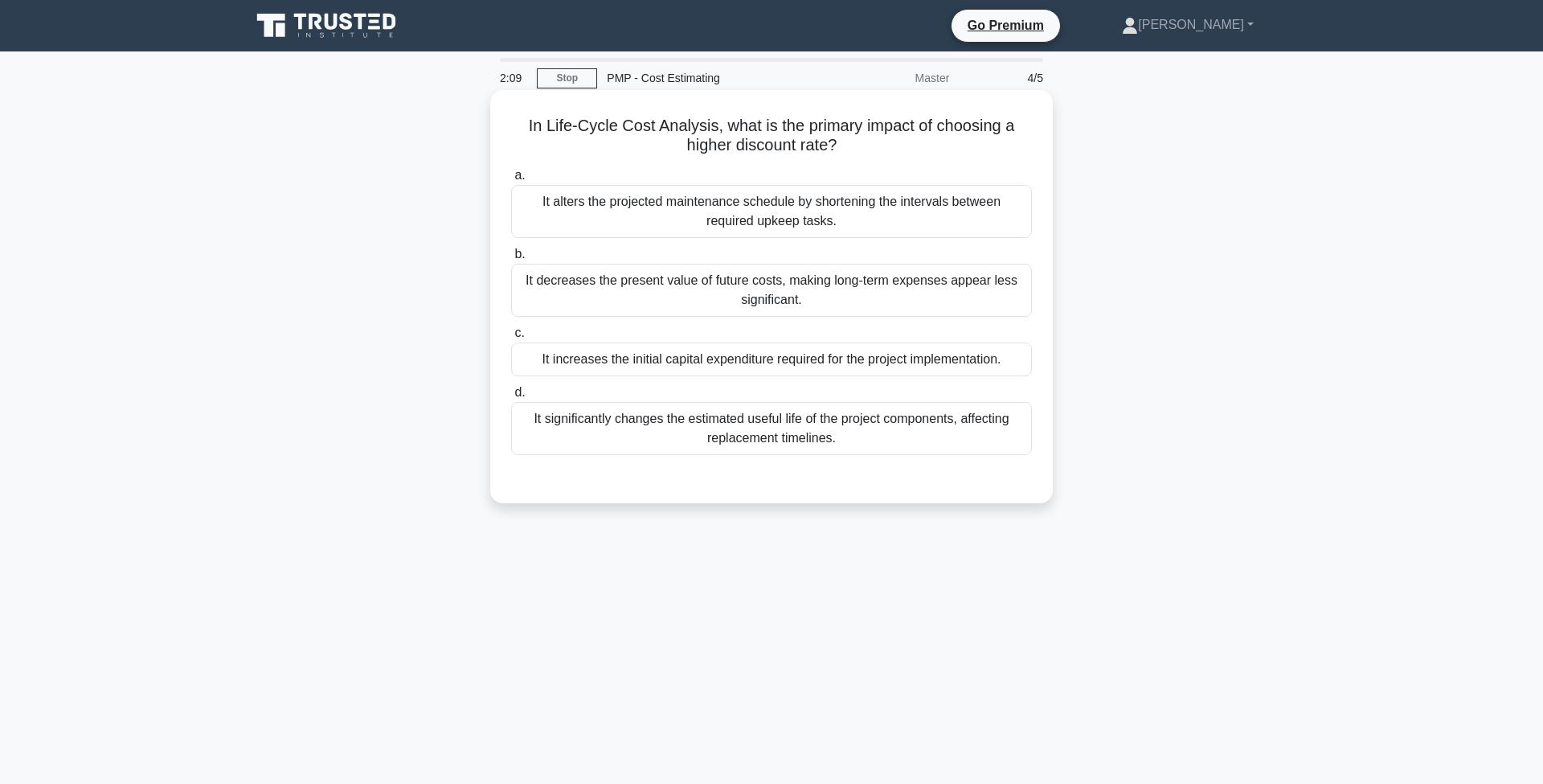
scroll to position [0, 0]
click at [668, 309] on div "It decreases the present value of future costs, making long-term expenses appea…" at bounding box center [771, 290] width 521 height 53
click at [511, 259] on input "b. It decreases the present value of future costs, making long-term expenses ap…" at bounding box center [511, 254] width 0 height 10
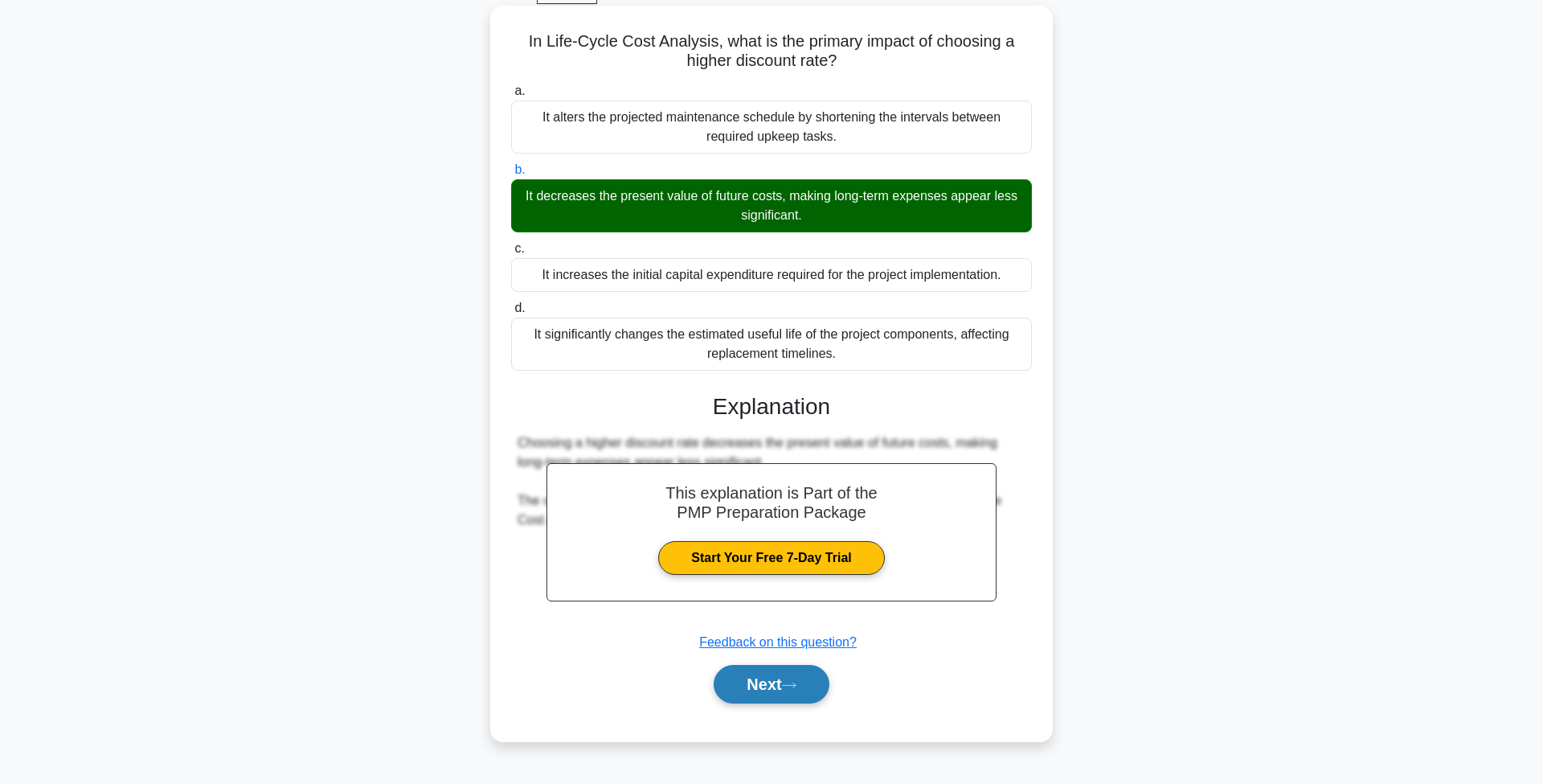
scroll to position [84, 0]
click at [793, 686] on icon at bounding box center [790, 685] width 15 height 9
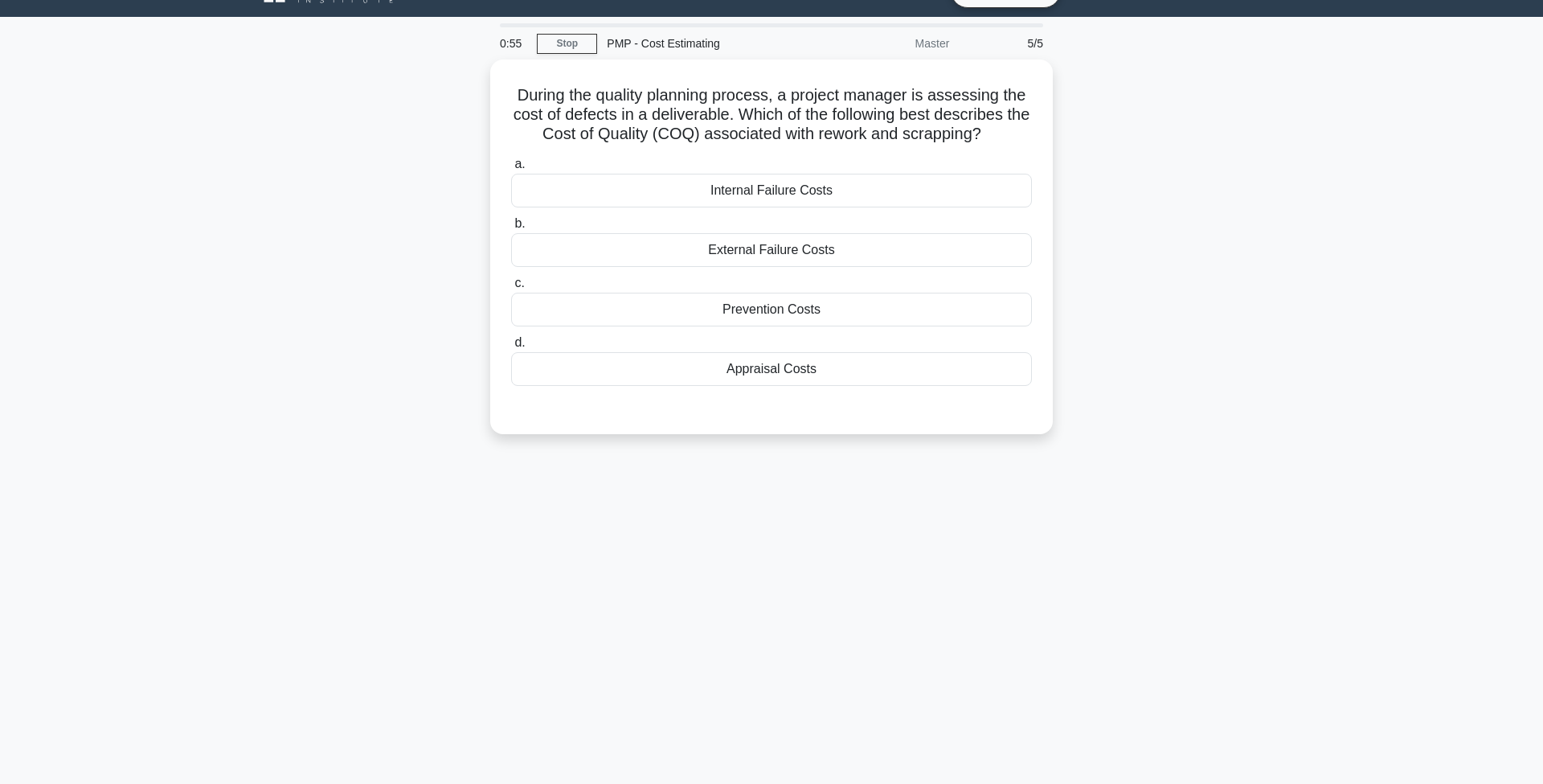
scroll to position [25, 0]
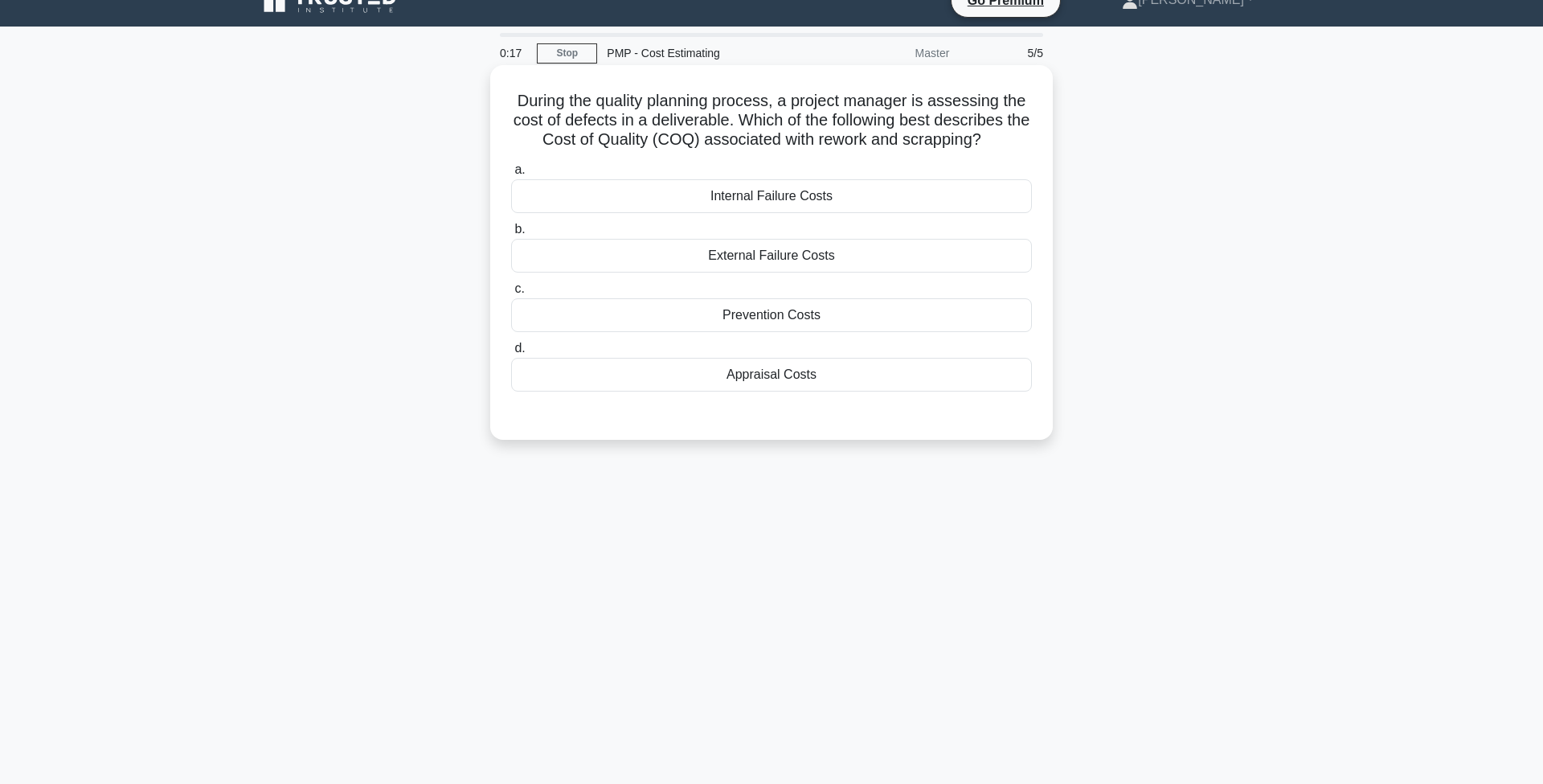
click at [814, 317] on div "Prevention Costs" at bounding box center [771, 315] width 521 height 33
click at [511, 294] on input "c. Prevention Costs" at bounding box center [511, 288] width 0 height 10
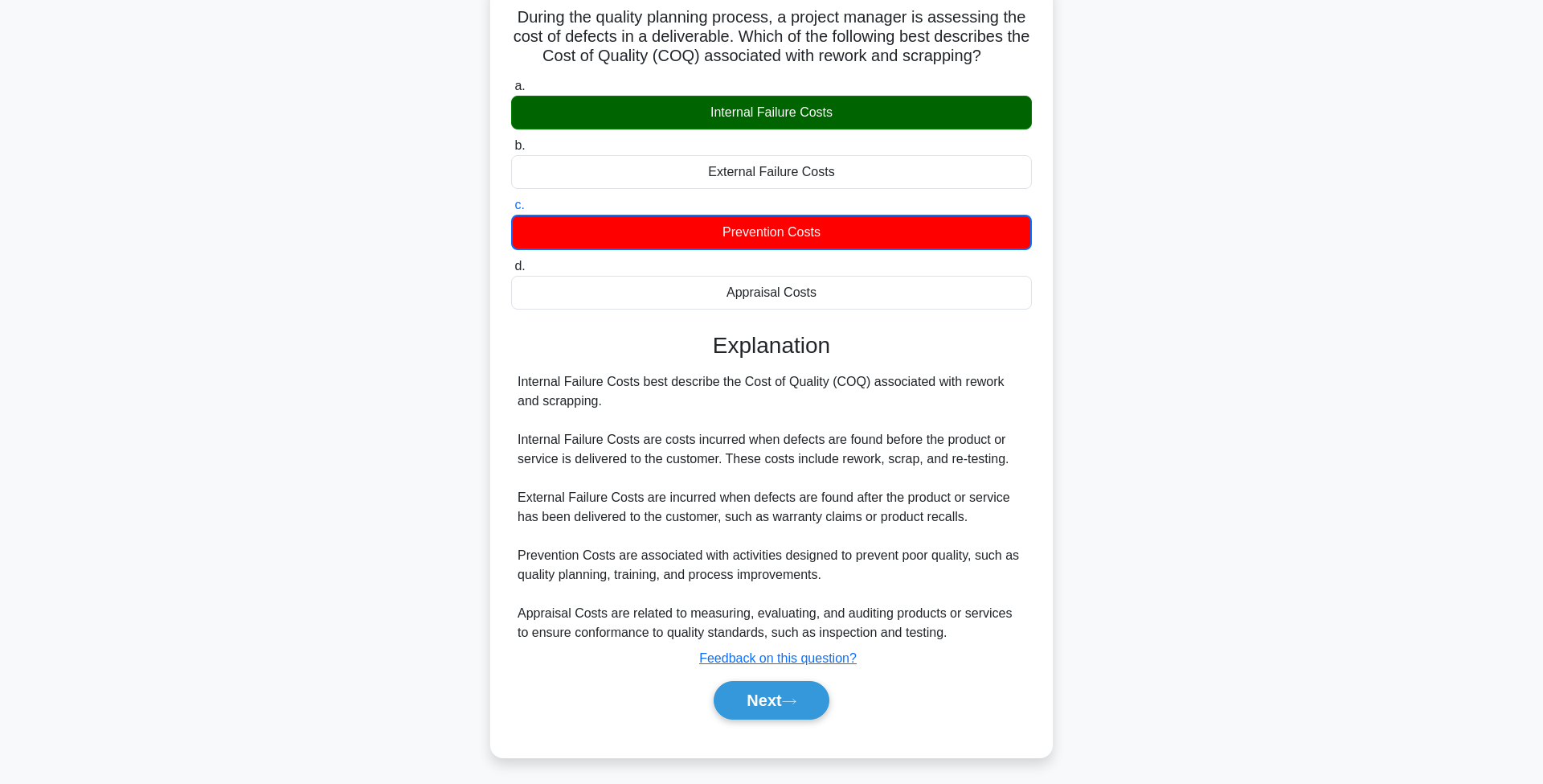
scroll to position [113, 0]
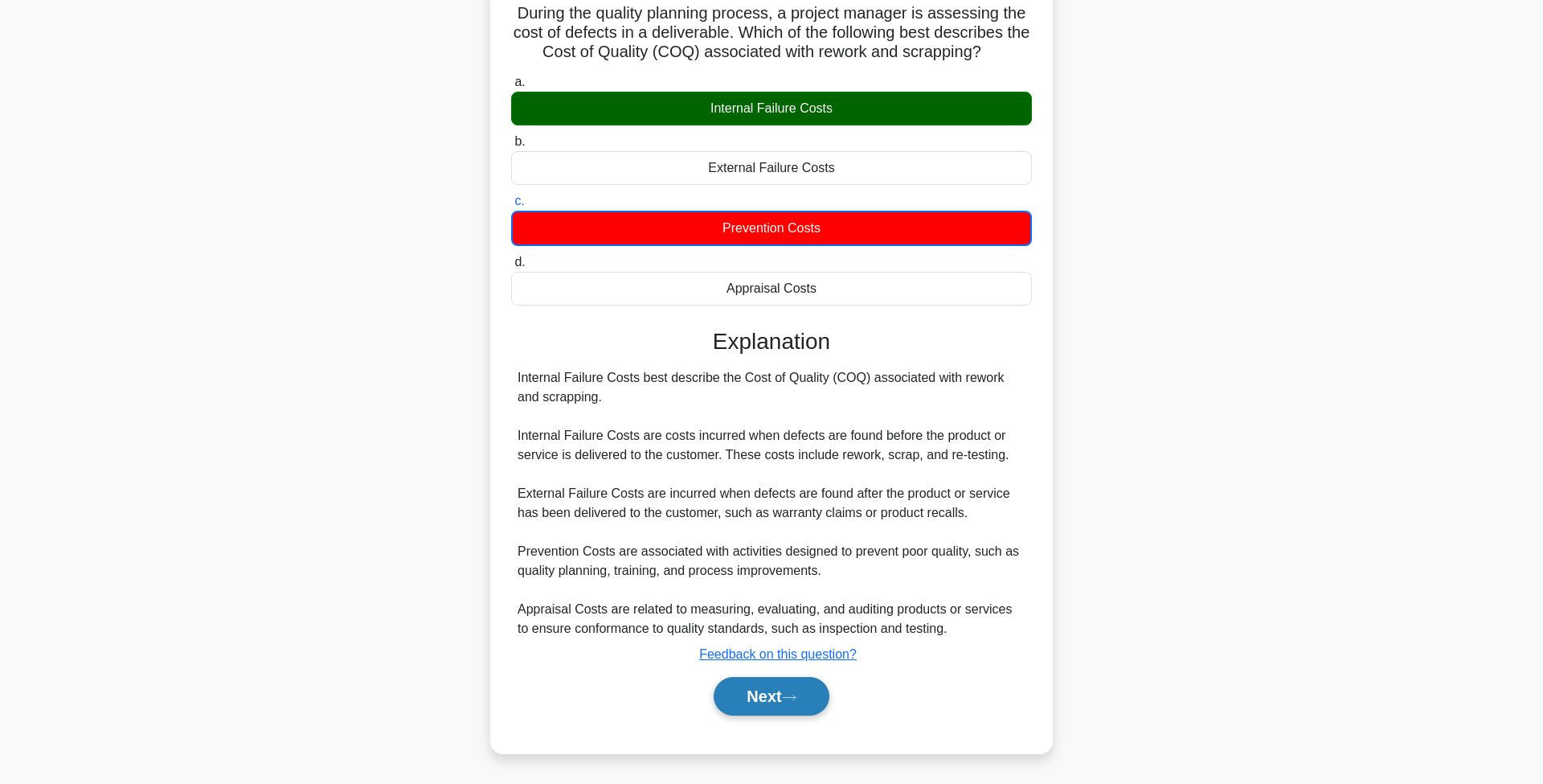
click at [784, 701] on button "Next" at bounding box center [771, 696] width 115 height 39
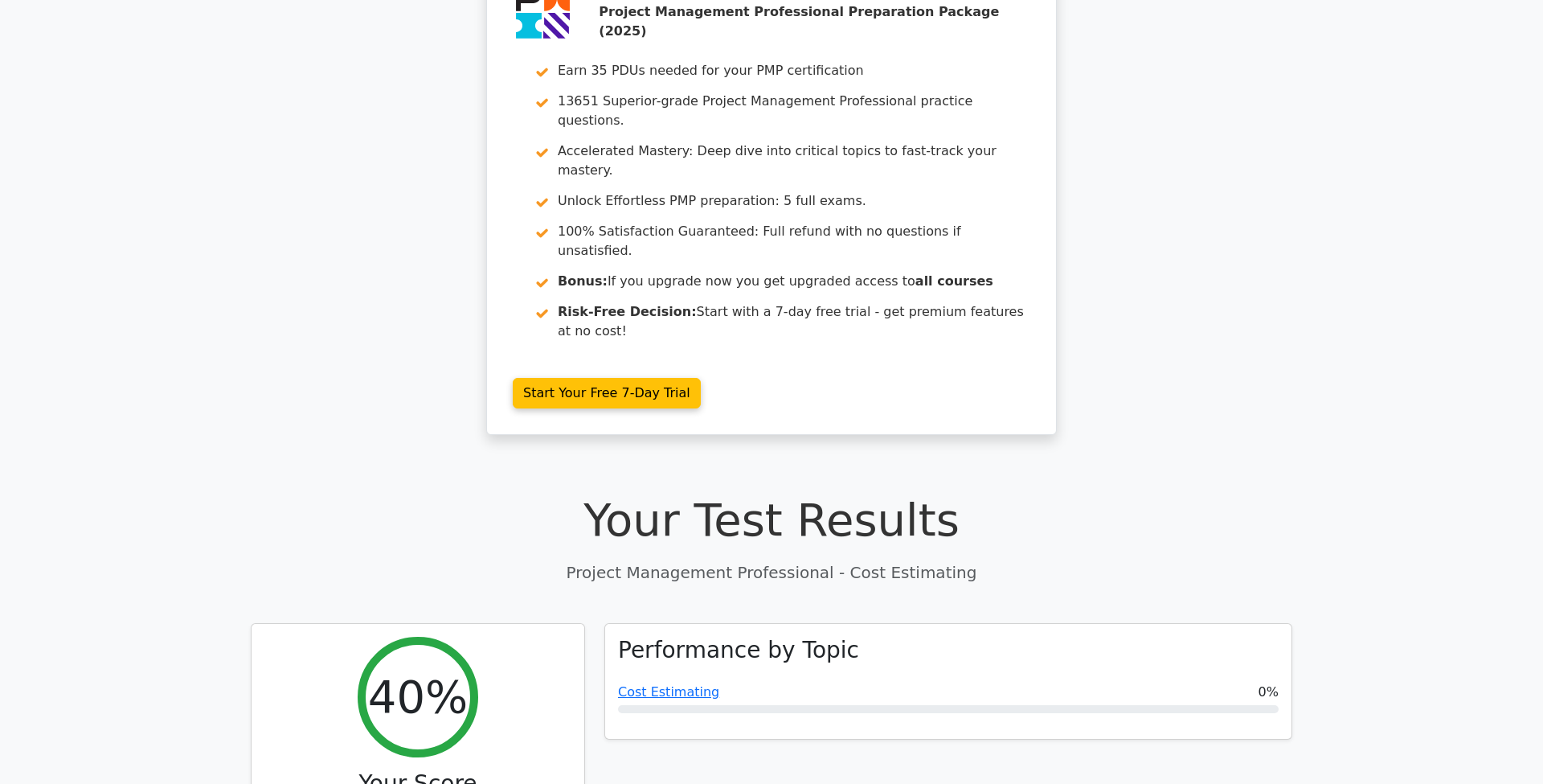
scroll to position [89, 0]
